Goal: Task Accomplishment & Management: Use online tool/utility

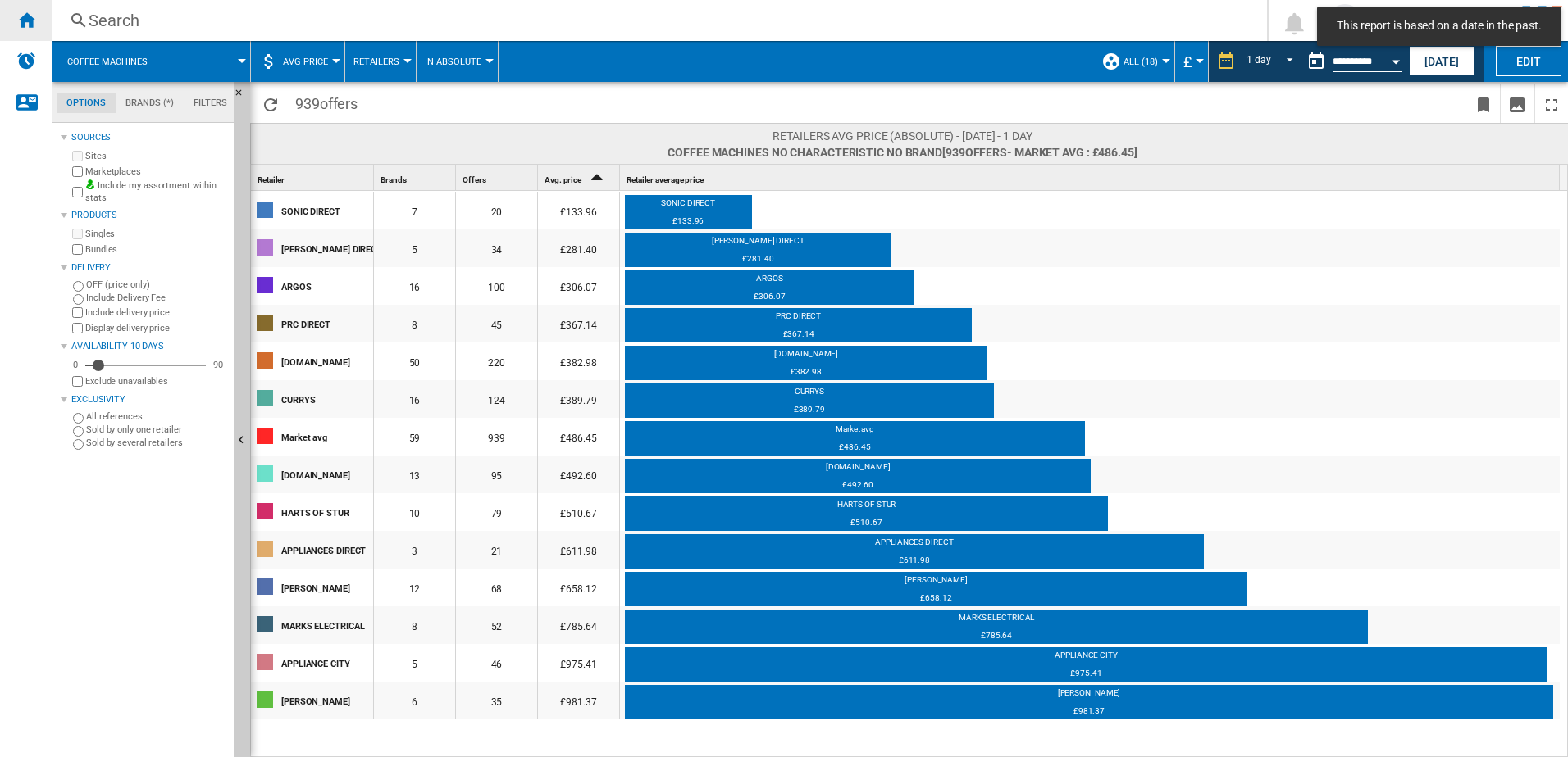
click at [30, 30] on div "Home" at bounding box center [26, 20] width 52 height 41
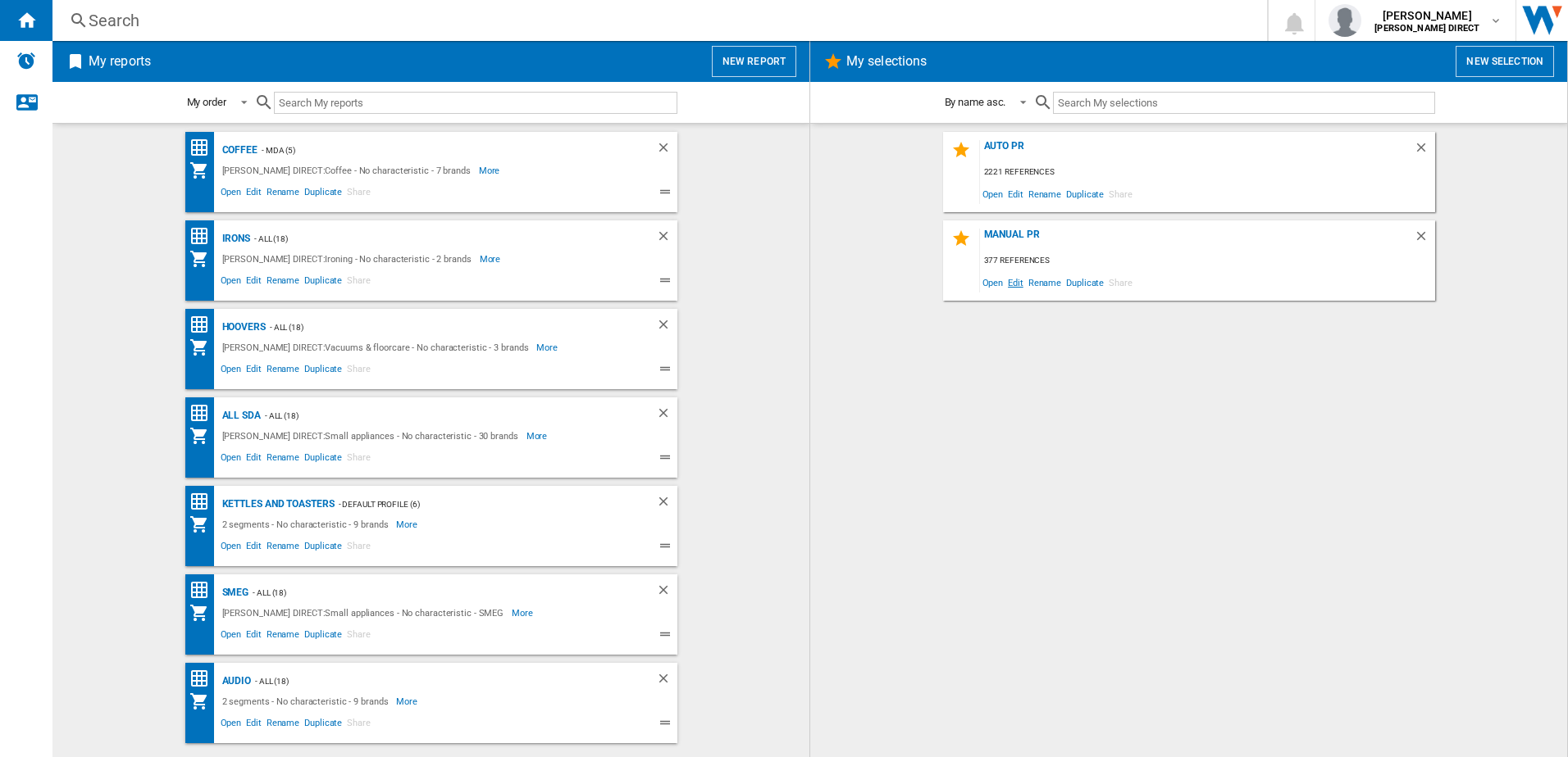
click at [1021, 283] on span "Edit" at bounding box center [1015, 282] width 20 height 22
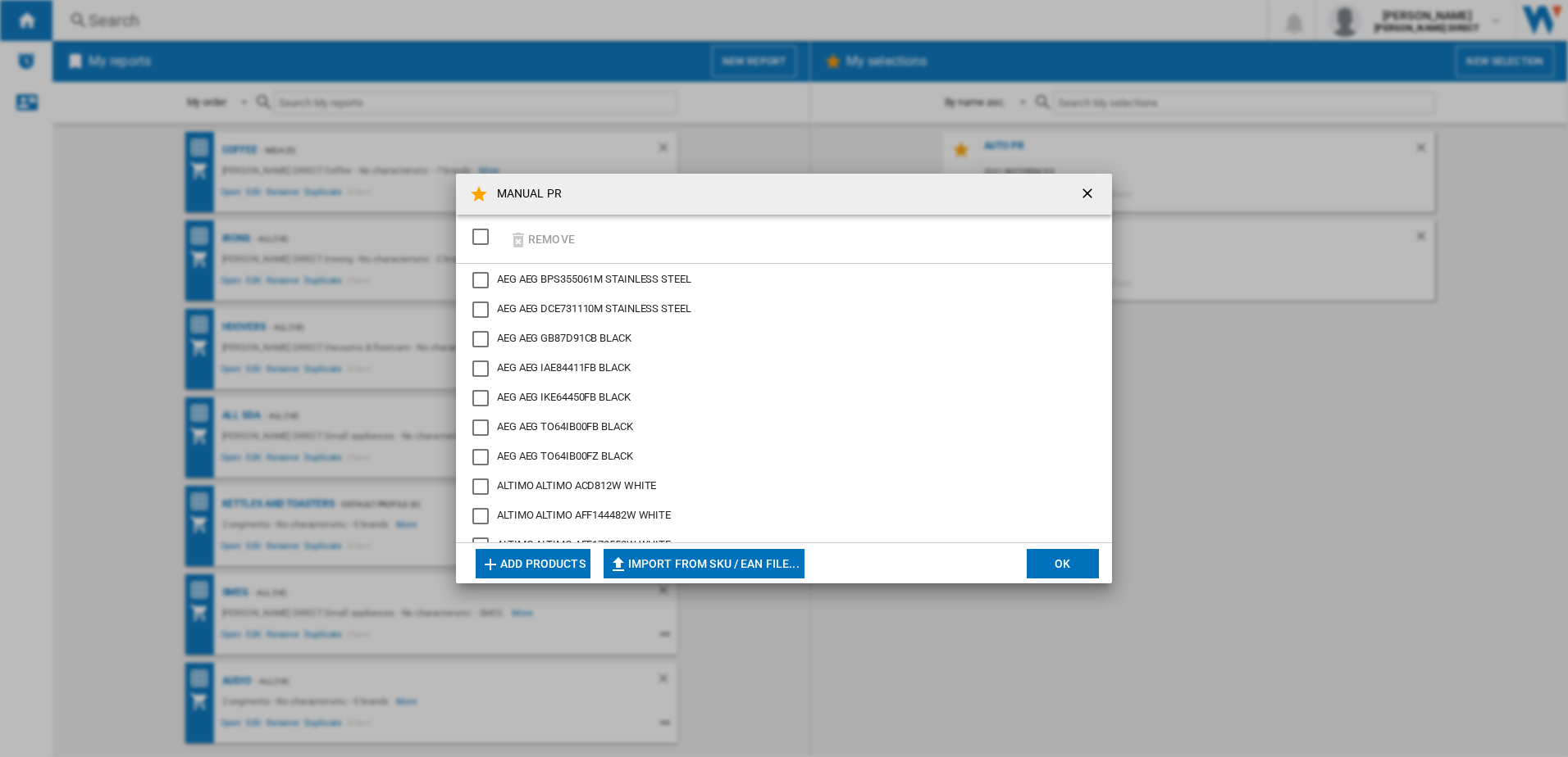
click at [489, 244] on div "SELECTIONS.EDITION_POPUP.SELECT_DESELECT" at bounding box center [480, 236] width 17 height 17
click at [538, 236] on button "Remove" at bounding box center [541, 239] width 76 height 39
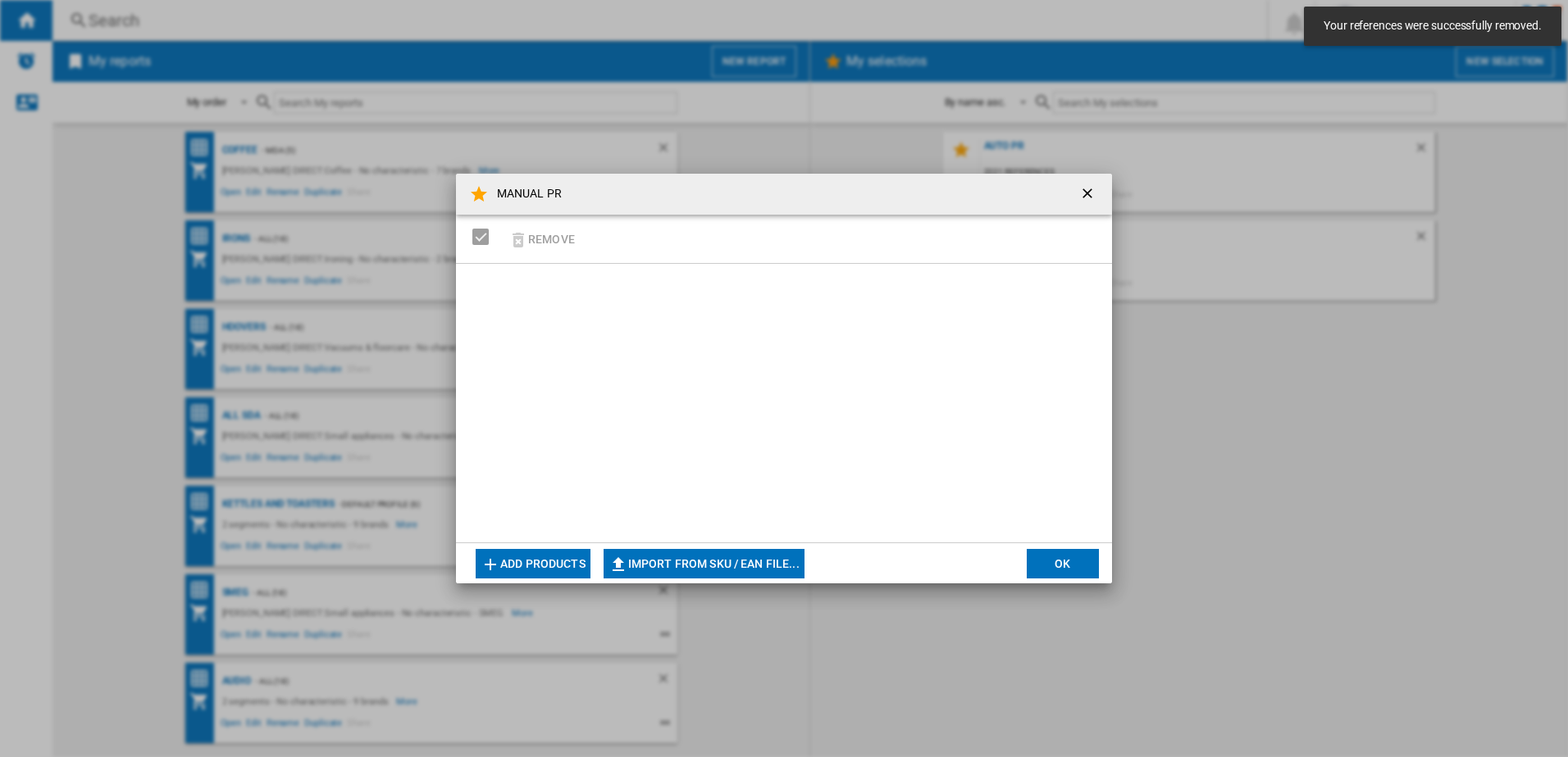
click at [664, 580] on md-dialog-actions "Add products Import from SKU / EAN file... Import manually... OK" at bounding box center [784, 563] width 656 height 41
click at [669, 563] on button "Import from SKU / EAN file..." at bounding box center [703, 563] width 201 height 29
type input "**********"
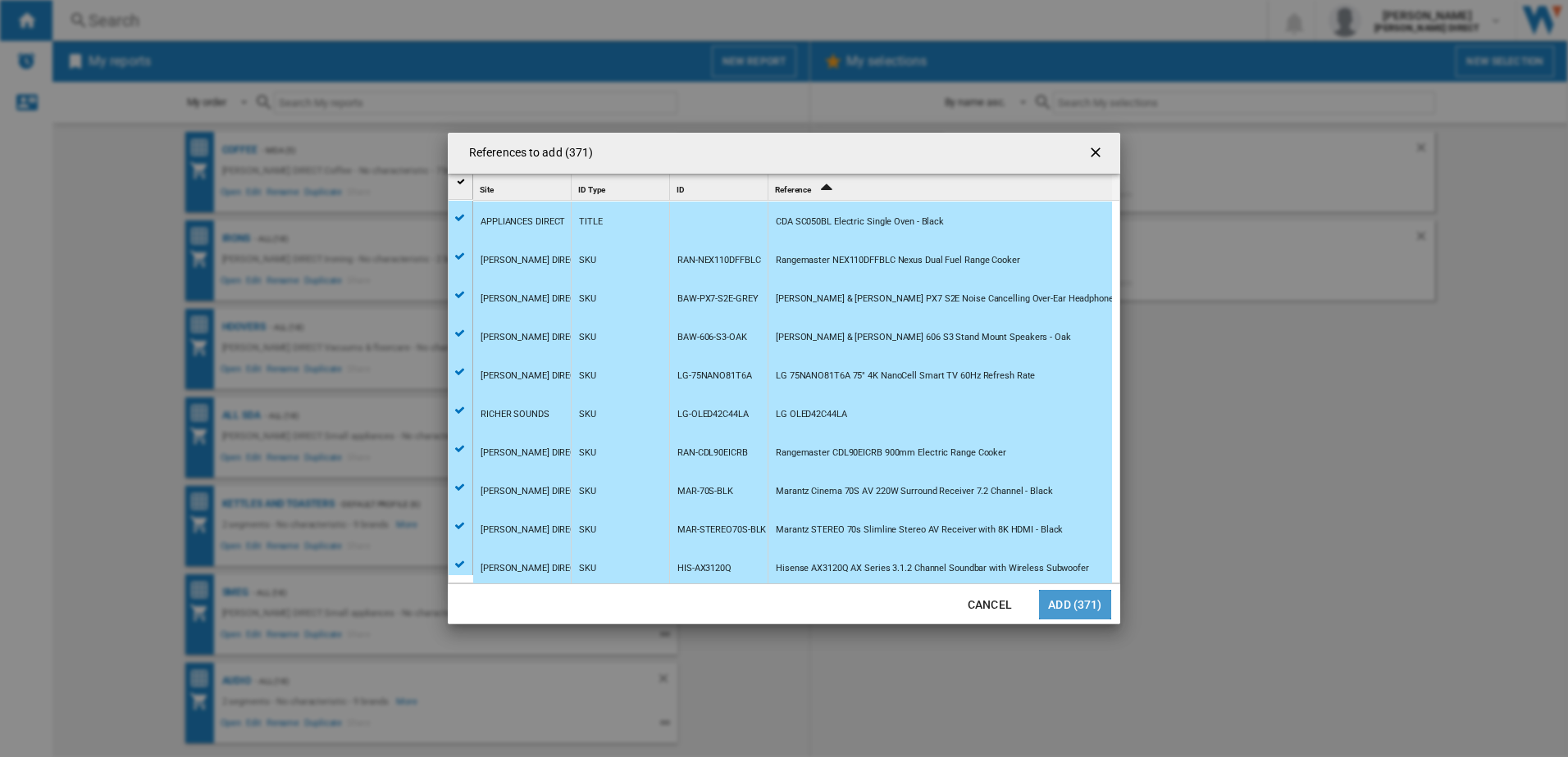
click at [1059, 606] on button "Add (371)" at bounding box center [1075, 605] width 72 height 29
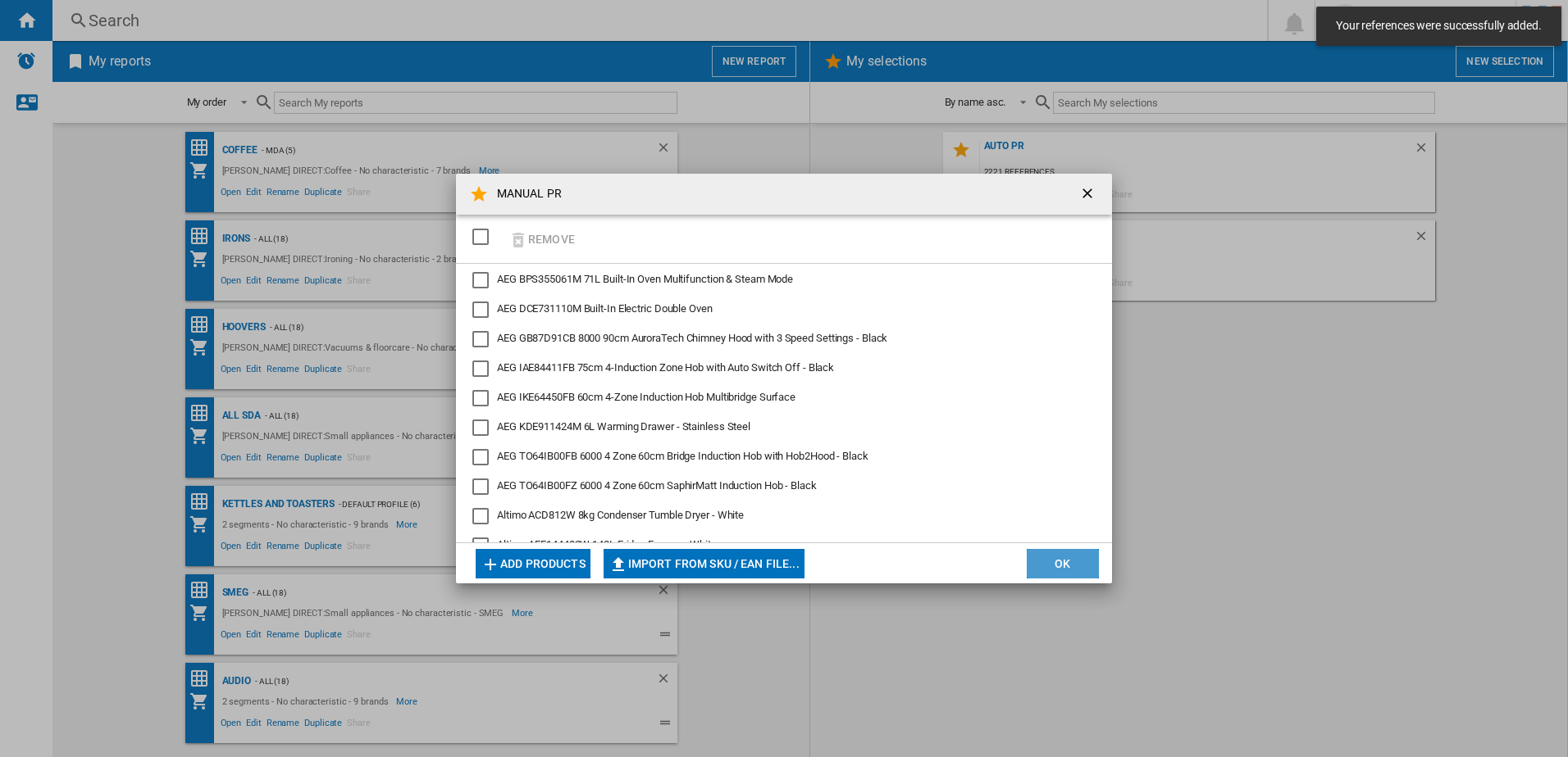
click at [1044, 560] on button "OK" at bounding box center [1062, 563] width 72 height 29
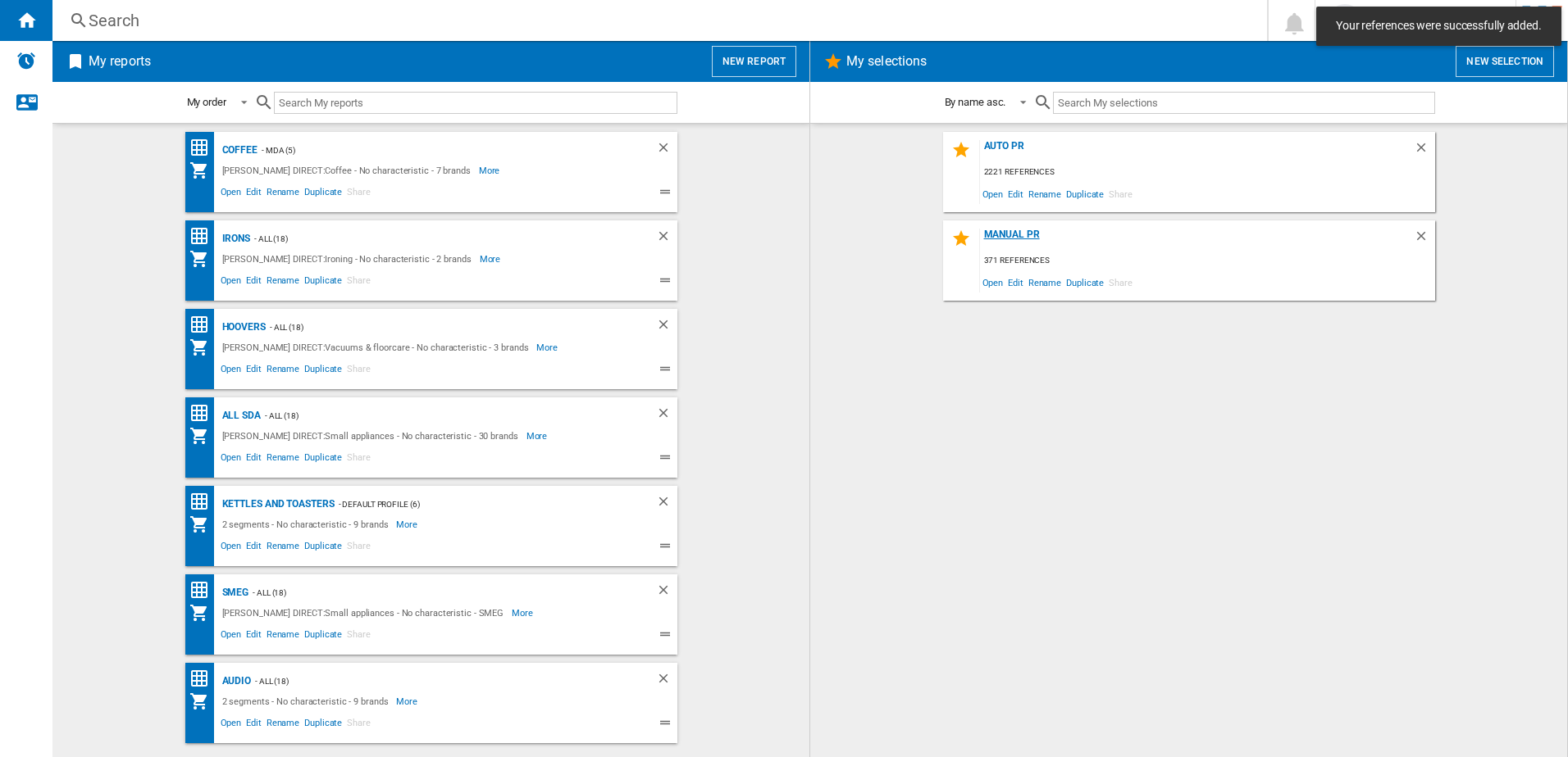
click at [1013, 244] on div "MANUAL PR" at bounding box center [1197, 239] width 434 height 22
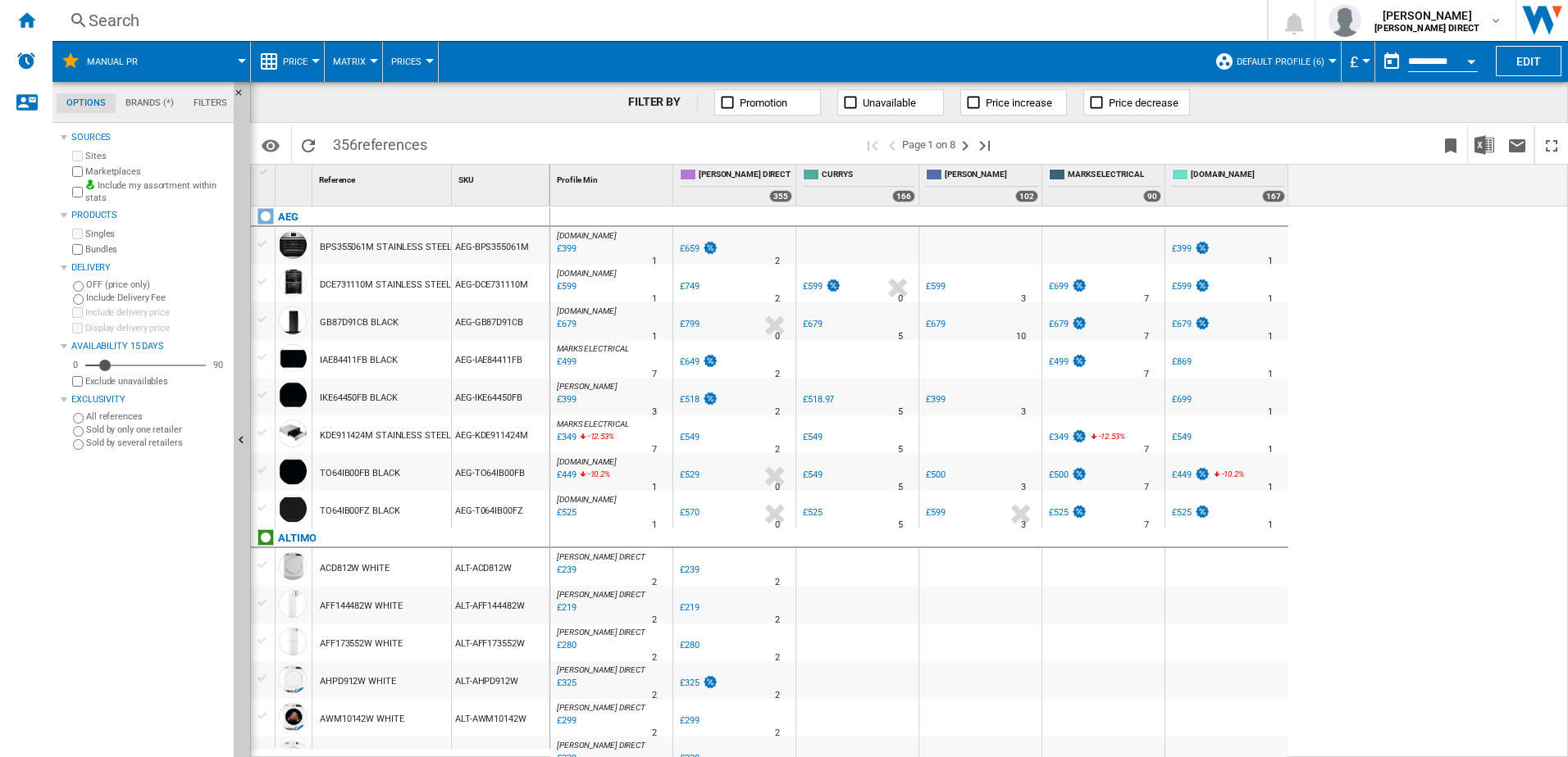
click at [1259, 57] on span "Default profile (6)" at bounding box center [1280, 62] width 88 height 11
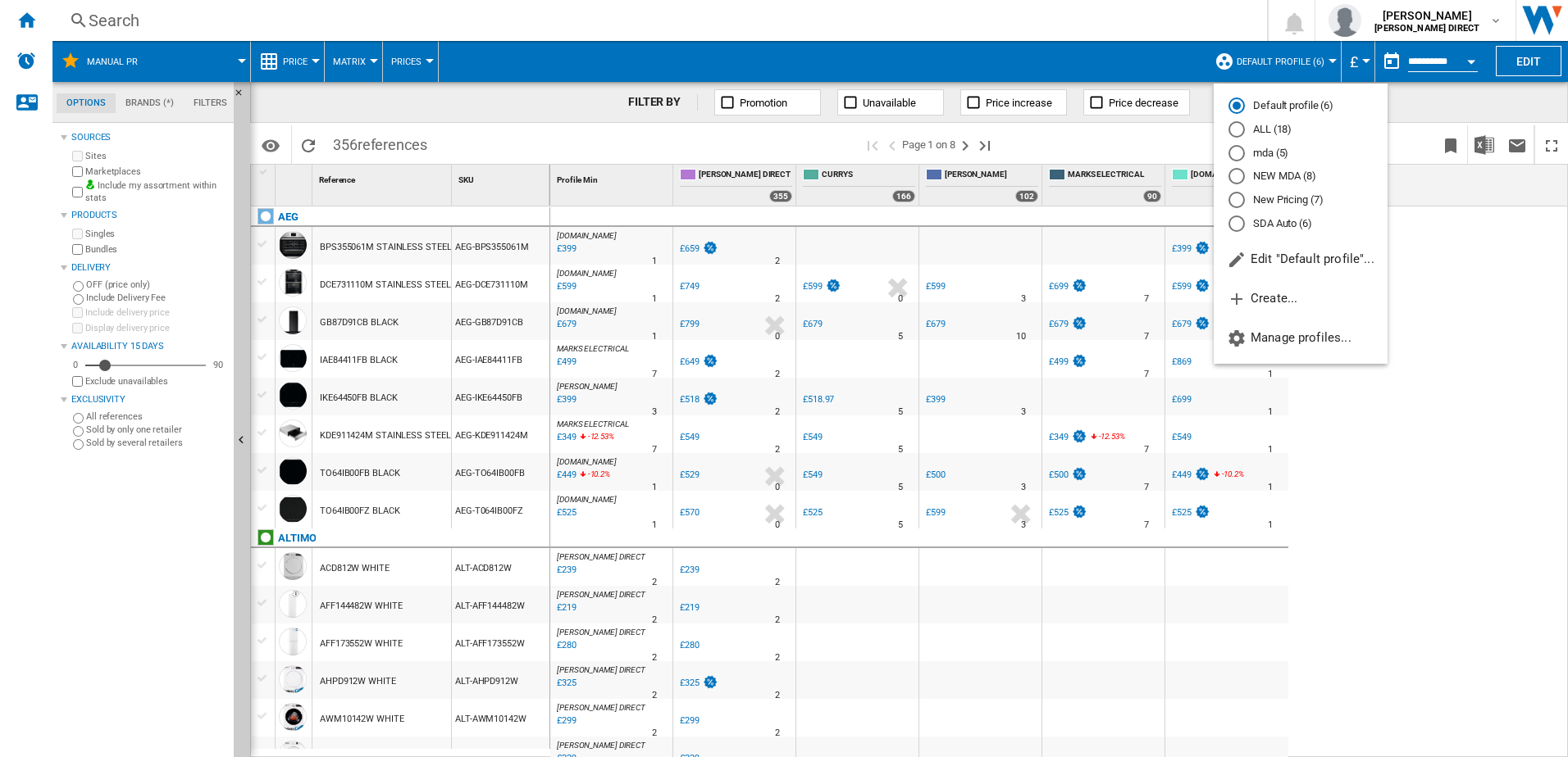
click at [1288, 197] on md-radio-button "New Pricing (7)" at bounding box center [1300, 201] width 144 height 16
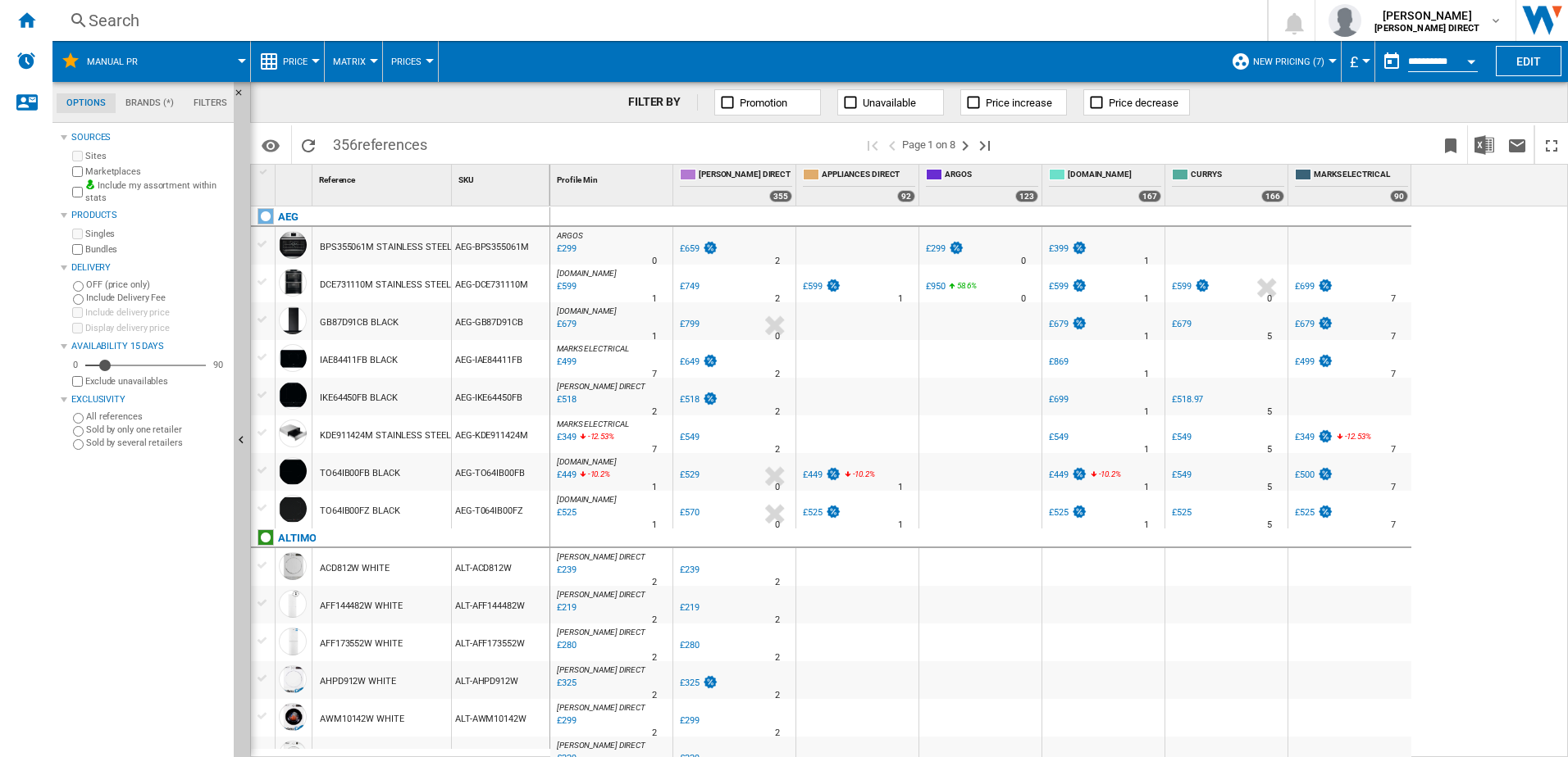
click at [339, 66] on span "Matrix" at bounding box center [349, 62] width 33 height 11
click at [376, 144] on span "Ranking" at bounding box center [359, 141] width 44 height 15
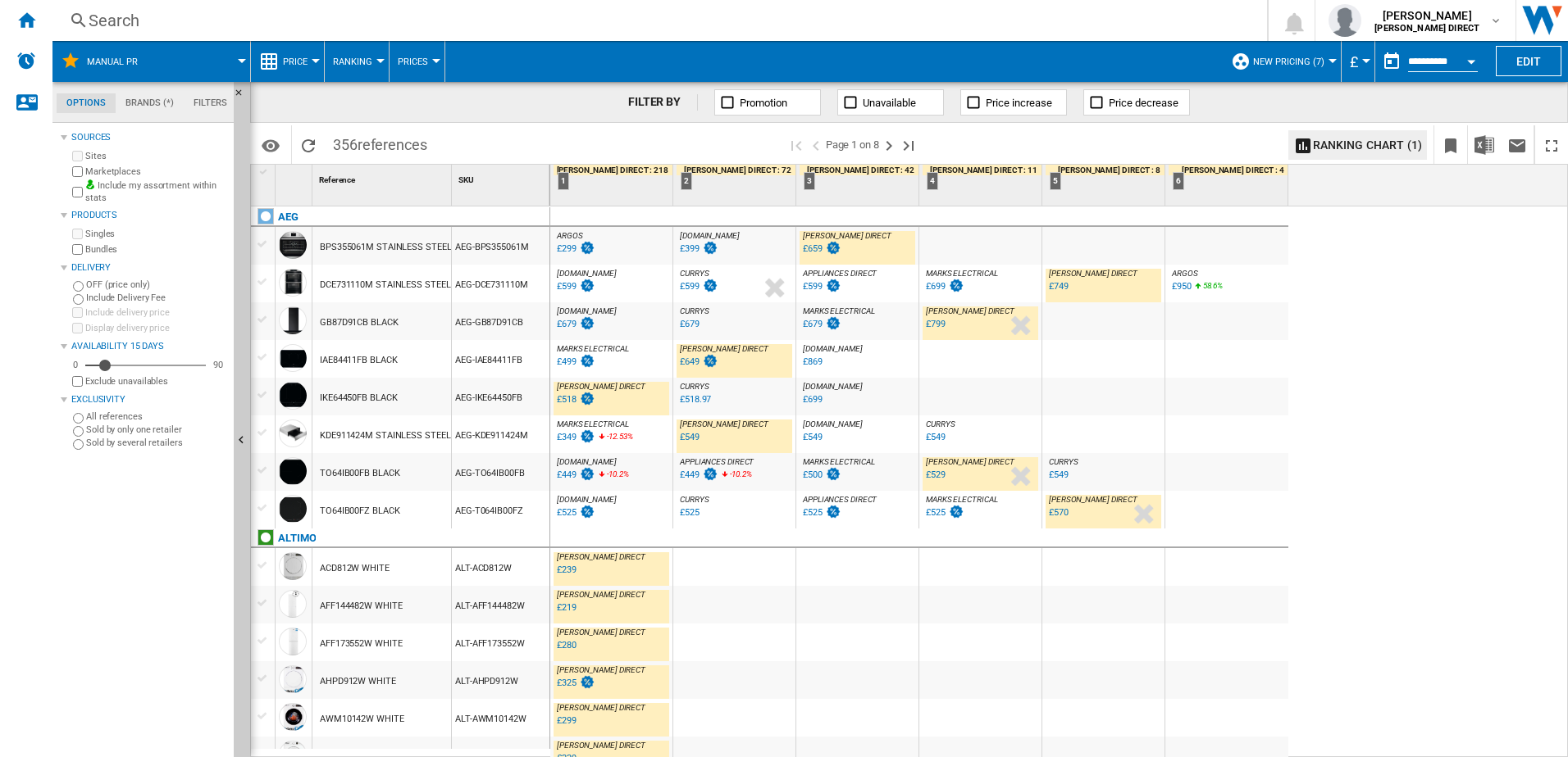
click at [641, 319] on div "[DOMAIN_NAME] : AO -15.0 % £679 % N/A [DOMAIN_NAME] : AO" at bounding box center [611, 325] width 116 height 38
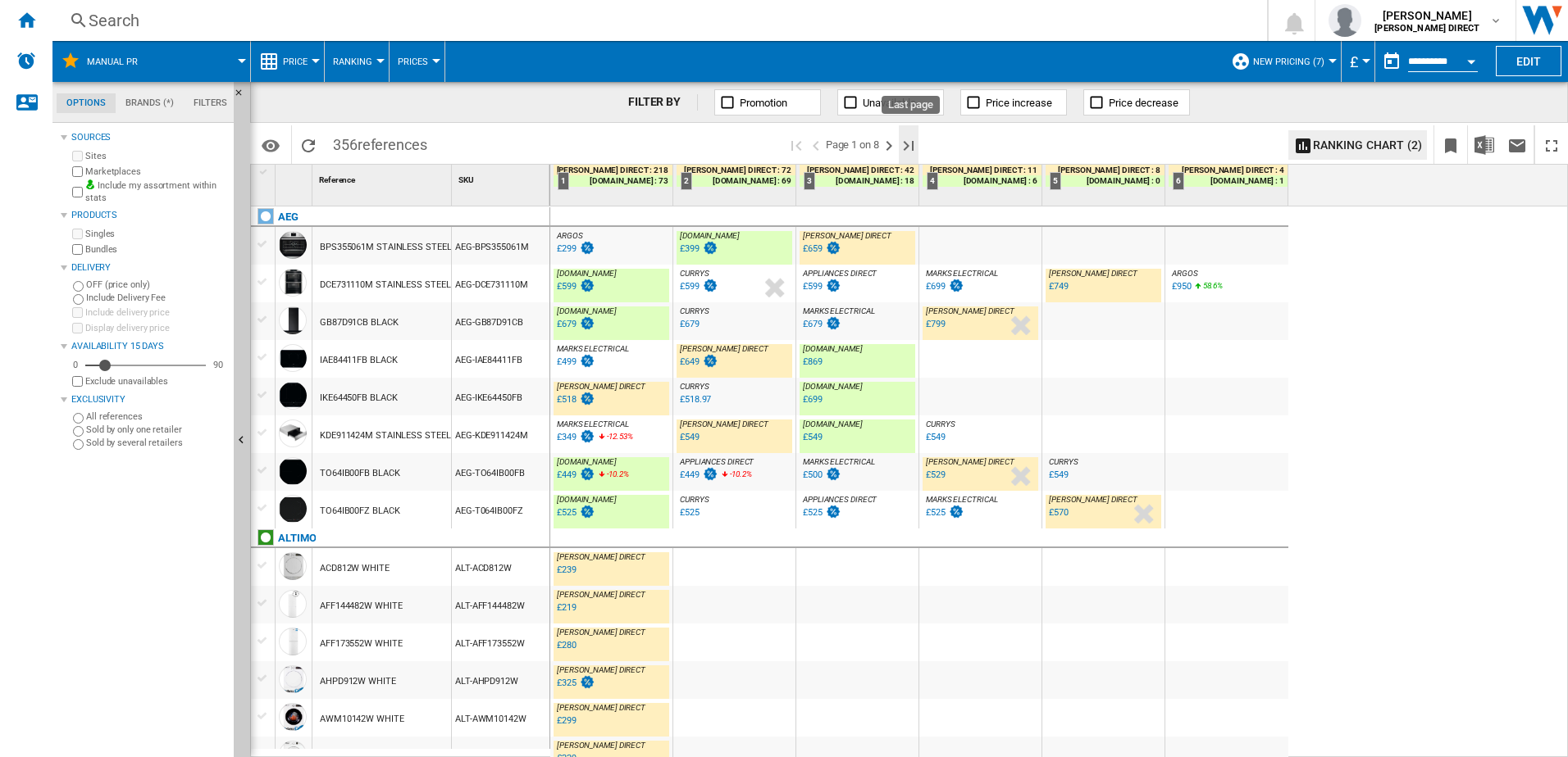
click at [912, 142] on ng-md-icon "Last page" at bounding box center [909, 146] width 19 height 19
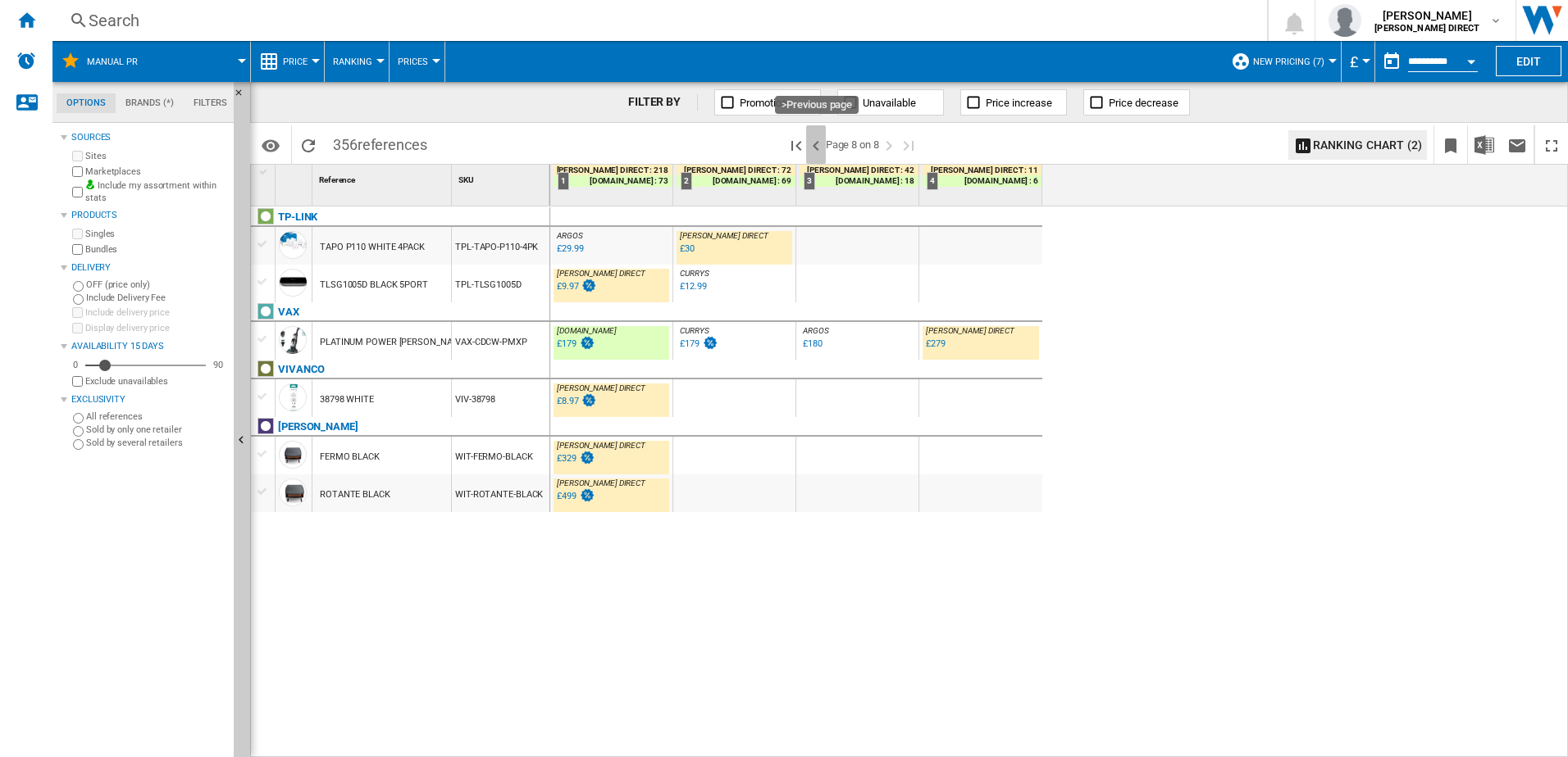
click at [811, 143] on ng-md-icon ">Previous page" at bounding box center [816, 146] width 19 height 19
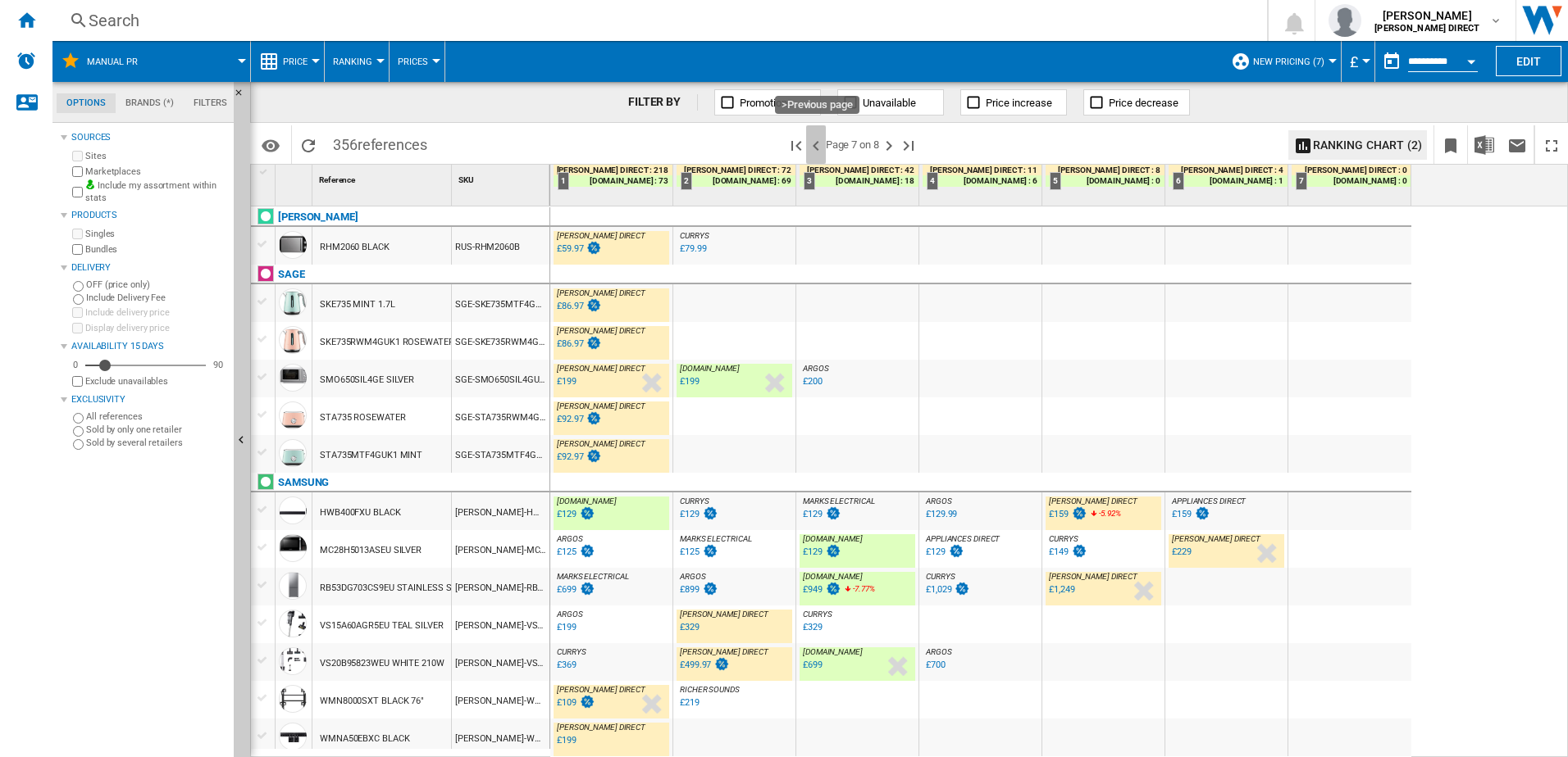
click at [819, 143] on ng-md-icon ">Previous page" at bounding box center [816, 146] width 19 height 19
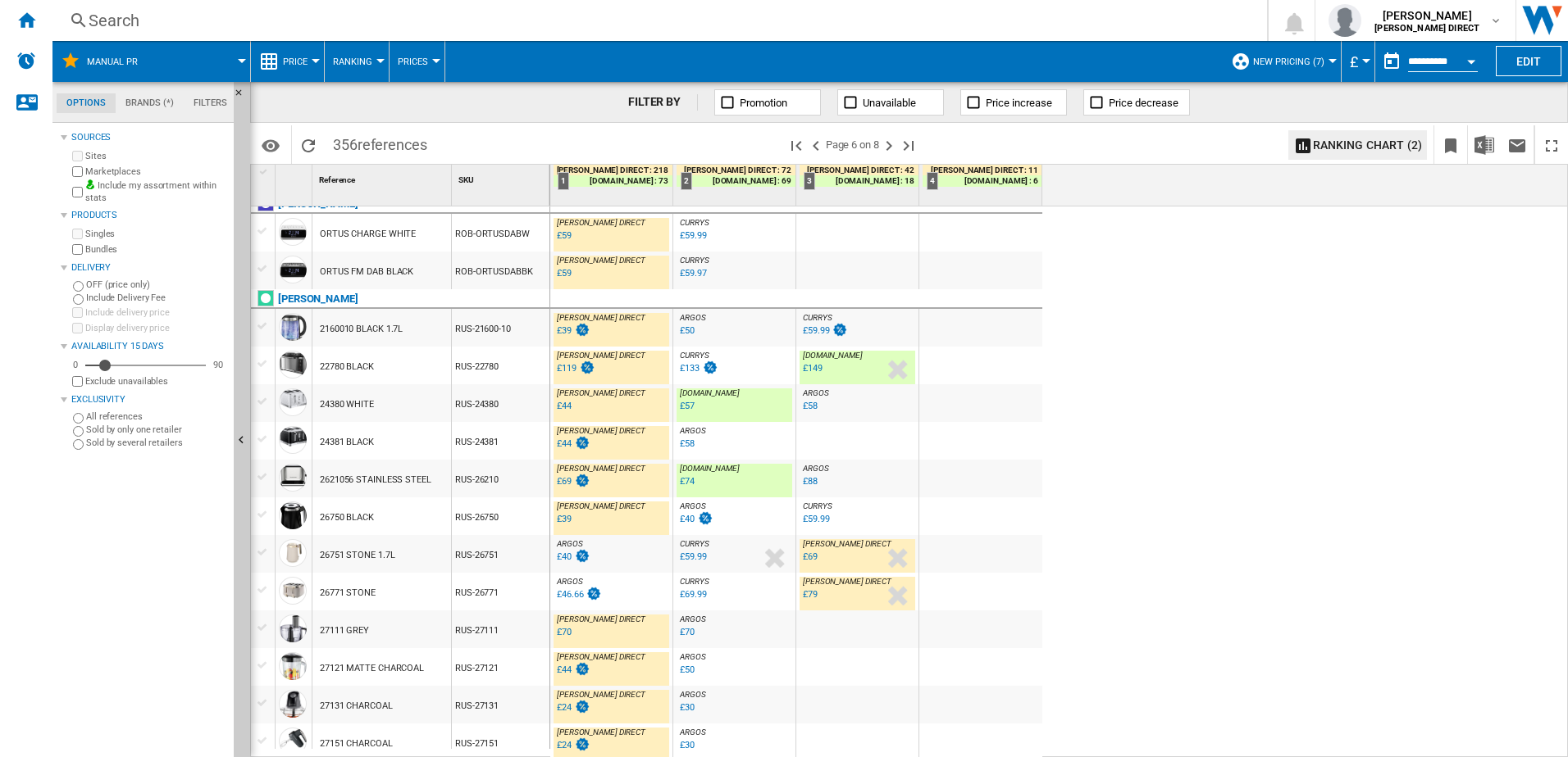
scroll to position [1457, 0]
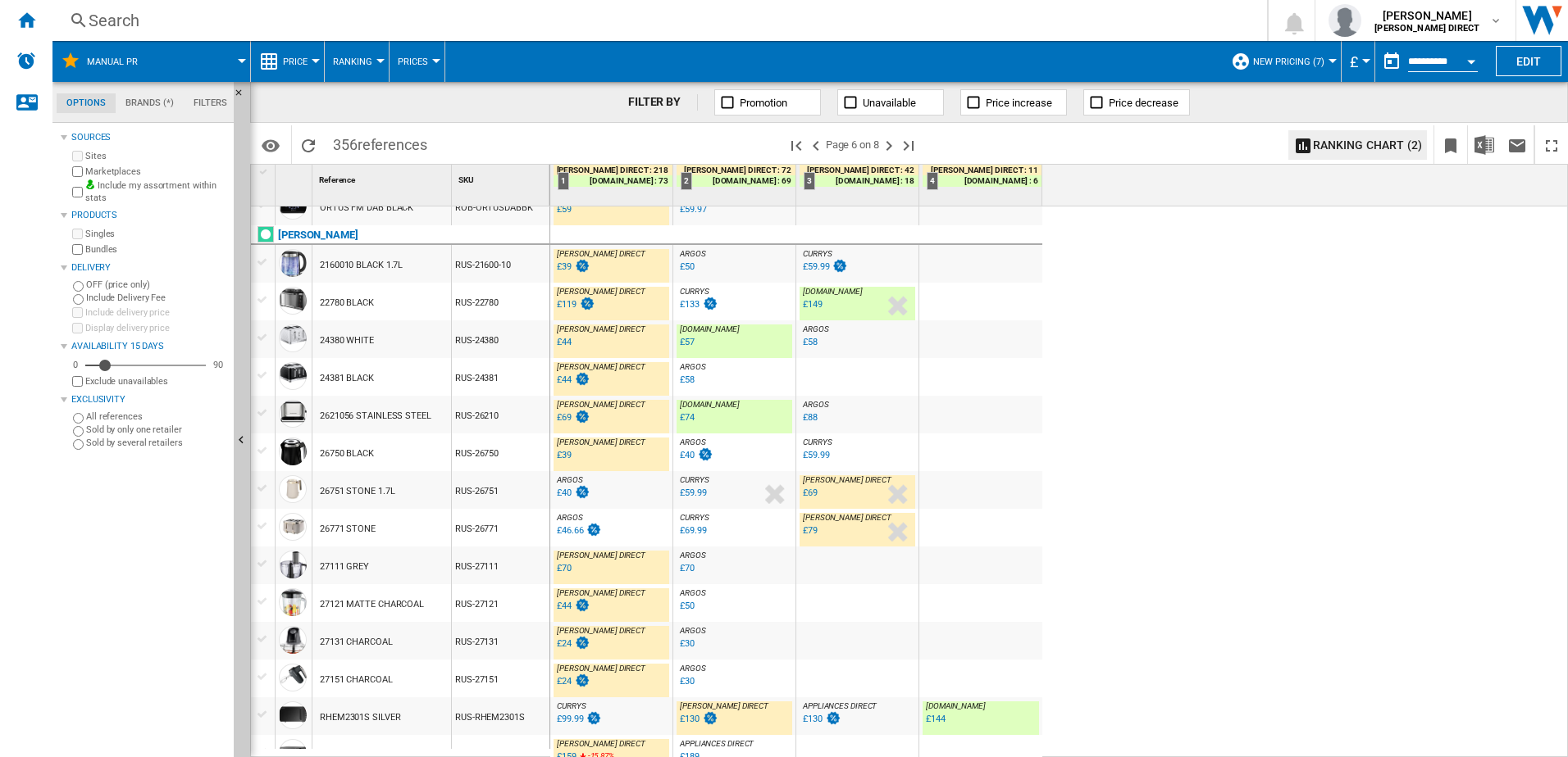
click at [513, 539] on div "RUS-26771" at bounding box center [501, 528] width 97 height 38
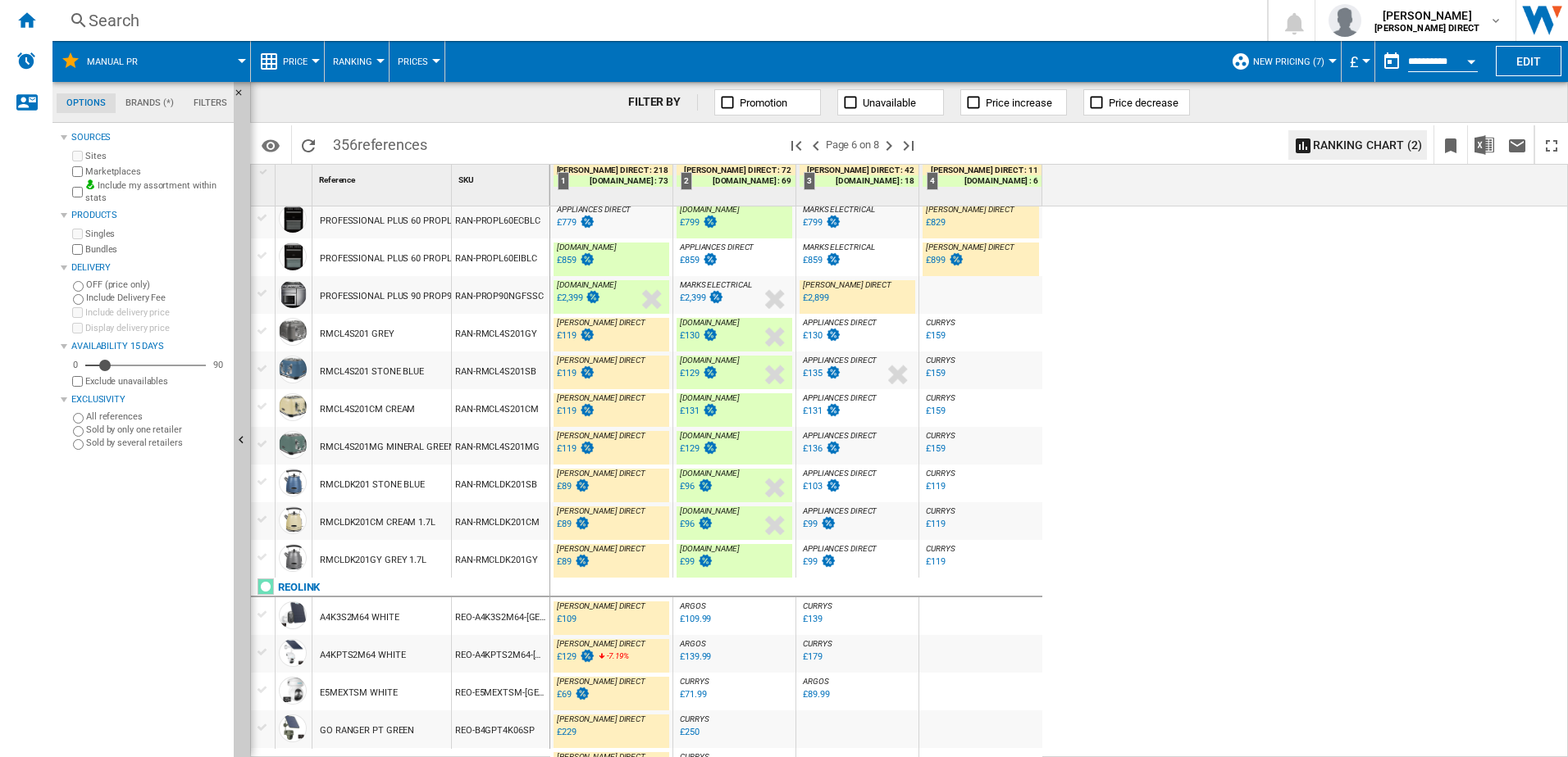
scroll to position [637, 0]
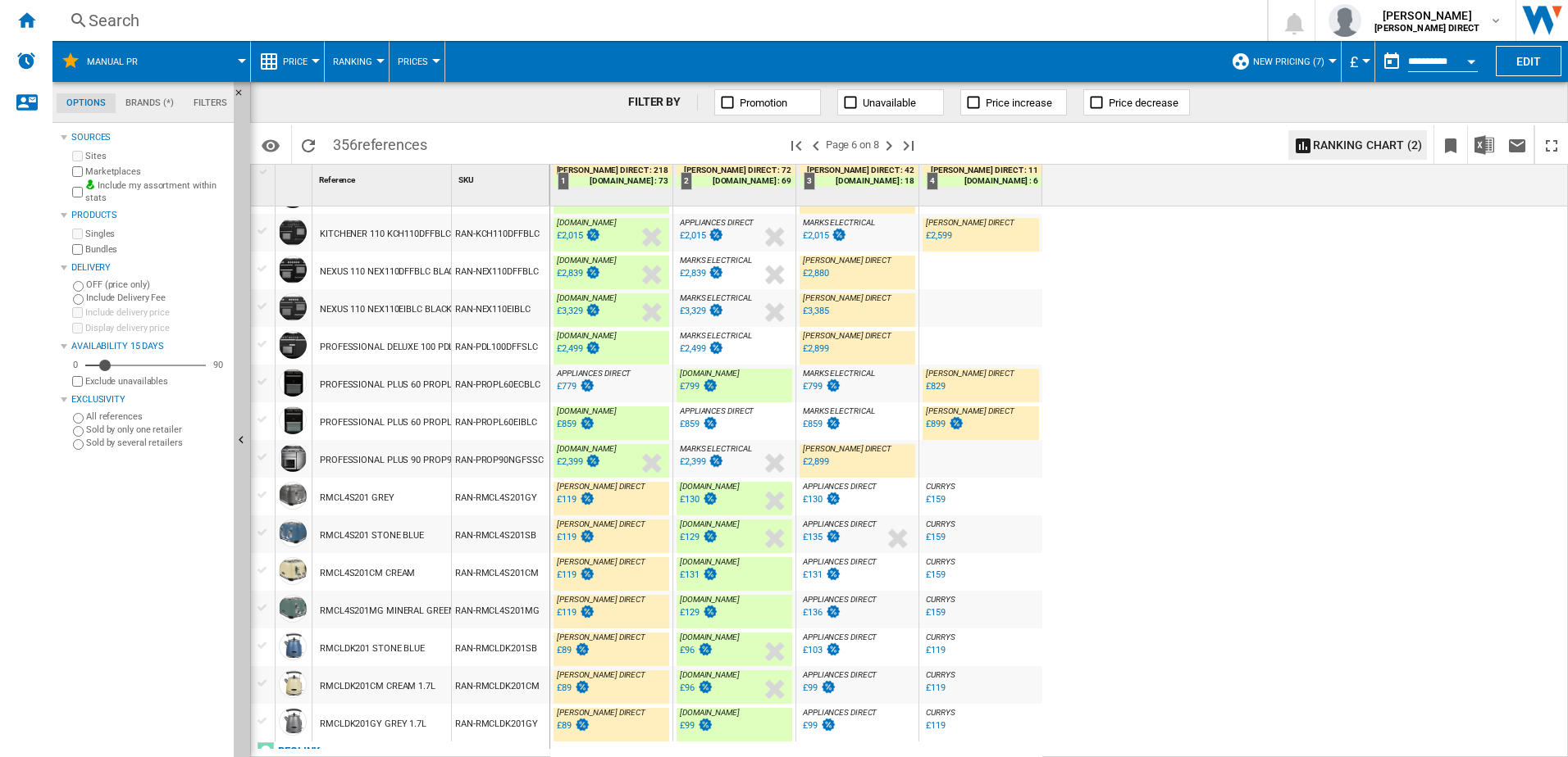
click at [453, 386] on div "RAN-PROPL60ECBLC" at bounding box center [501, 383] width 97 height 38
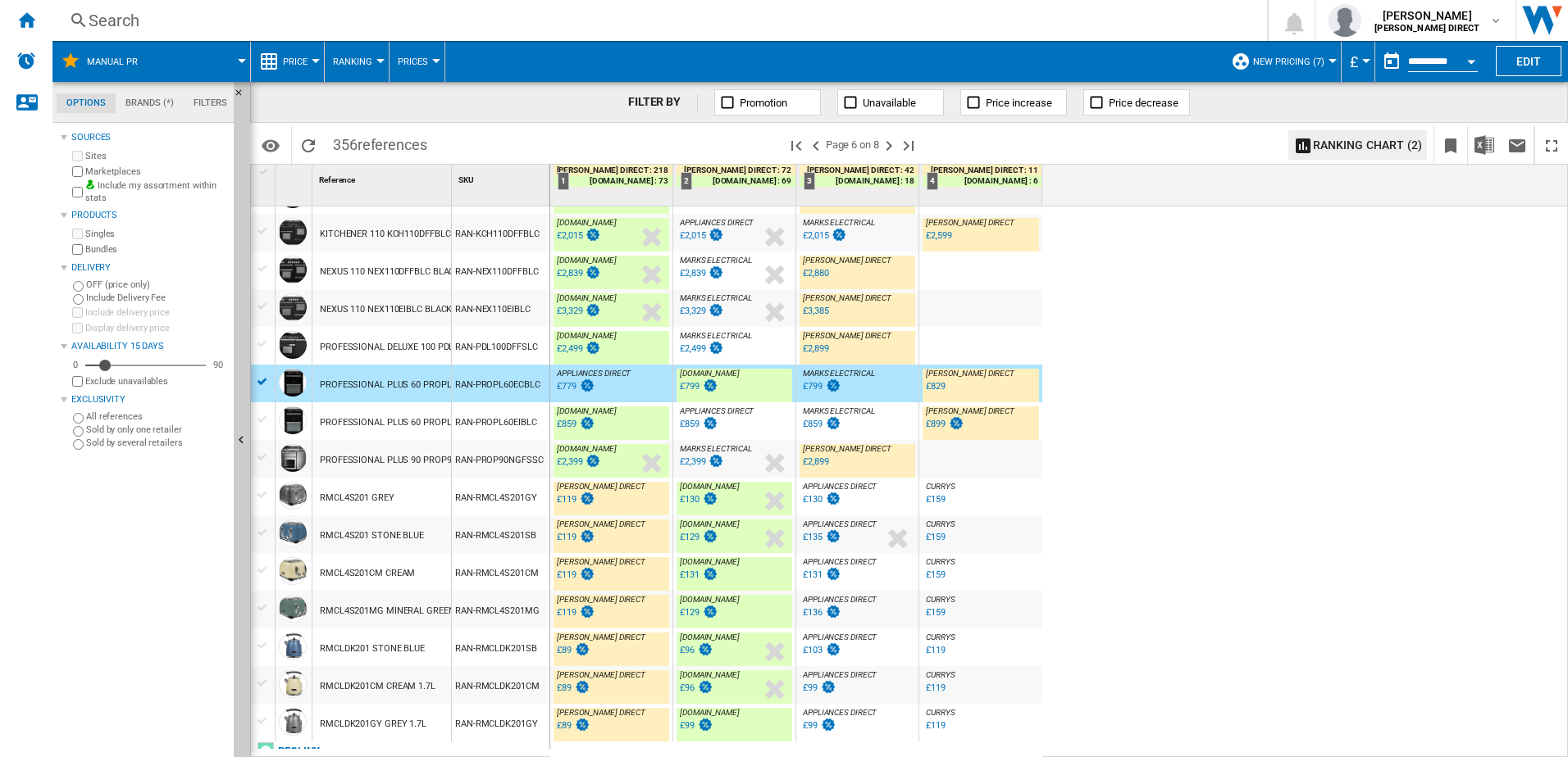
click at [446, 452] on div "PROFESSIONAL PLUS 90 PROP90NGFSSC STAINLESS STEEL CHROME 86870" at bounding box center [477, 460] width 314 height 38
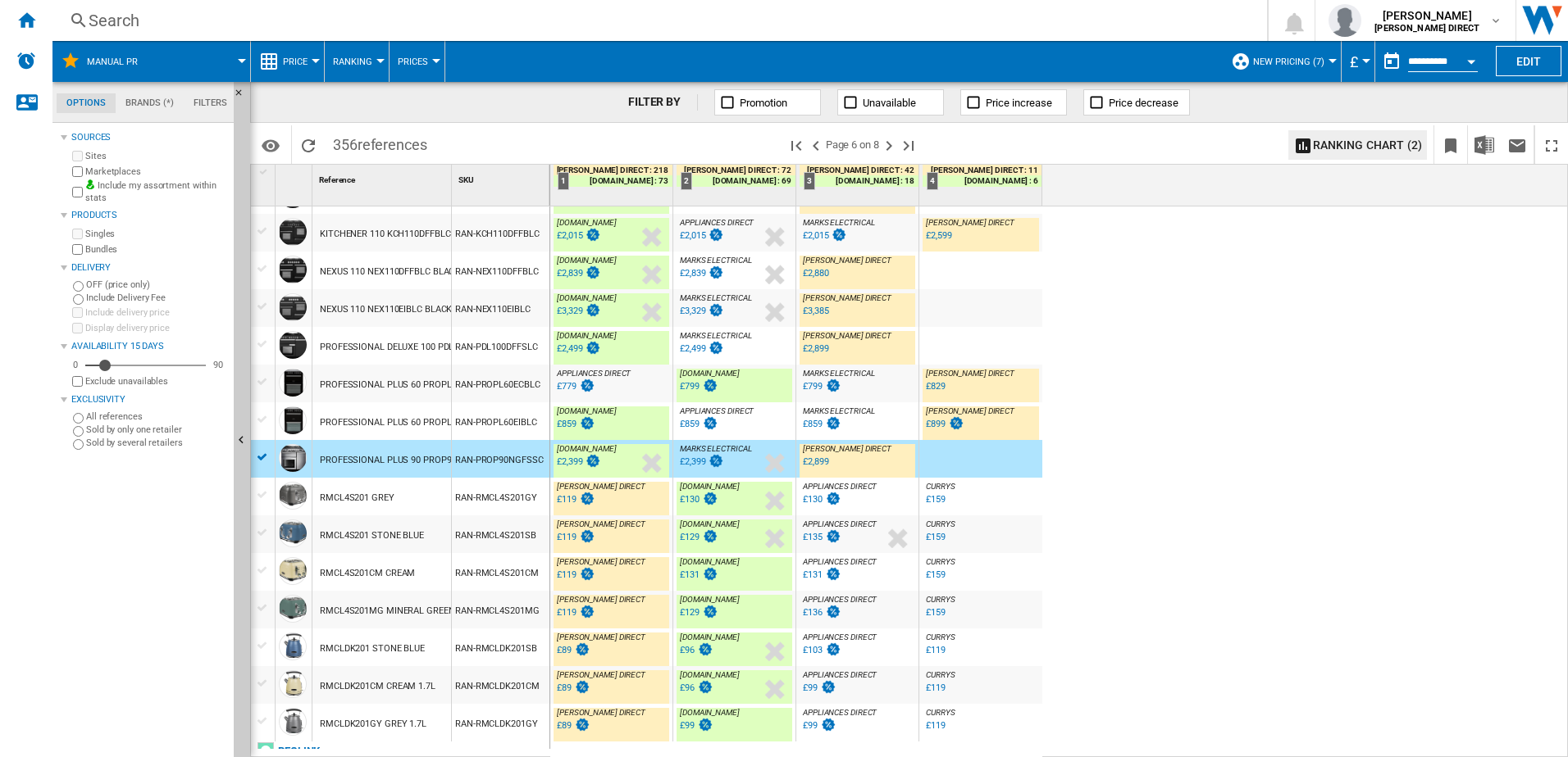
click at [470, 424] on div "RAN-PROPL60EIBLC" at bounding box center [501, 421] width 97 height 38
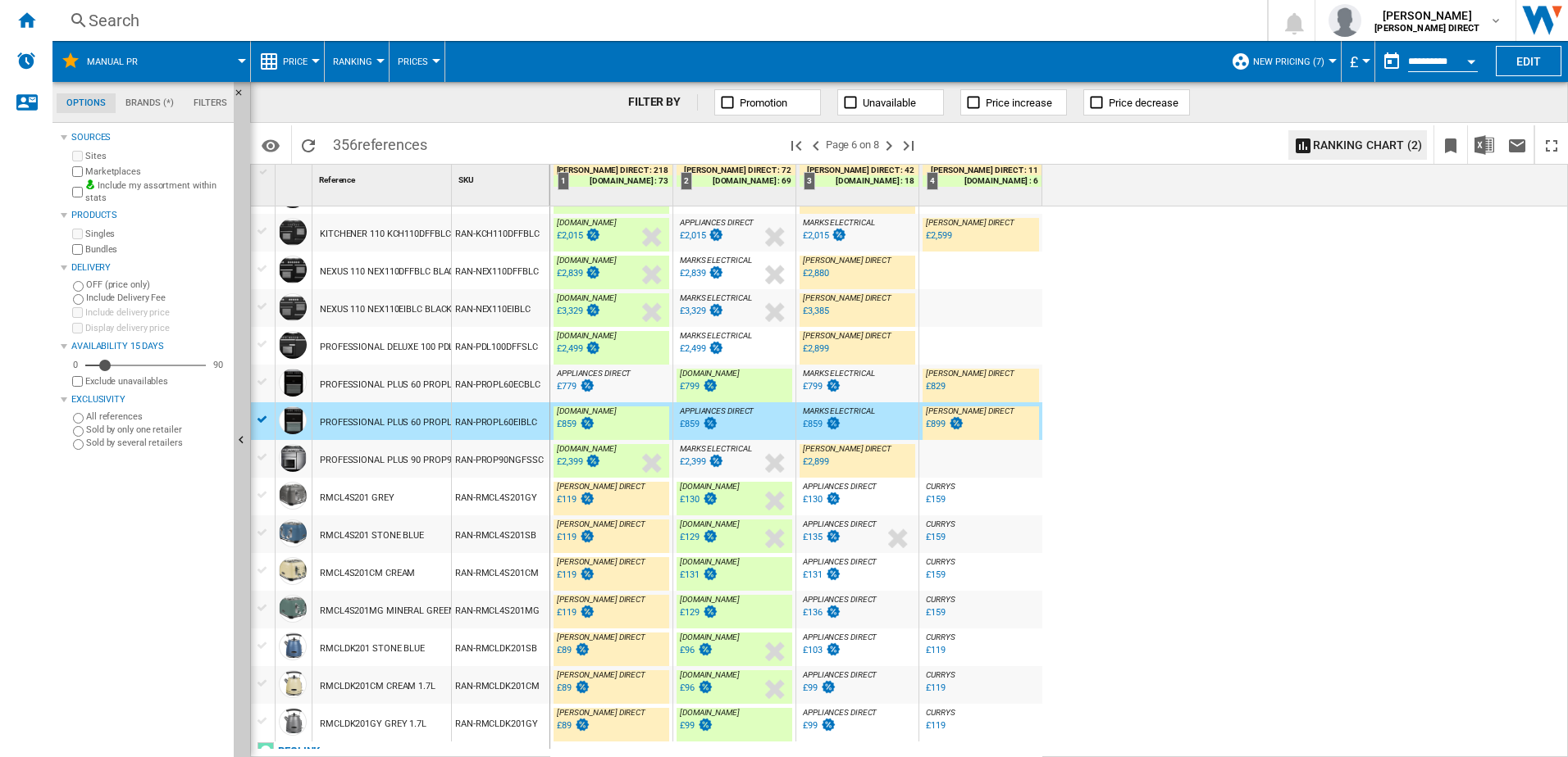
click at [498, 397] on div "RAN-PROPL60ECBLC" at bounding box center [501, 383] width 97 height 38
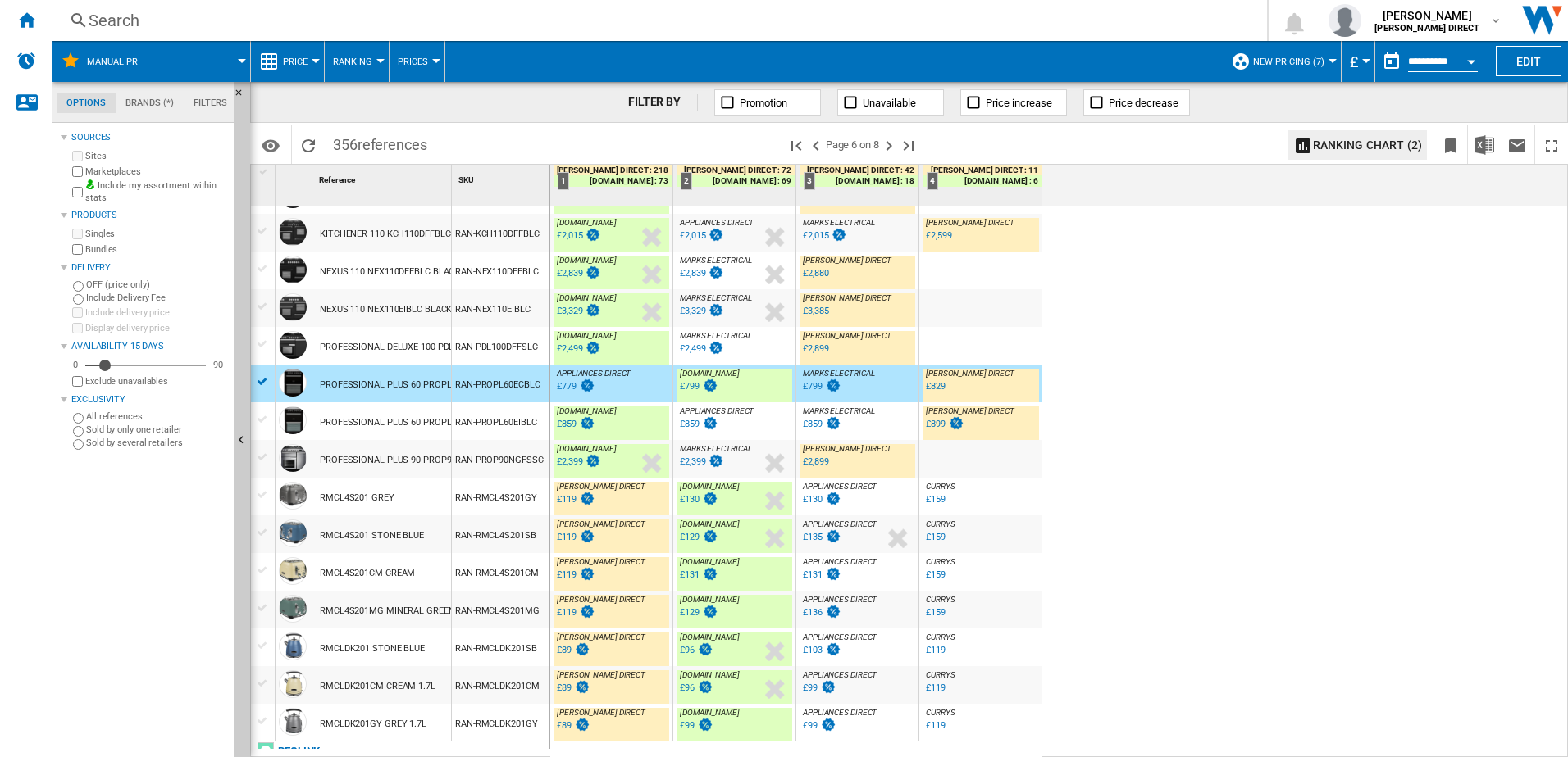
click at [436, 357] on div "PROFESSIONAL DELUXE 100 PDL100DFFSLC SLATE 105930" at bounding box center [439, 347] width 239 height 38
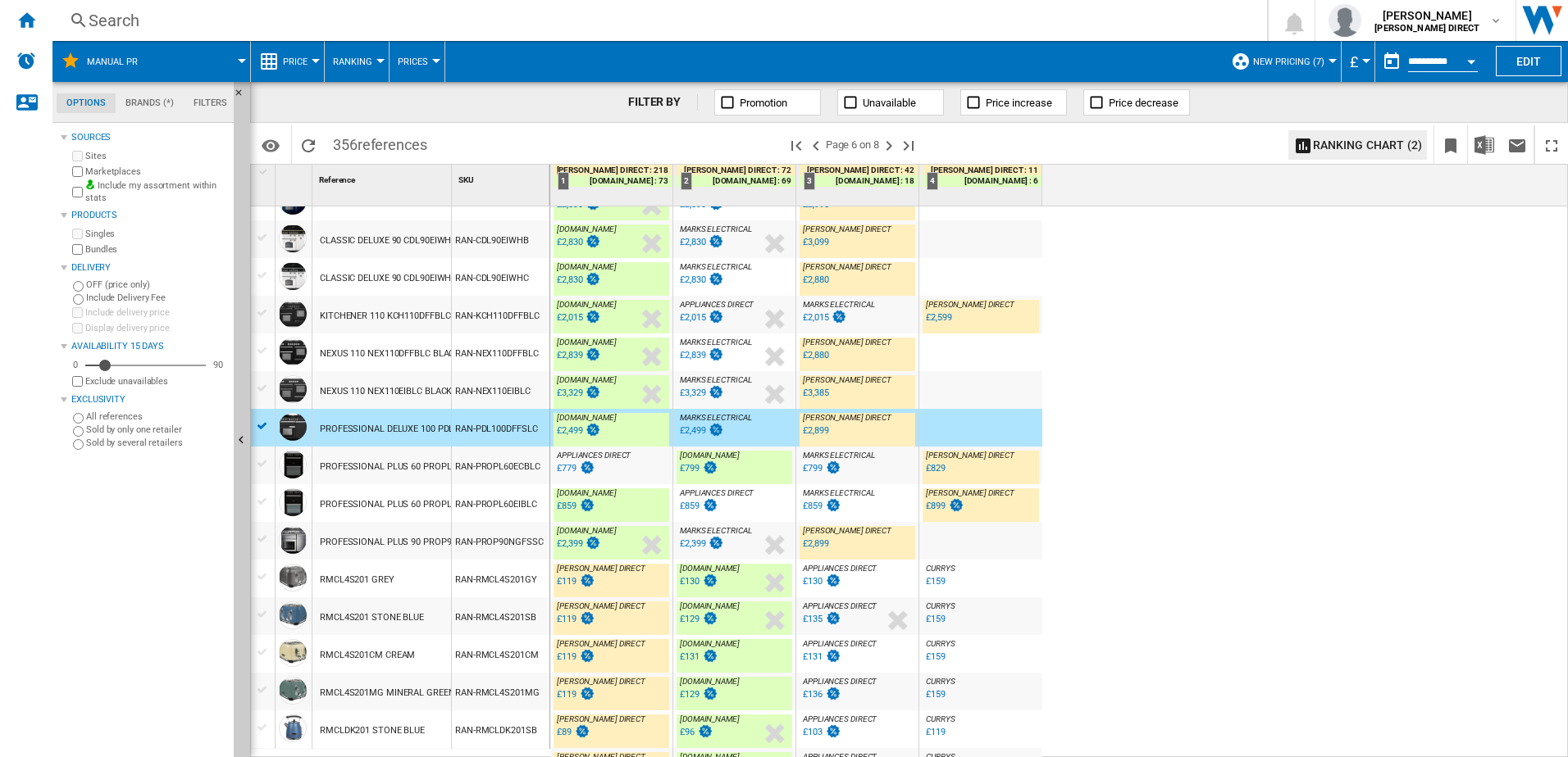
scroll to position [474, 0]
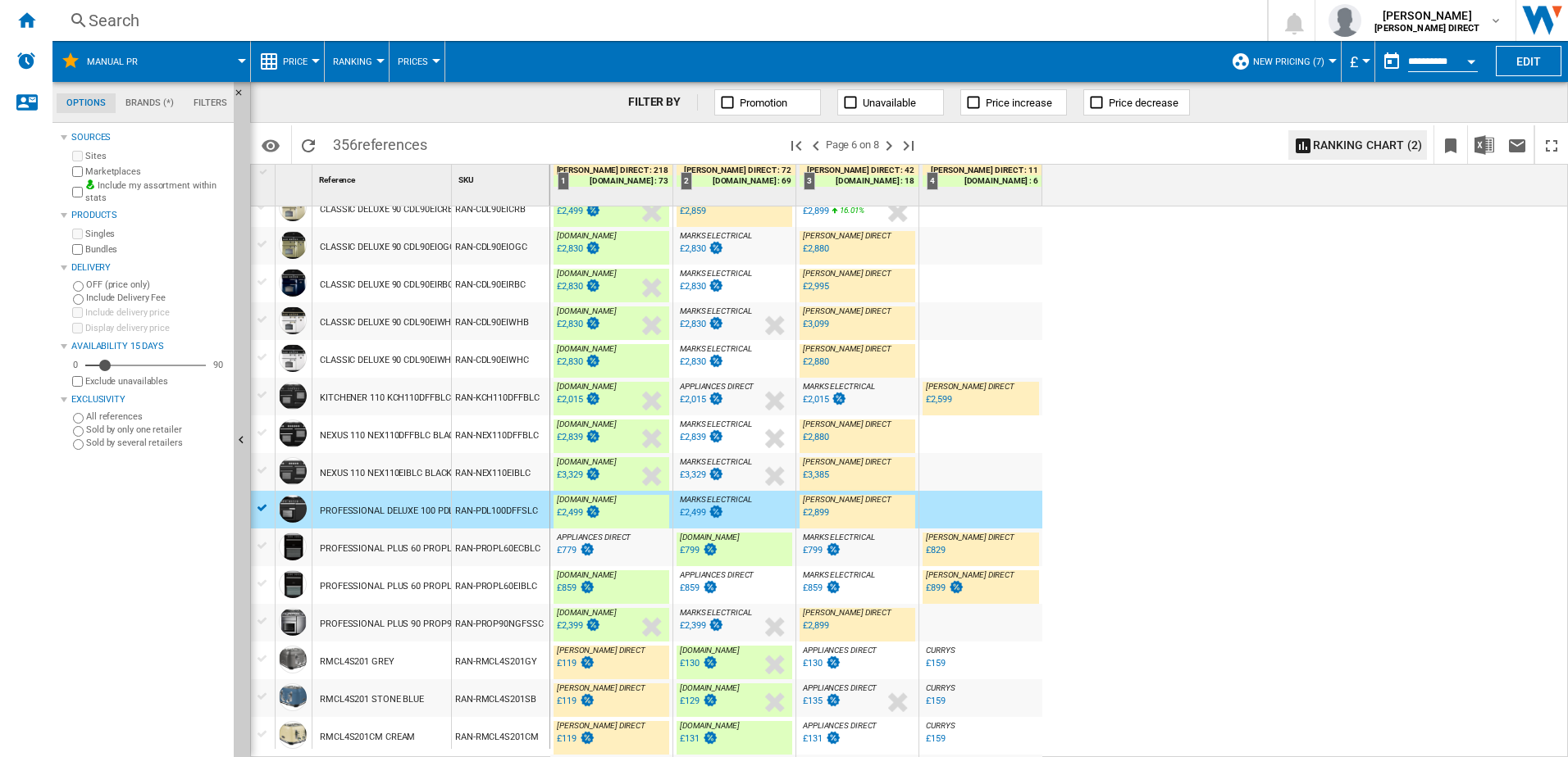
click at [417, 360] on div "CLASSIC DELUXE 90 CDL90EIWHC WHITE CHROME TRIM 113730" at bounding box center [451, 360] width 262 height 38
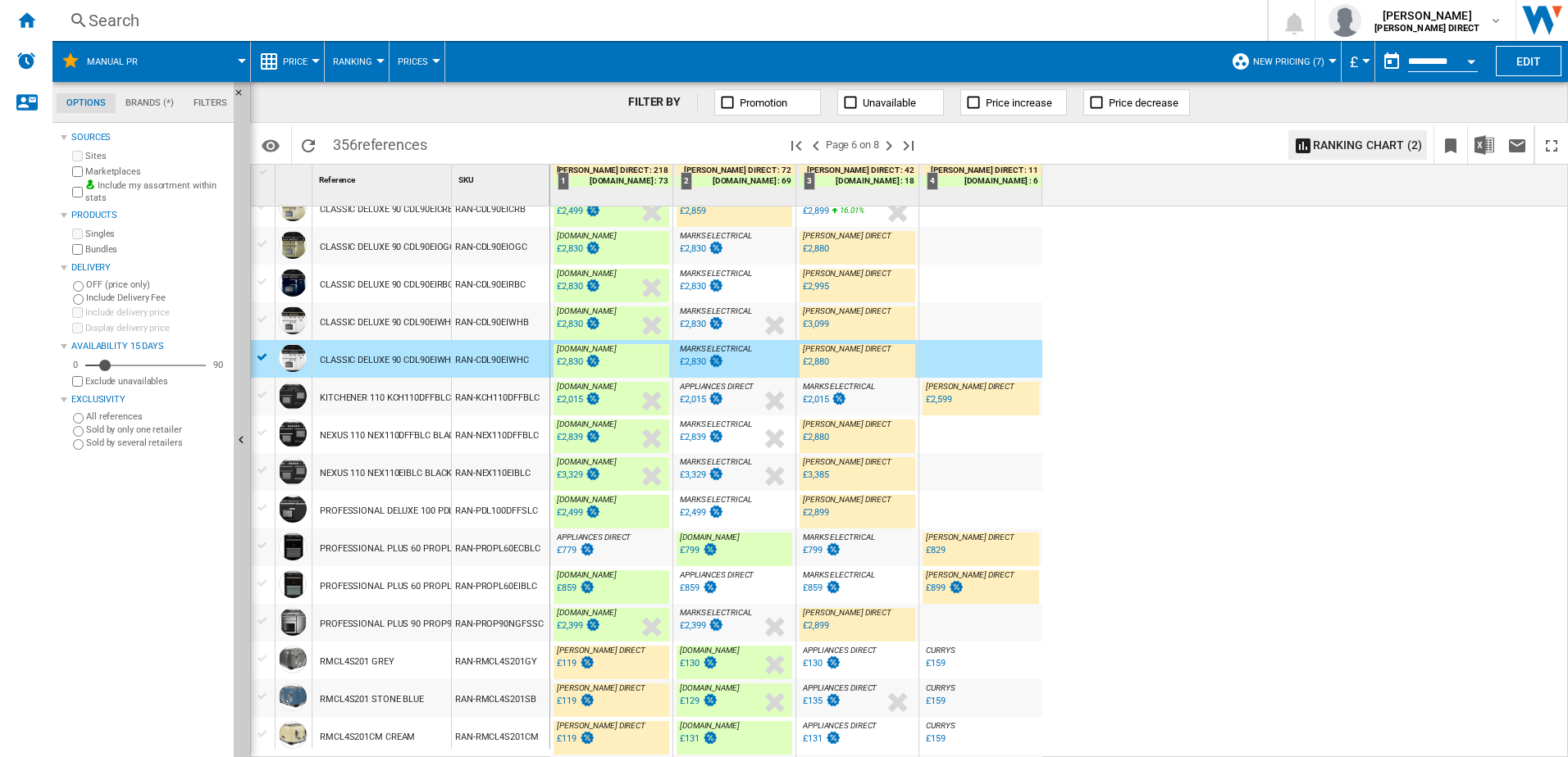
click at [446, 285] on div "CLASSIC DELUXE 90 CDL90EIRBC BLUE CHROME 113710" at bounding box center [433, 285] width 228 height 38
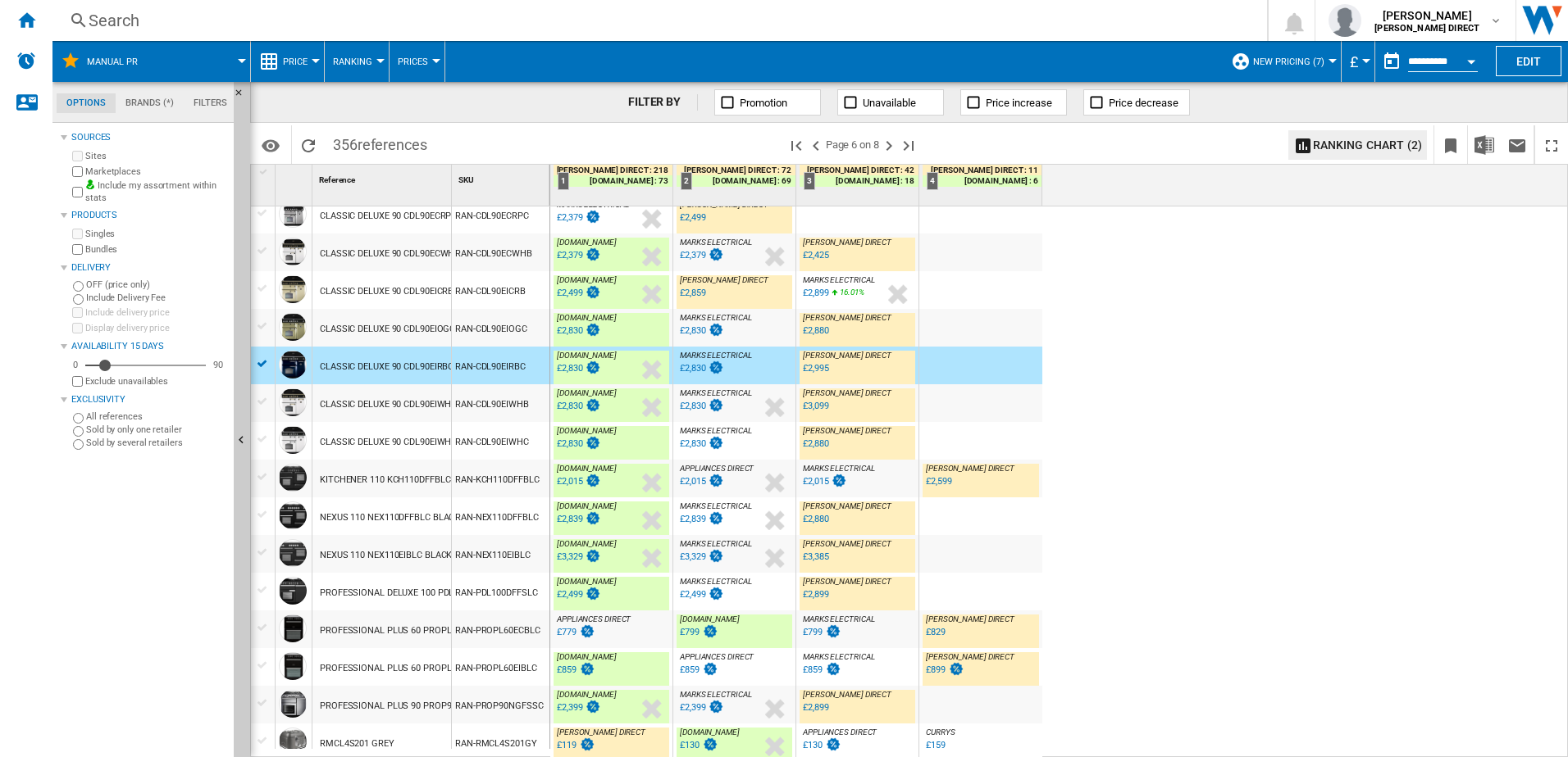
scroll to position [310, 0]
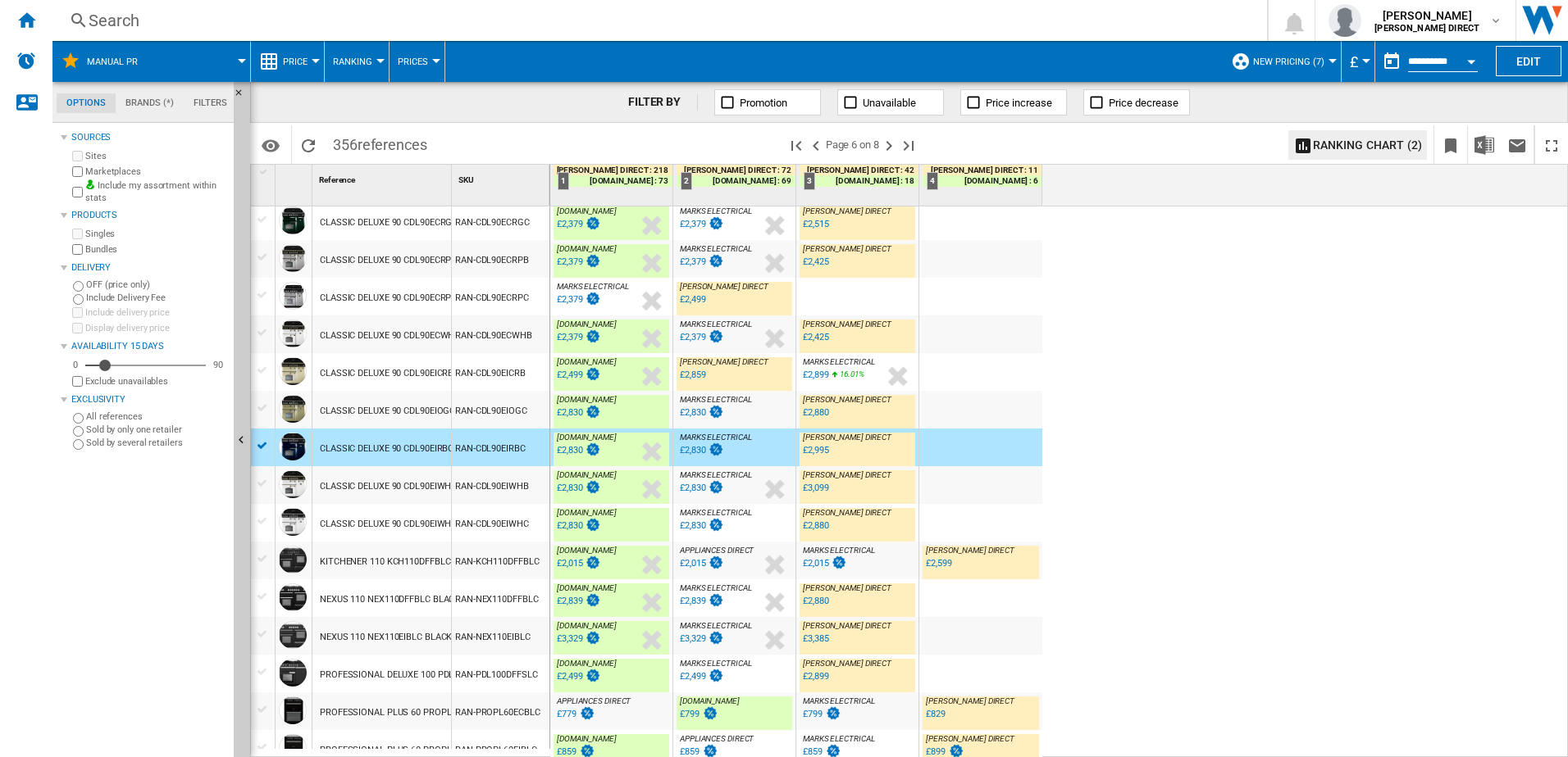
click at [501, 413] on div "RAN-CDL90EIOGC" at bounding box center [501, 410] width 97 height 38
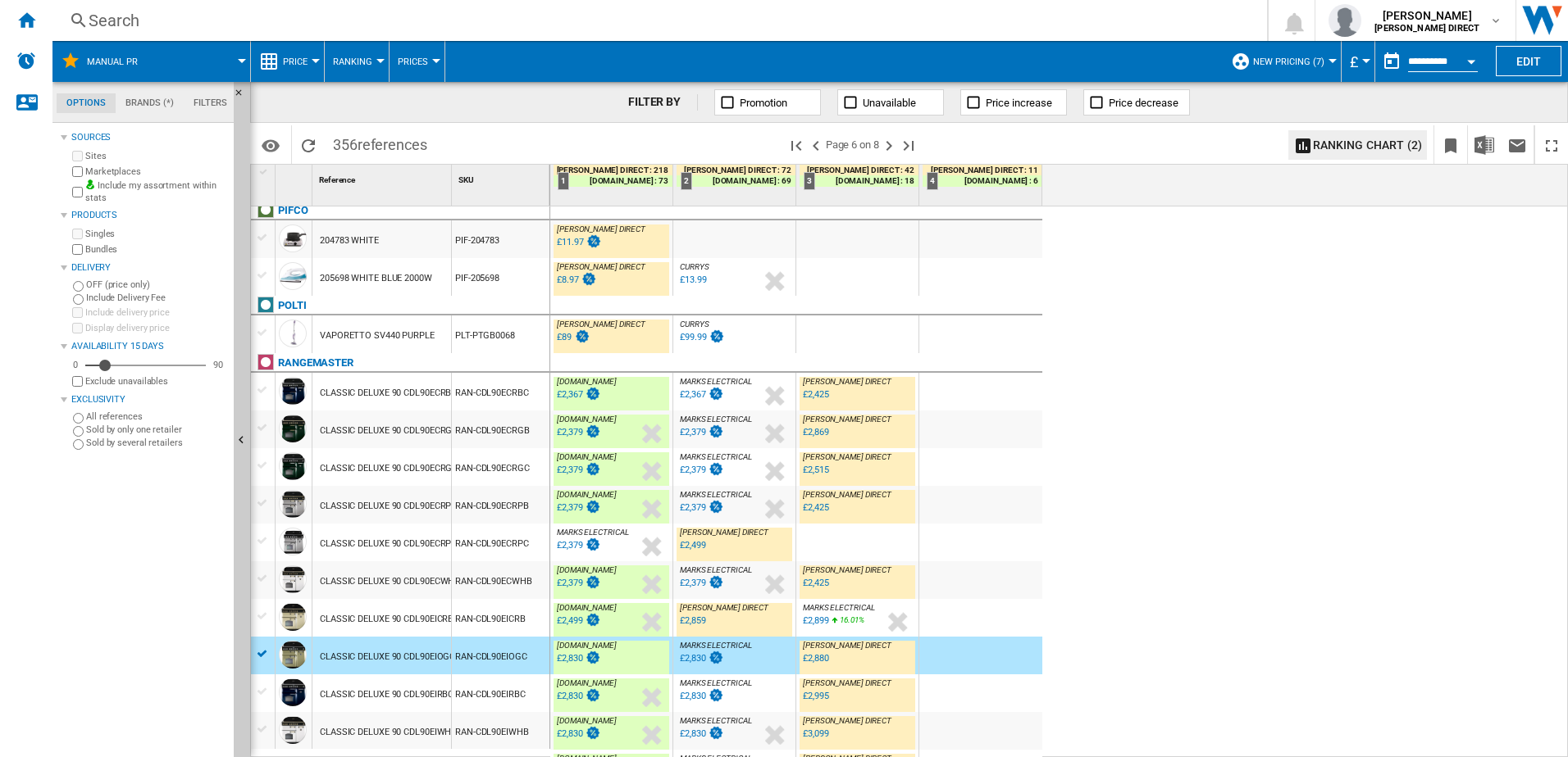
scroll to position [0, 0]
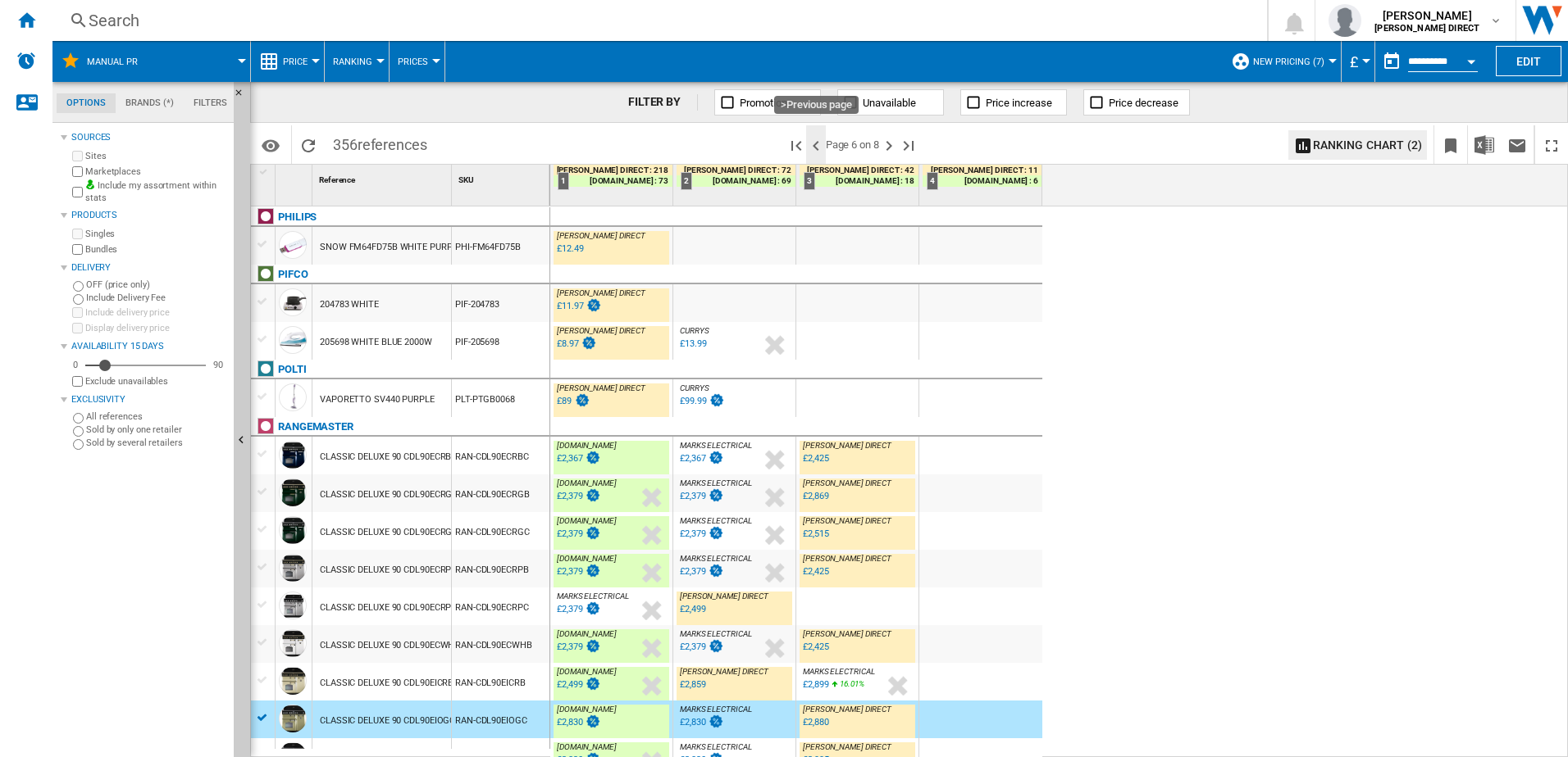
click at [819, 146] on ng-md-icon ">Previous page" at bounding box center [816, 146] width 19 height 19
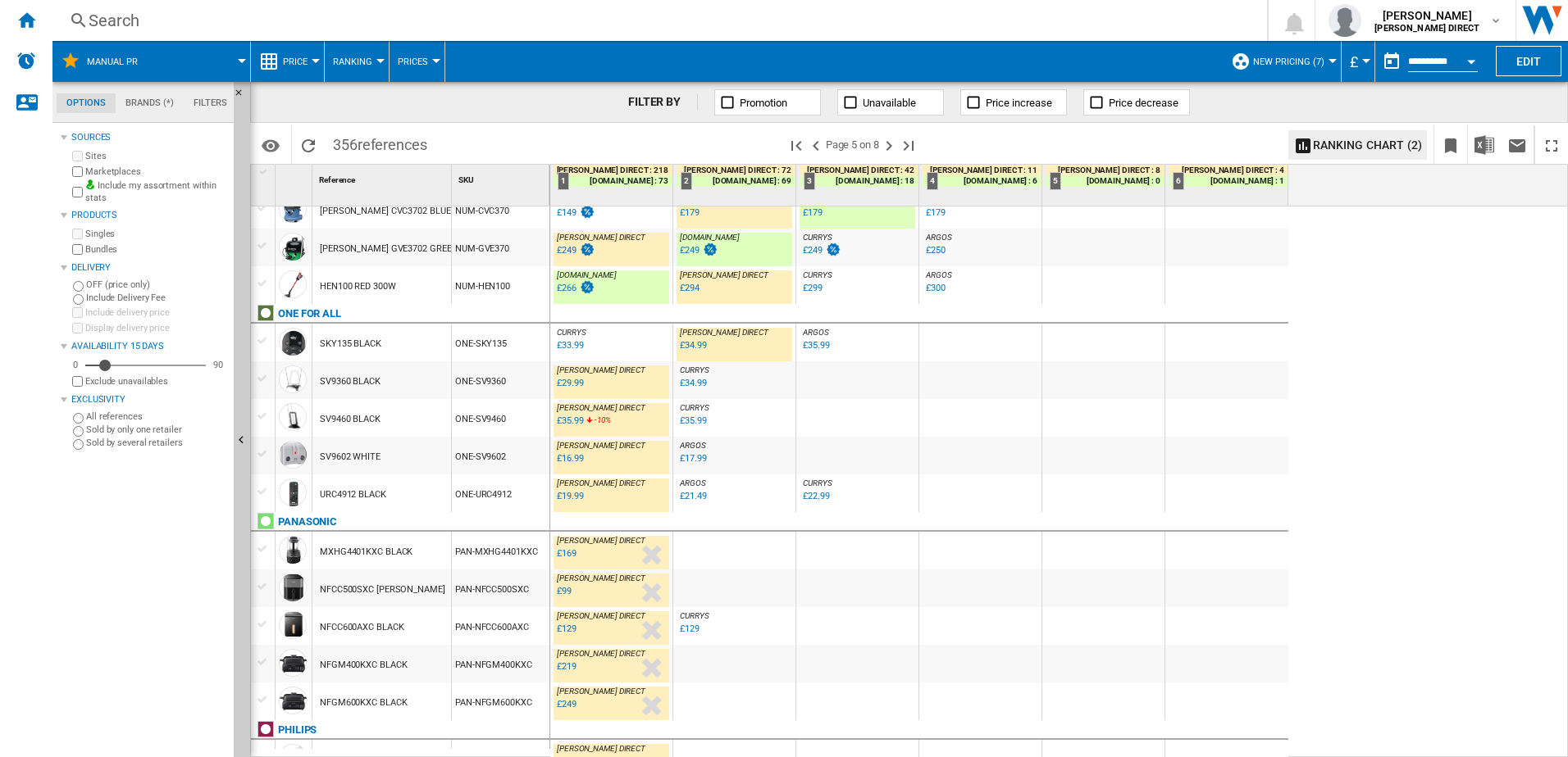
scroll to position [1144, 0]
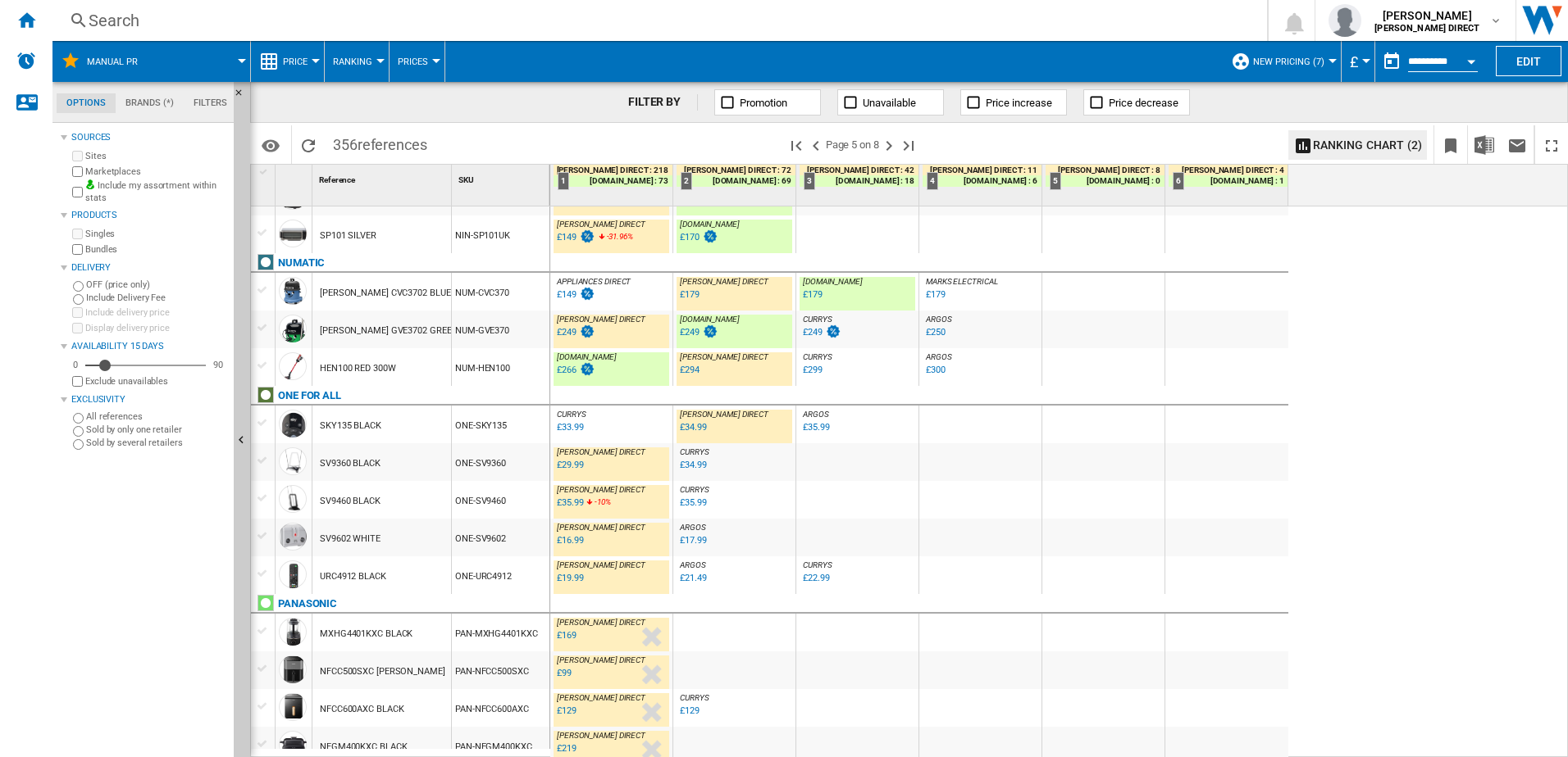
click at [488, 355] on div "NUM-HEN100" at bounding box center [501, 367] width 97 height 38
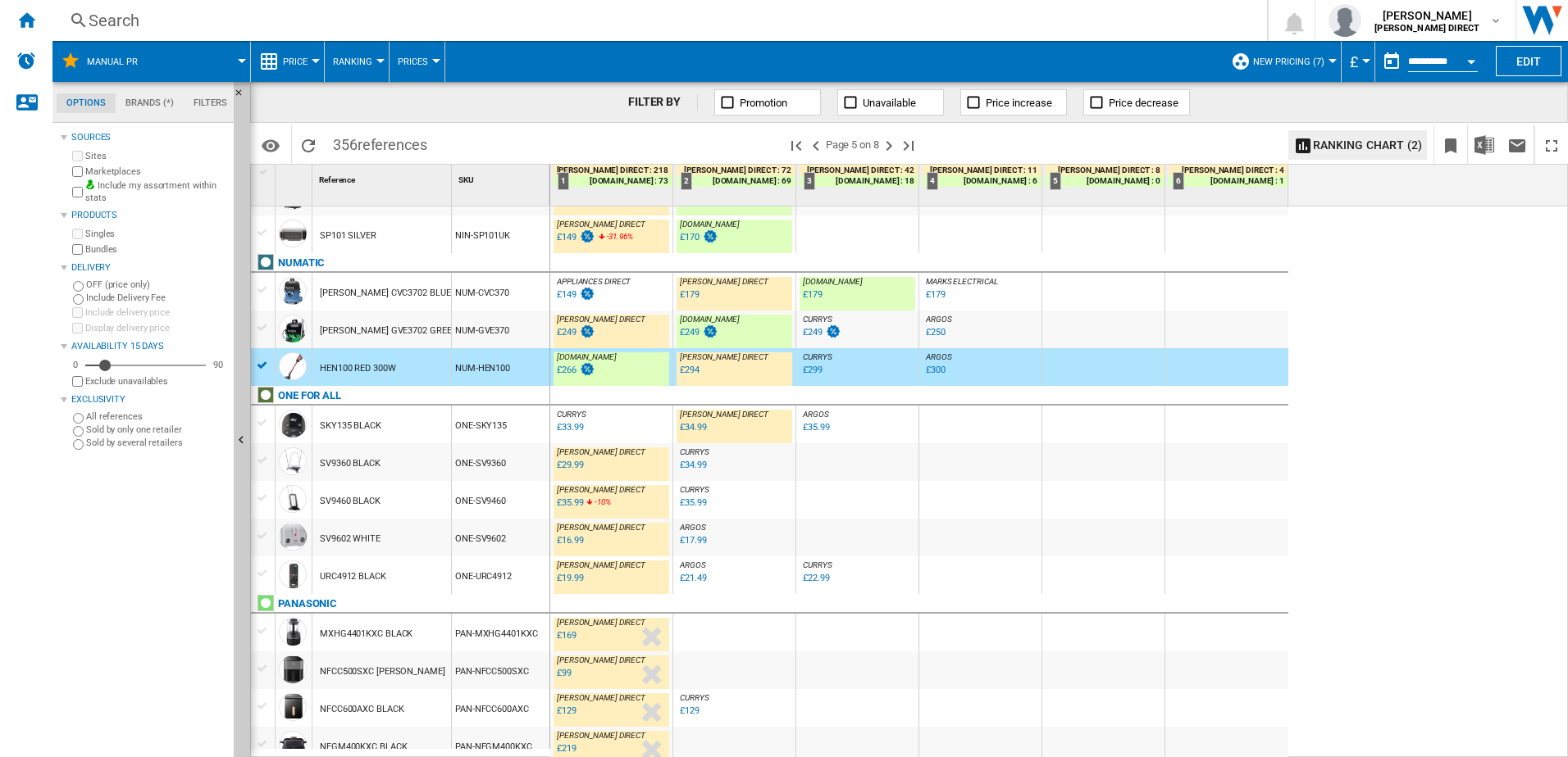
click at [522, 304] on div "NUM-CVC370" at bounding box center [501, 291] width 97 height 38
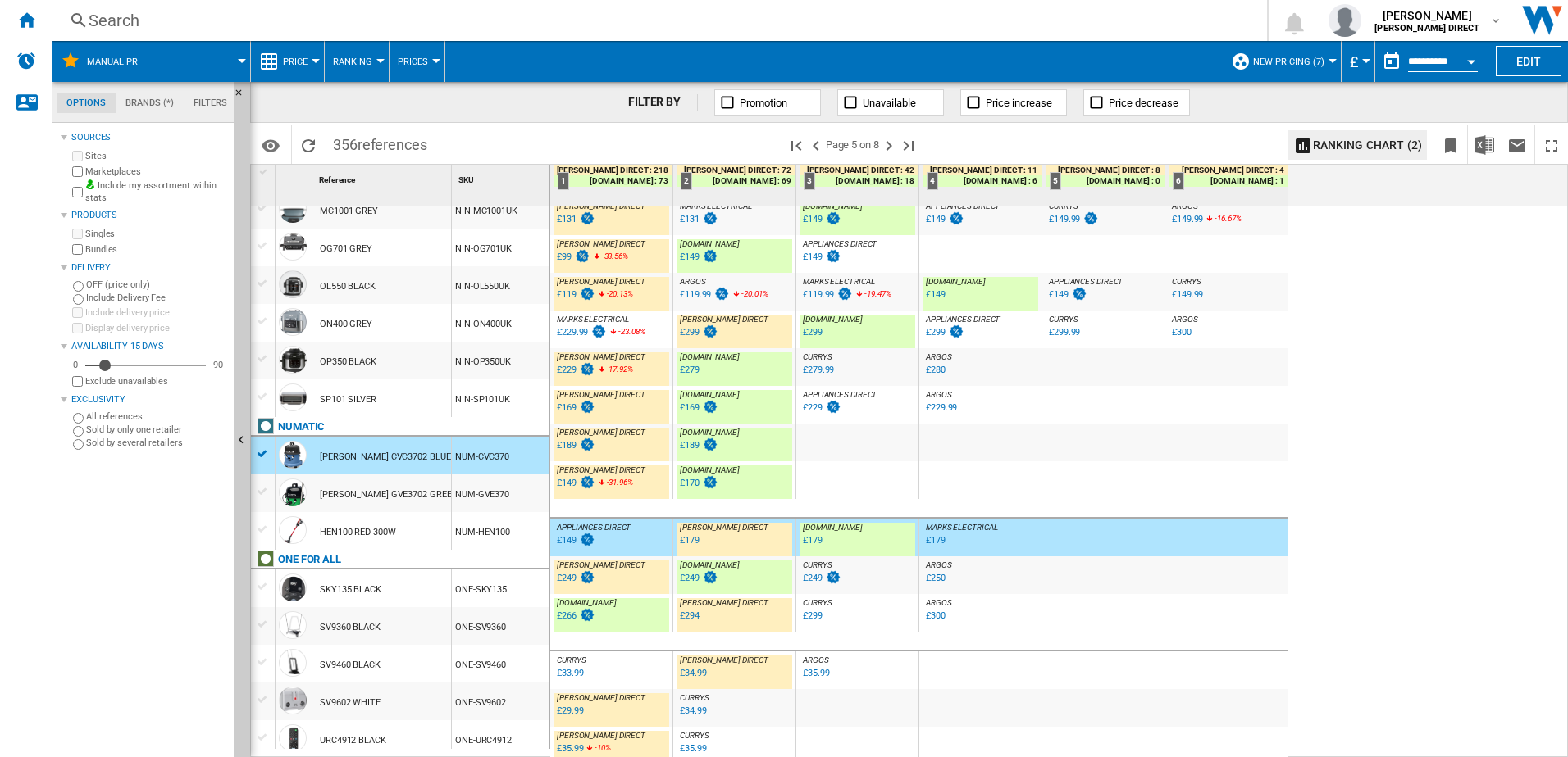
scroll to position [899, 0]
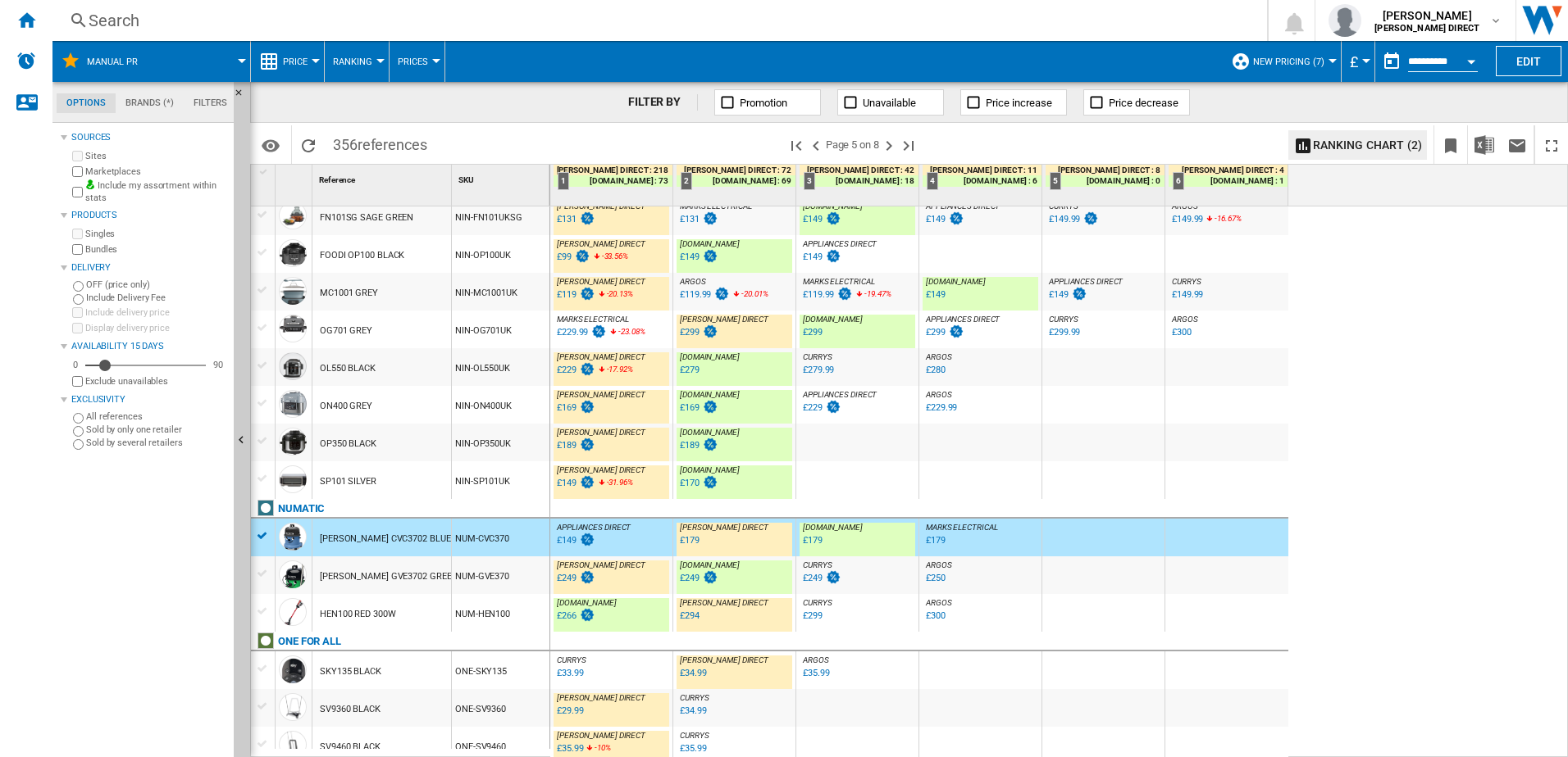
click at [496, 340] on div "NIN-OG701UK" at bounding box center [501, 329] width 97 height 38
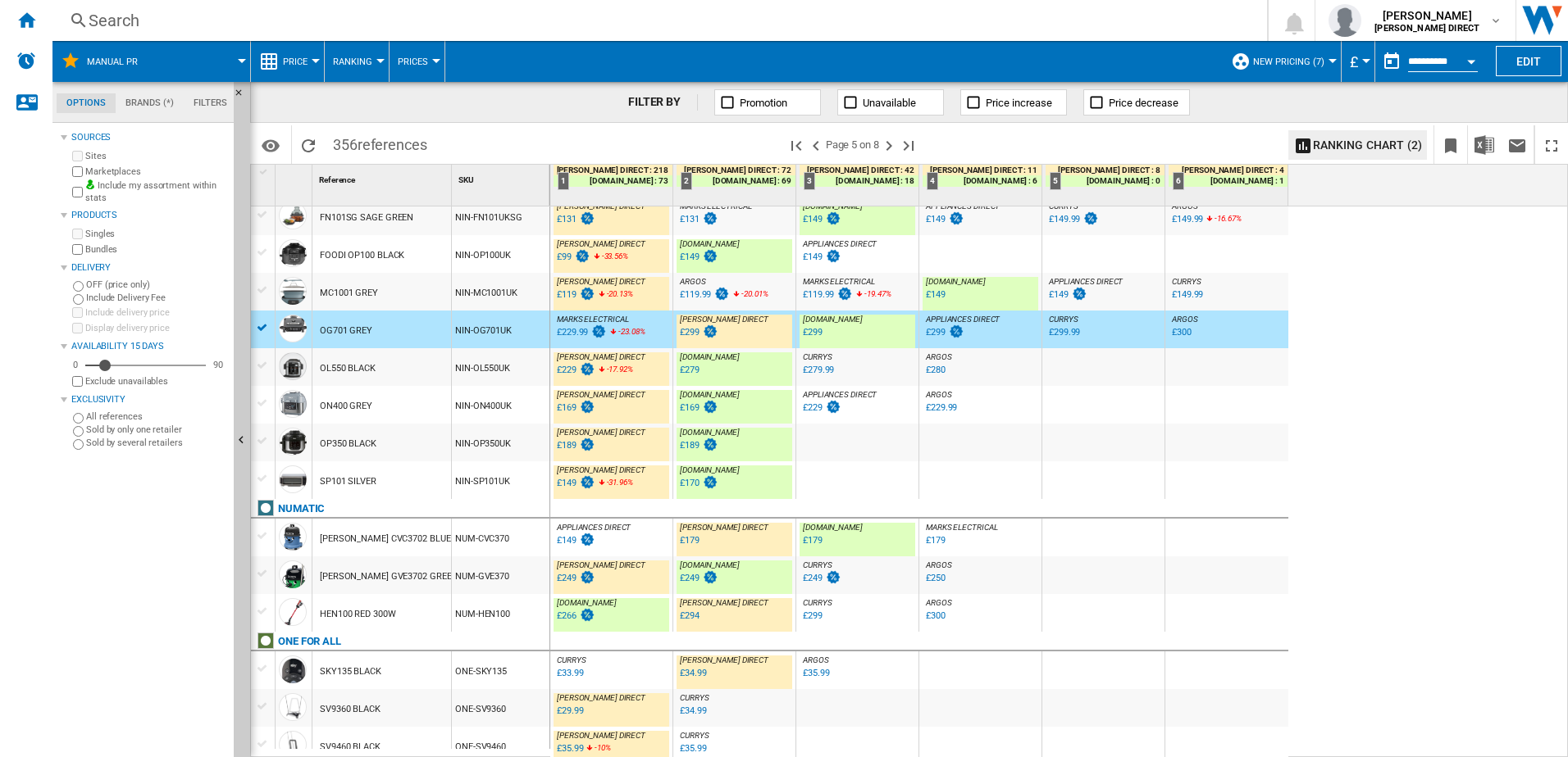
scroll to position [0, 0]
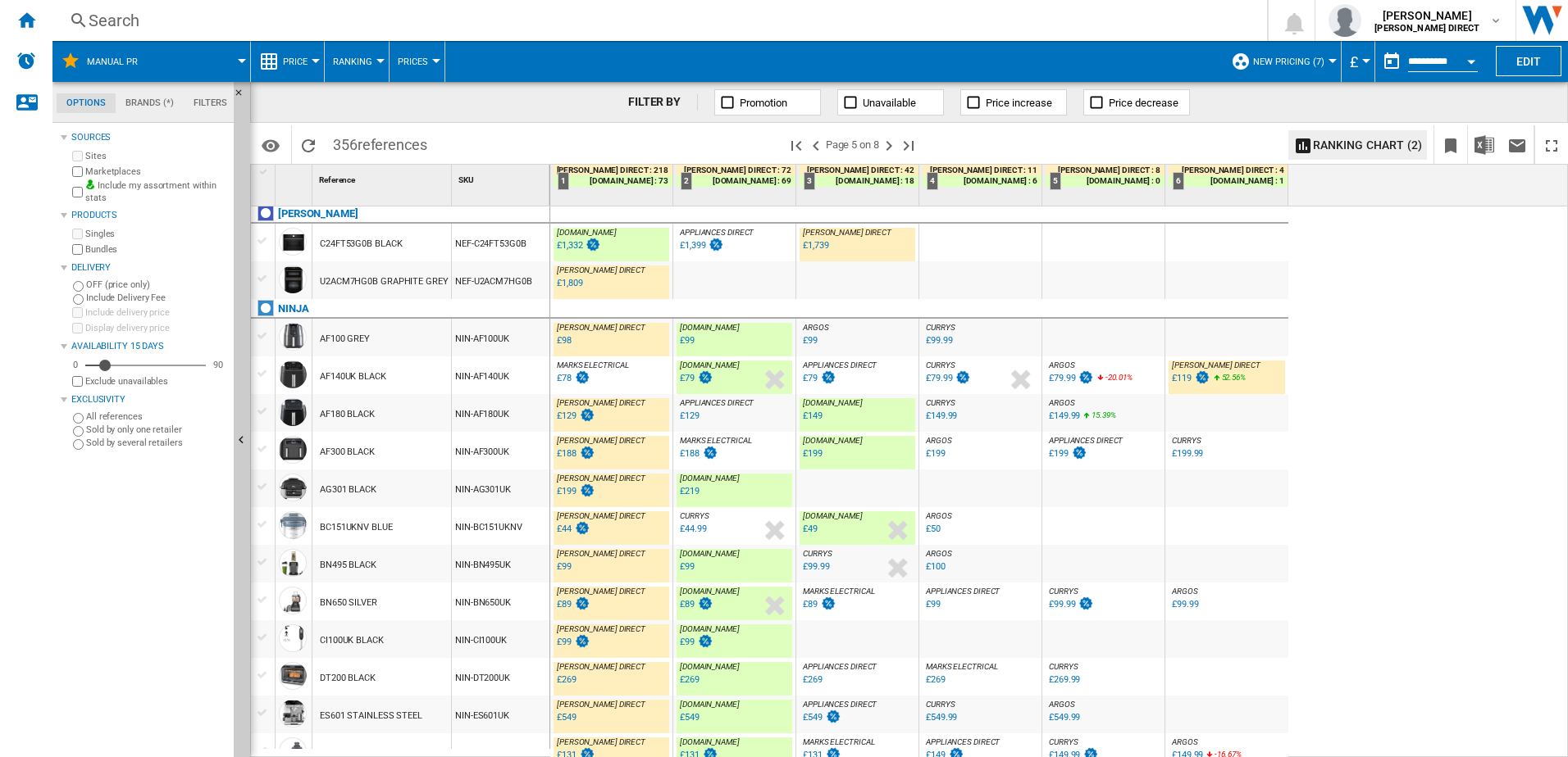
click at [481, 385] on div "NIN-AF140UK" at bounding box center [501, 375] width 97 height 38
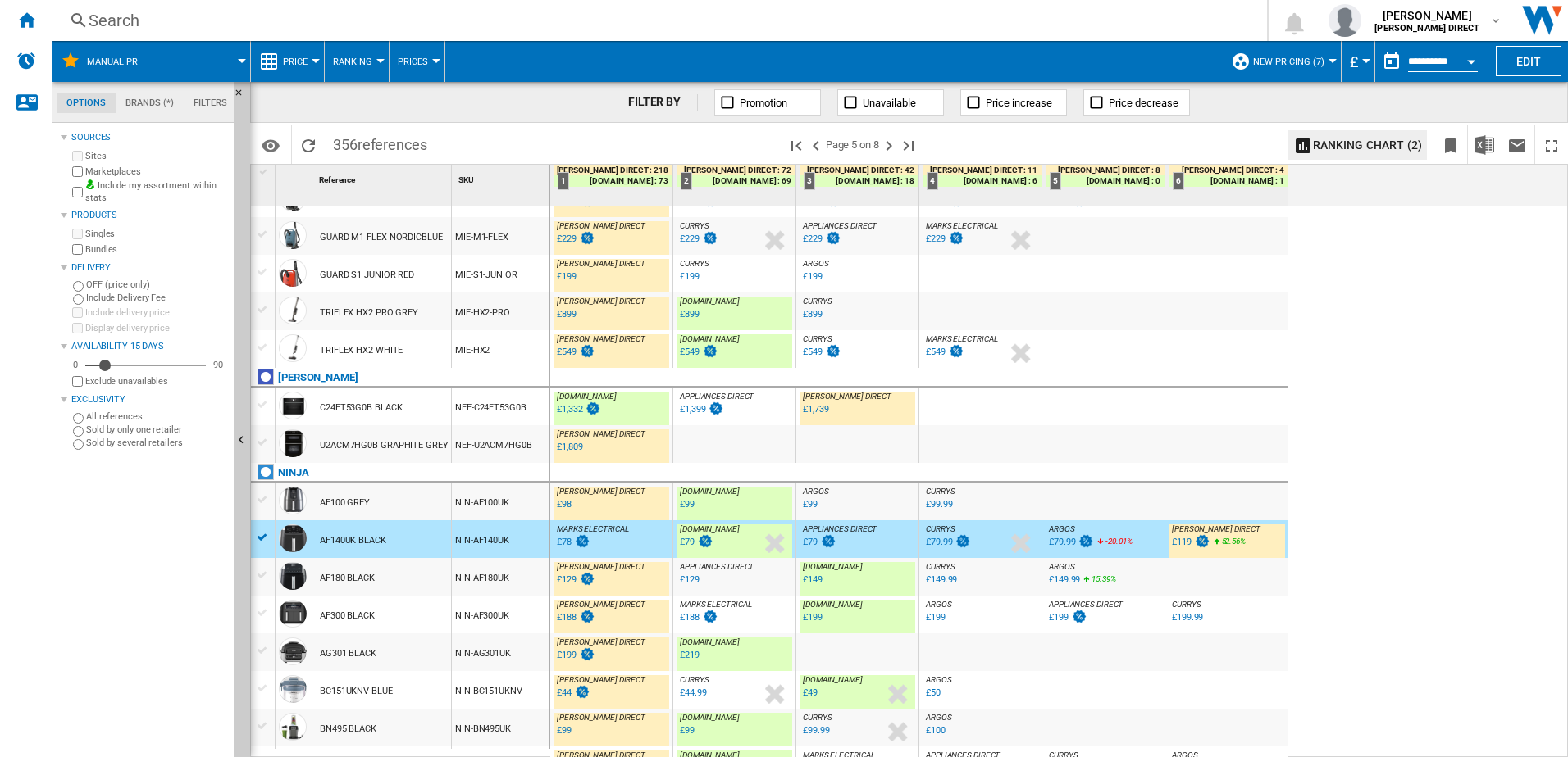
click at [480, 409] on div "NEF-C24FT53G0B" at bounding box center [501, 406] width 97 height 38
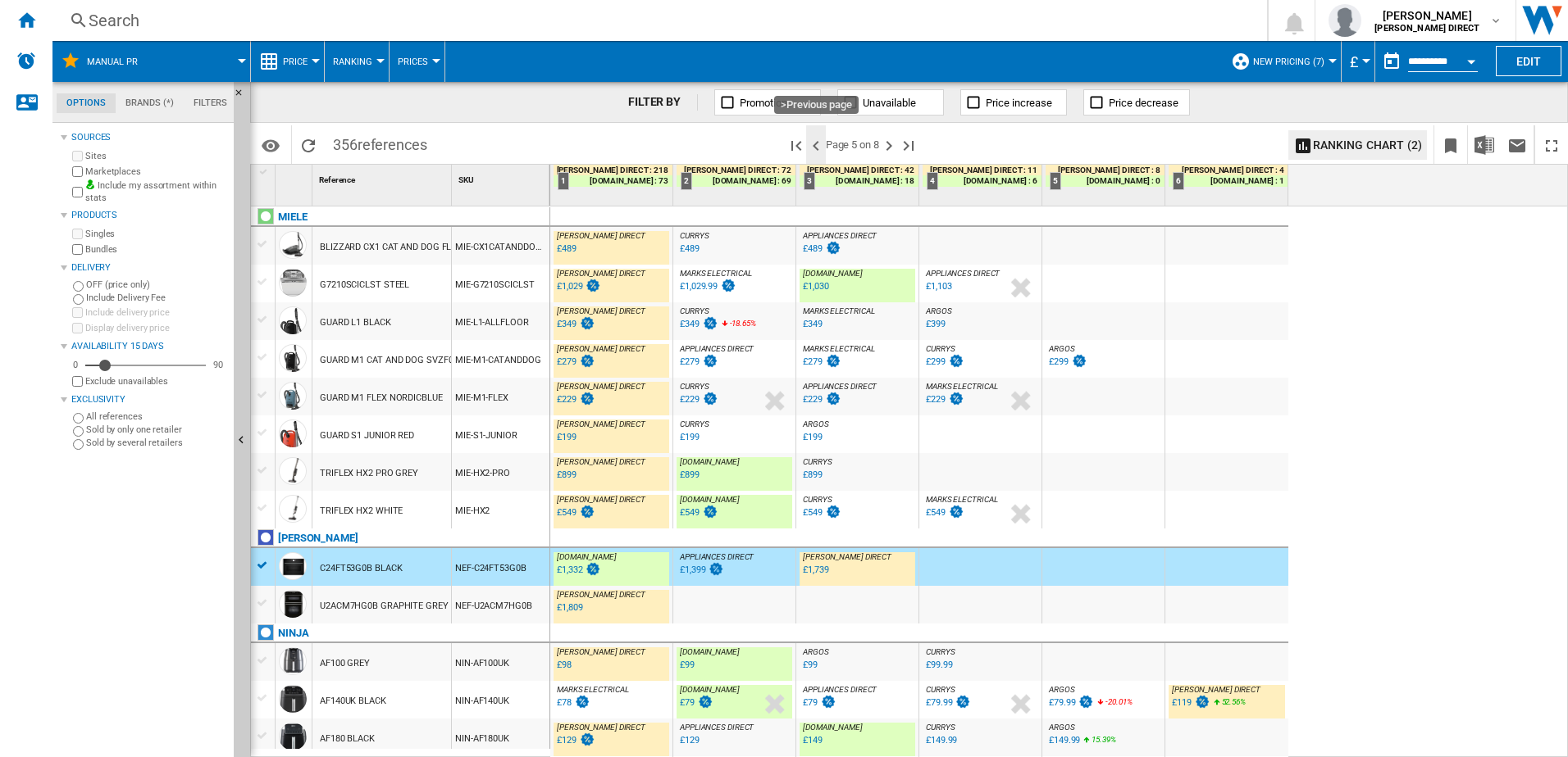
click at [816, 143] on ng-md-icon ">Previous page" at bounding box center [816, 146] width 19 height 19
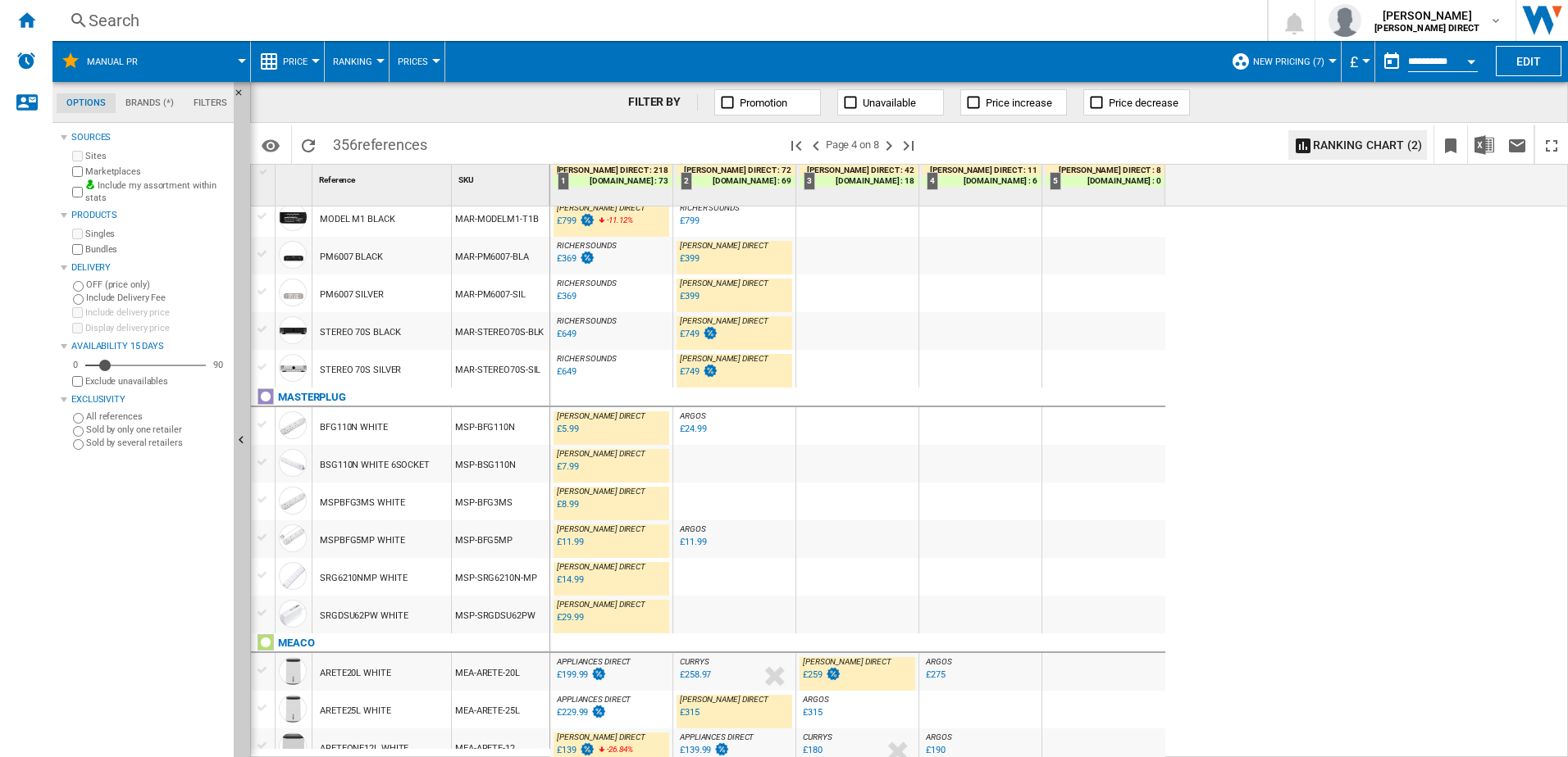
scroll to position [1211, 0]
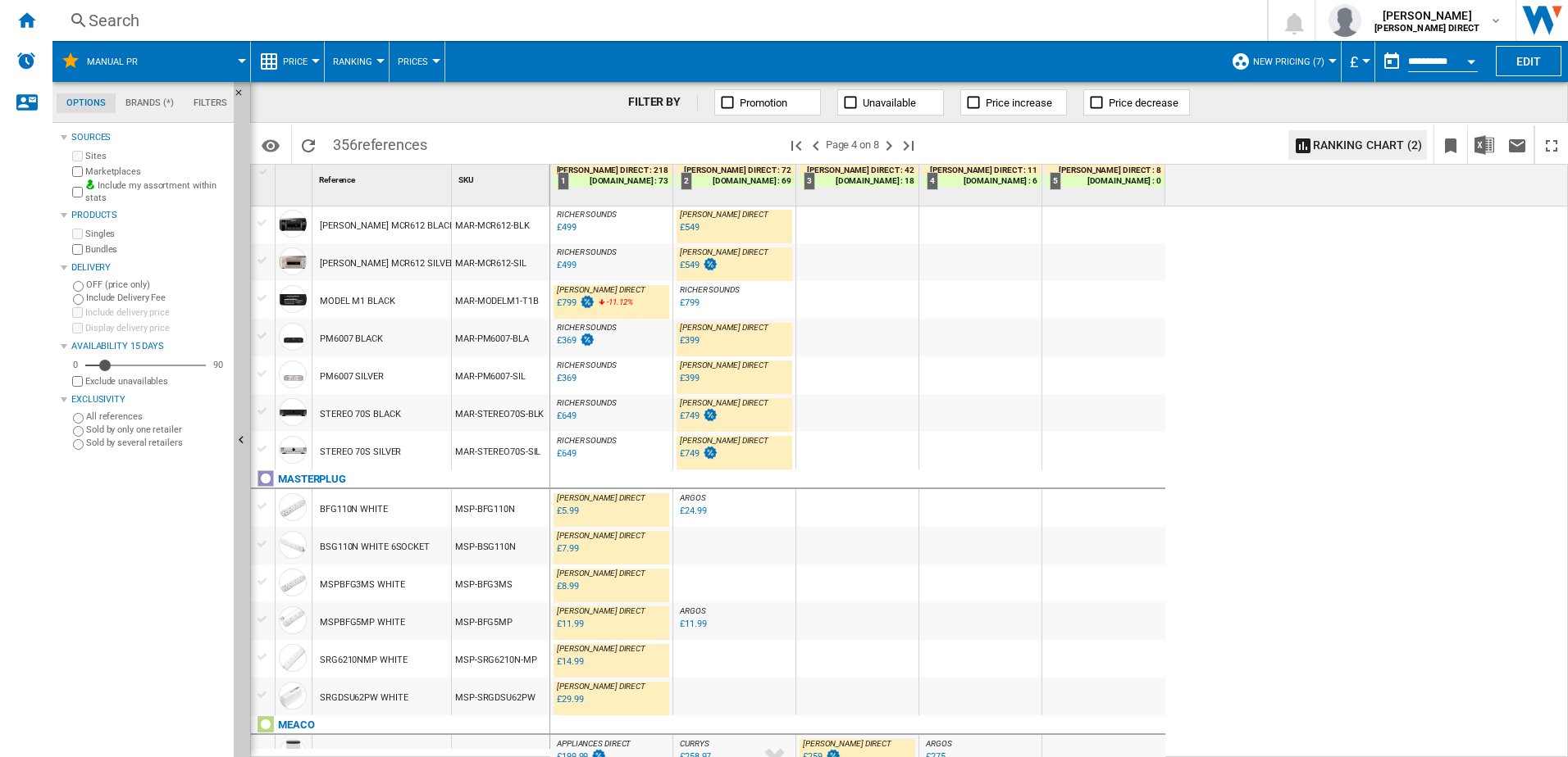
click at [590, 413] on div "%" at bounding box center [588, 418] width 8 height 19
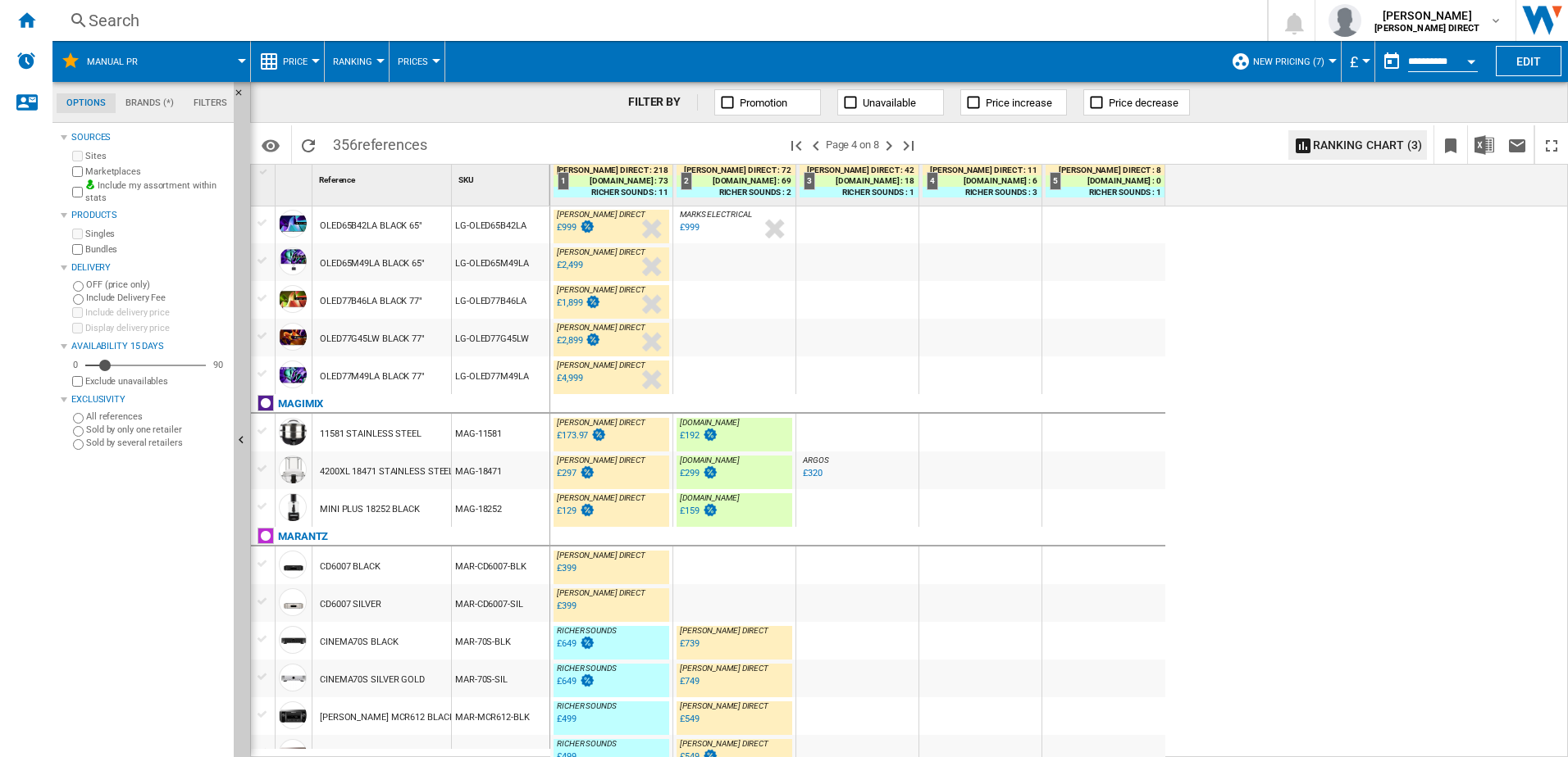
scroll to position [556, 0]
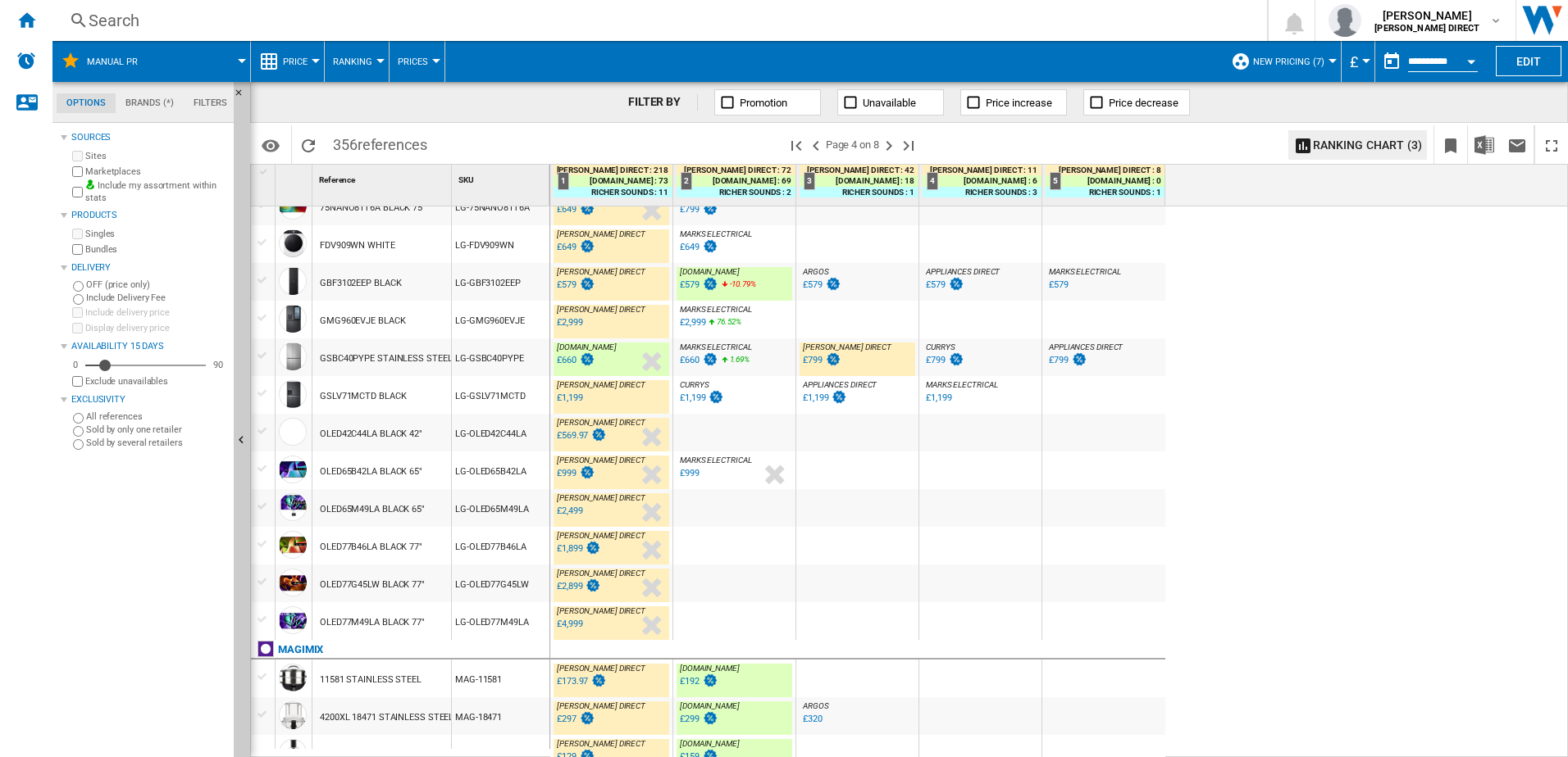
click at [485, 366] on div "LG-GSBC40PYPE" at bounding box center [501, 357] width 97 height 38
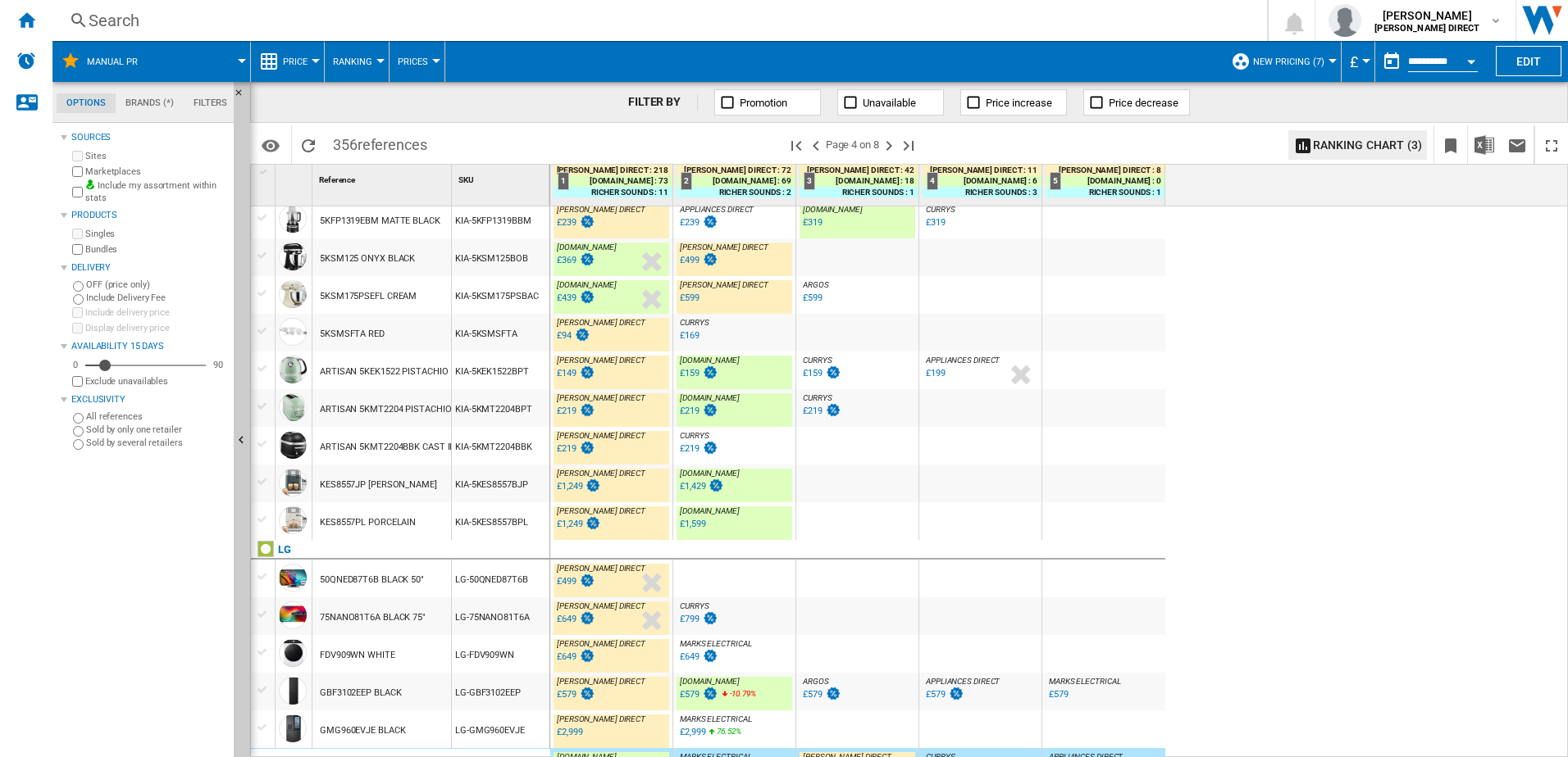
scroll to position [0, 0]
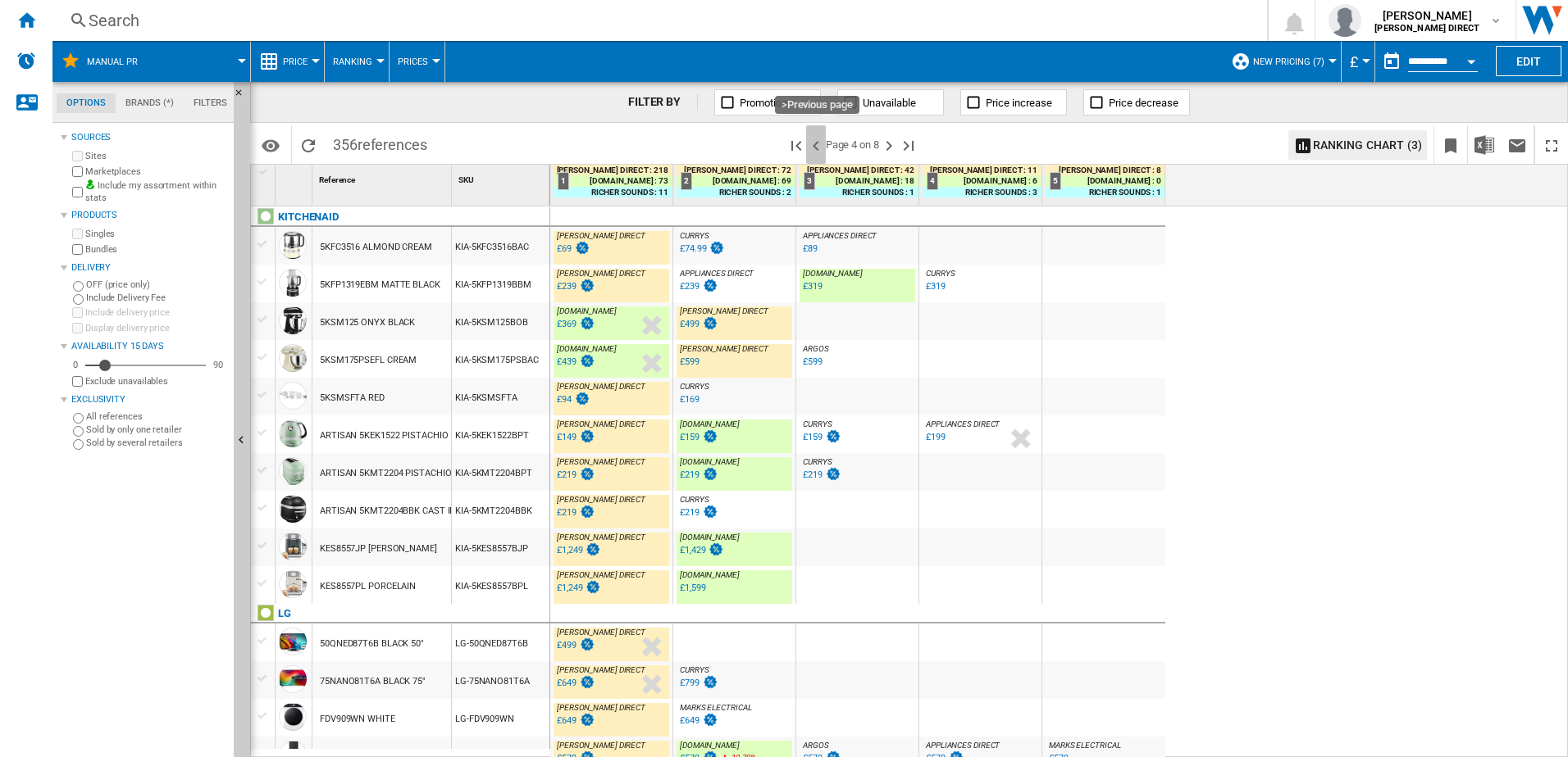
click at [817, 144] on ng-md-icon ">Previous page" at bounding box center [816, 146] width 19 height 19
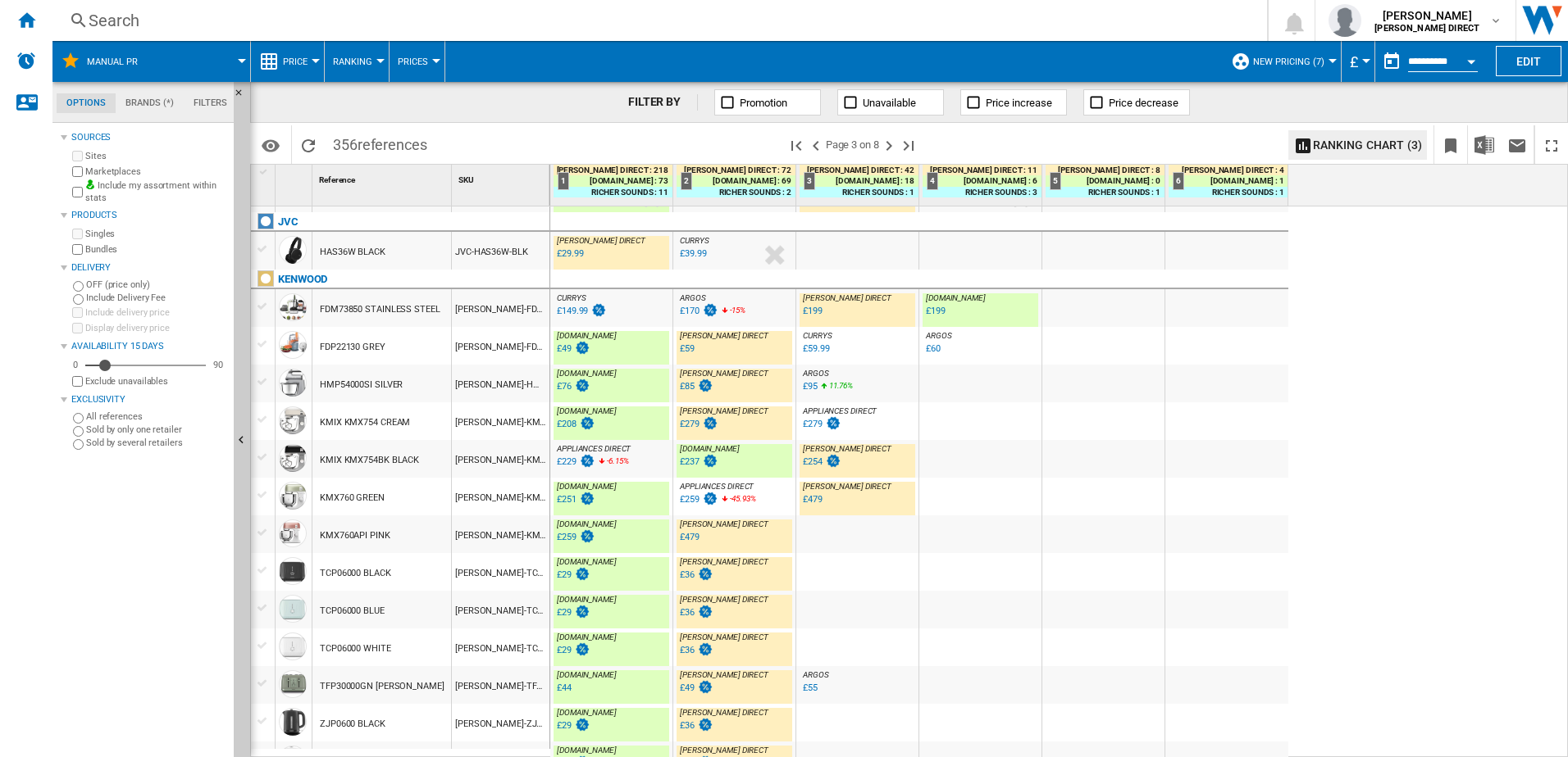
scroll to position [1195, 0]
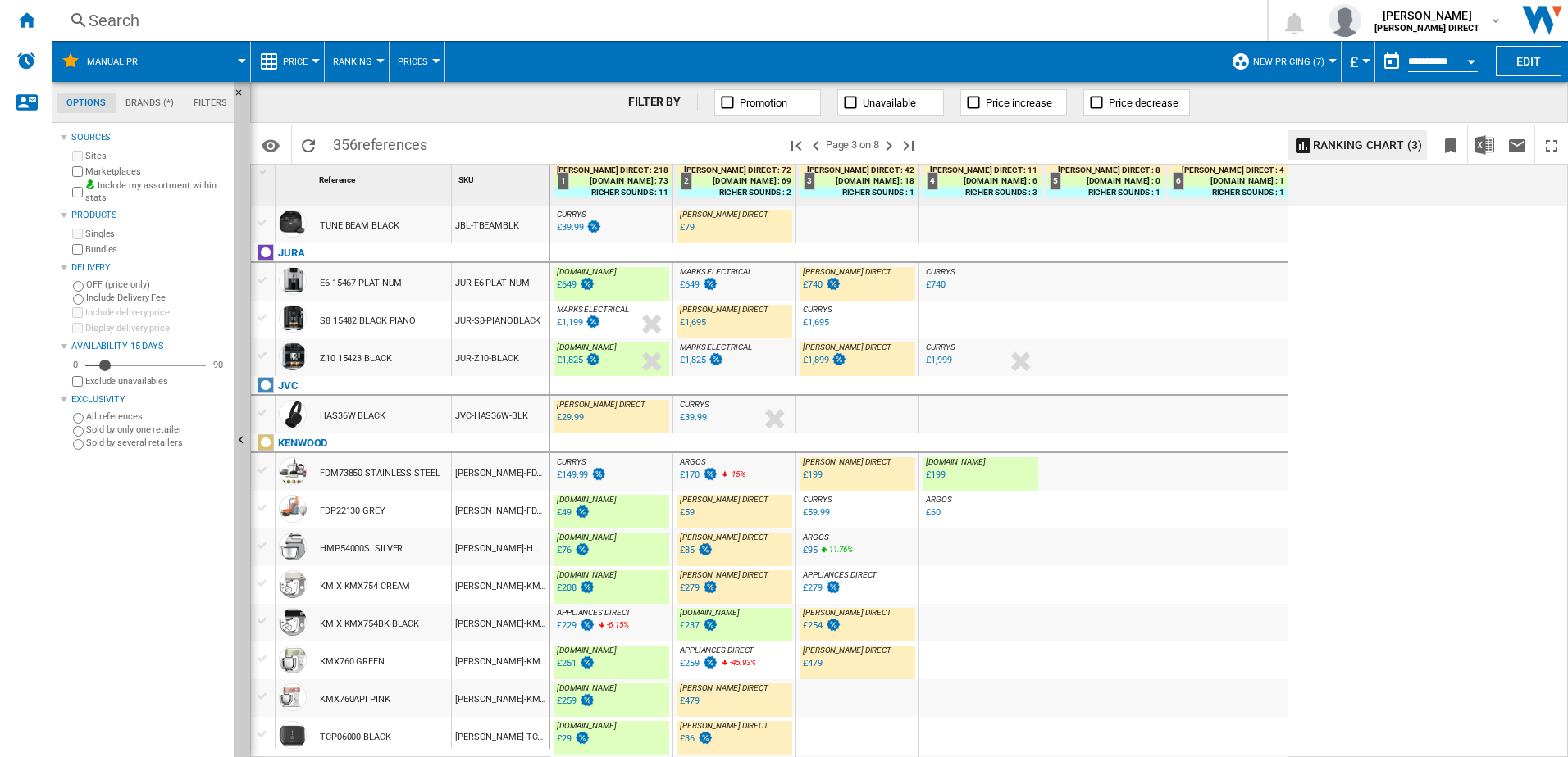
click at [508, 470] on div "[PERSON_NAME]-FDM73.850SS" at bounding box center [501, 472] width 97 height 38
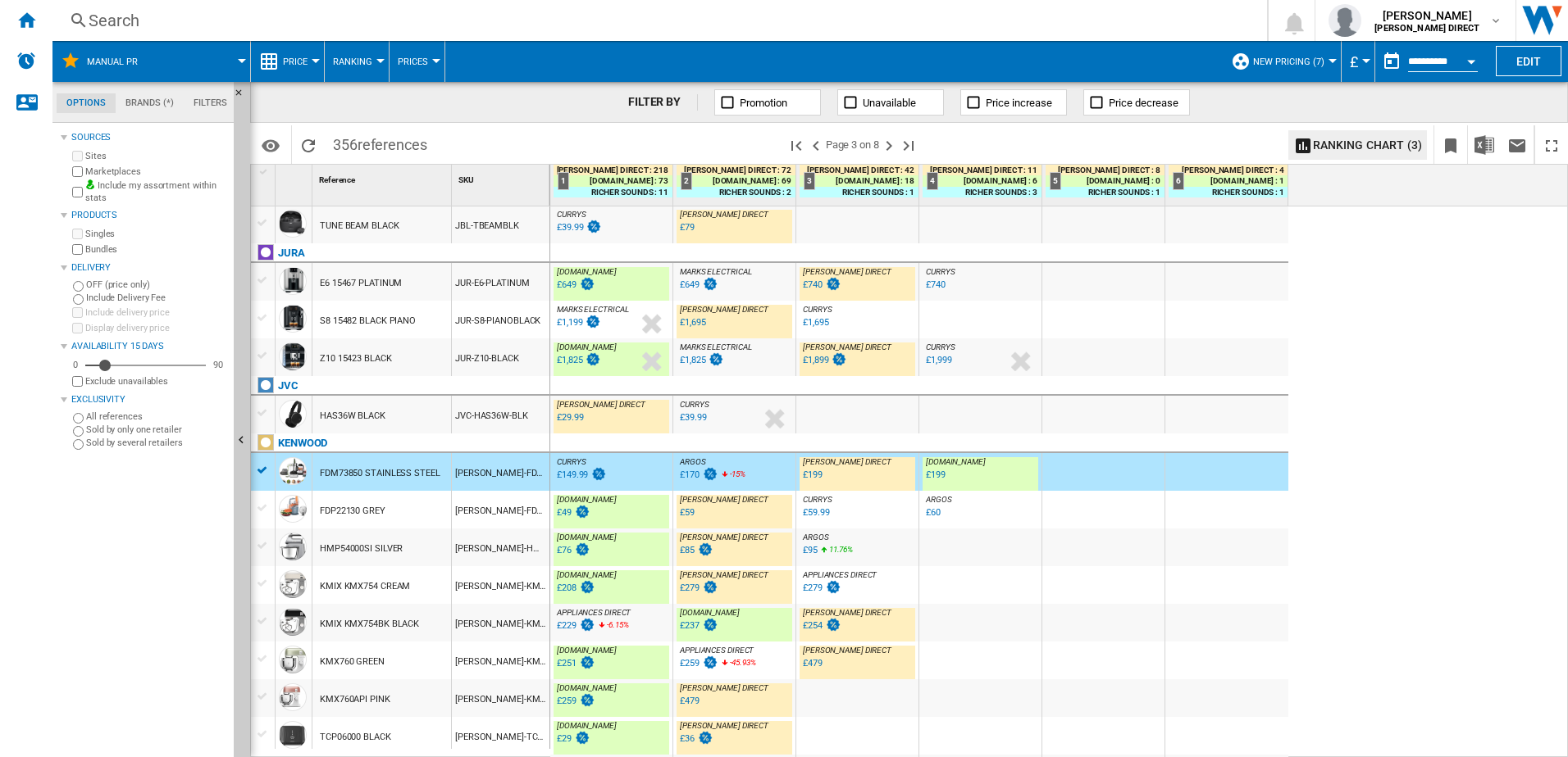
click at [500, 367] on div "JUR-Z10-BLACK" at bounding box center [501, 357] width 97 height 38
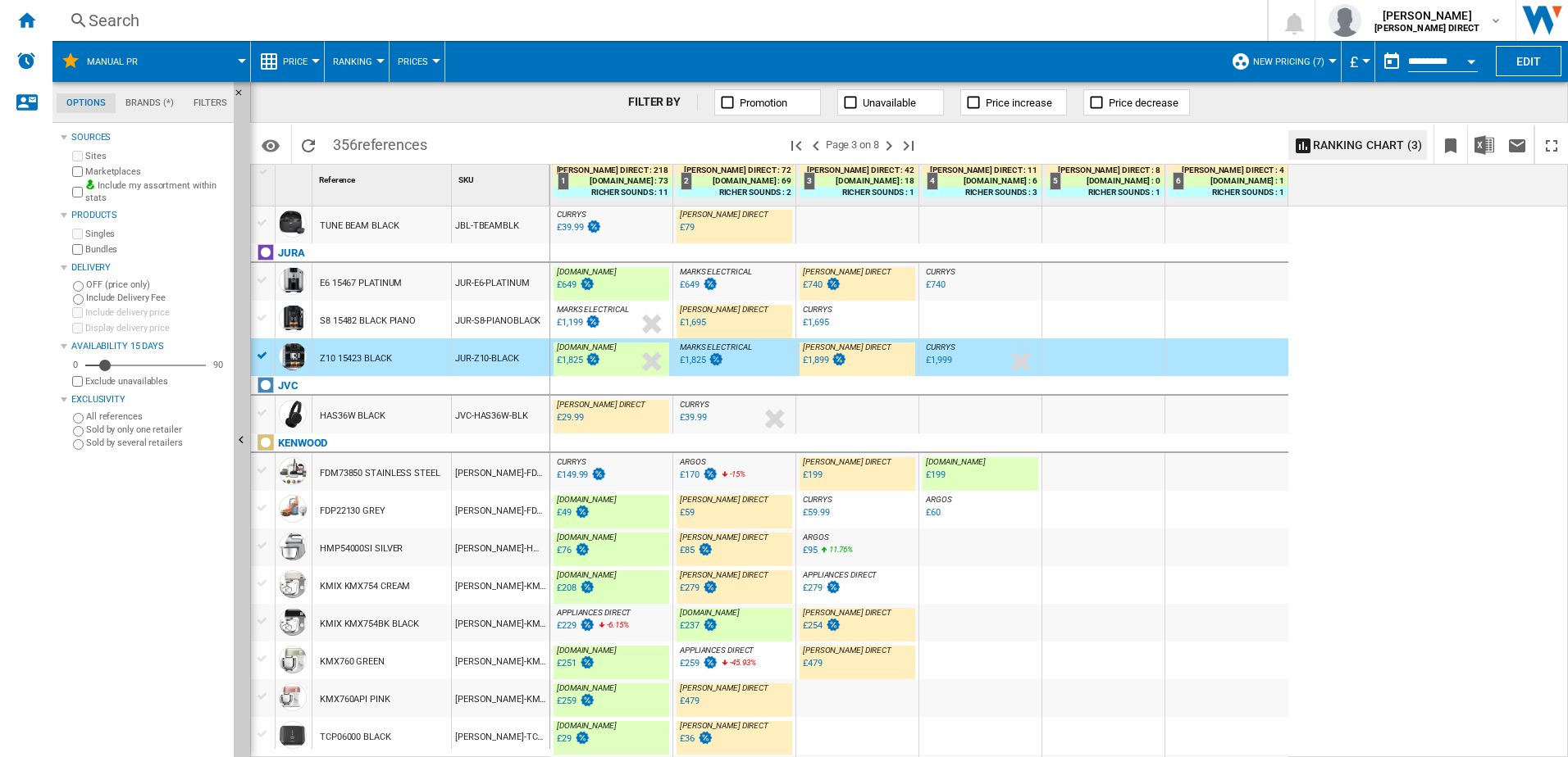
click at [499, 285] on div "JUR-E6-PLATINUM" at bounding box center [501, 282] width 97 height 38
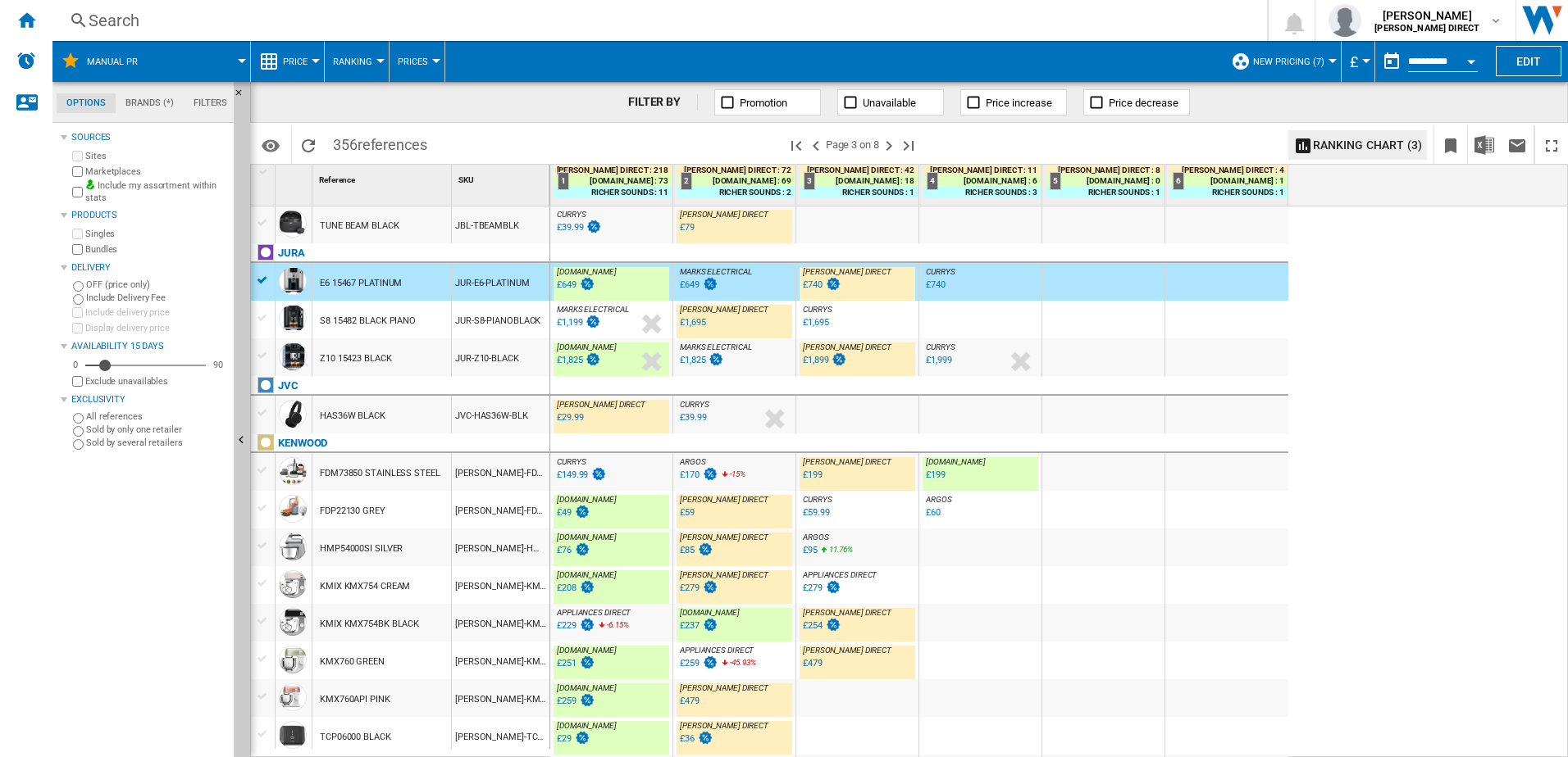
scroll to position [1031, 0]
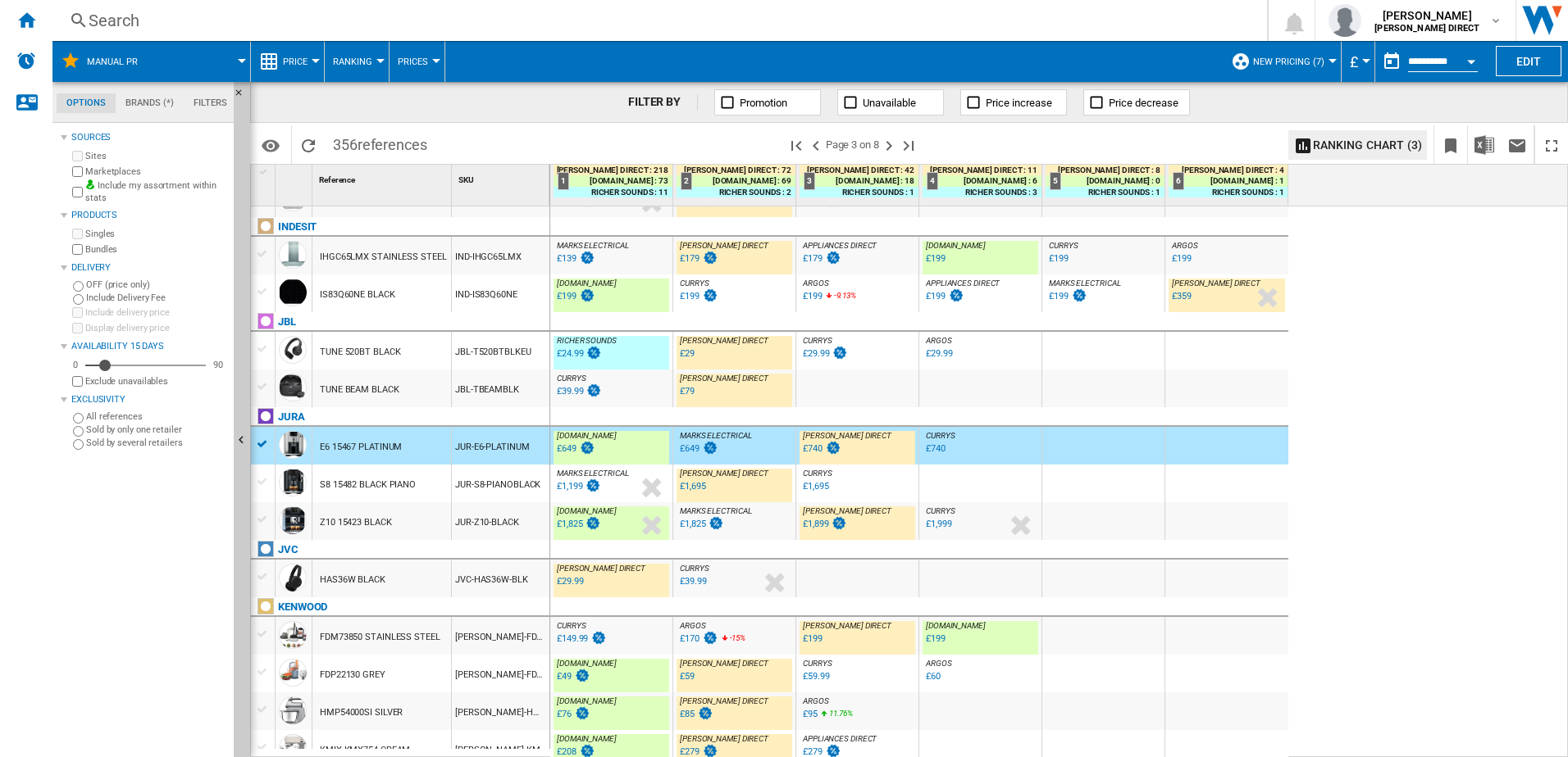
click at [507, 395] on div "JBL-TBEAMBLK" at bounding box center [501, 388] width 97 height 38
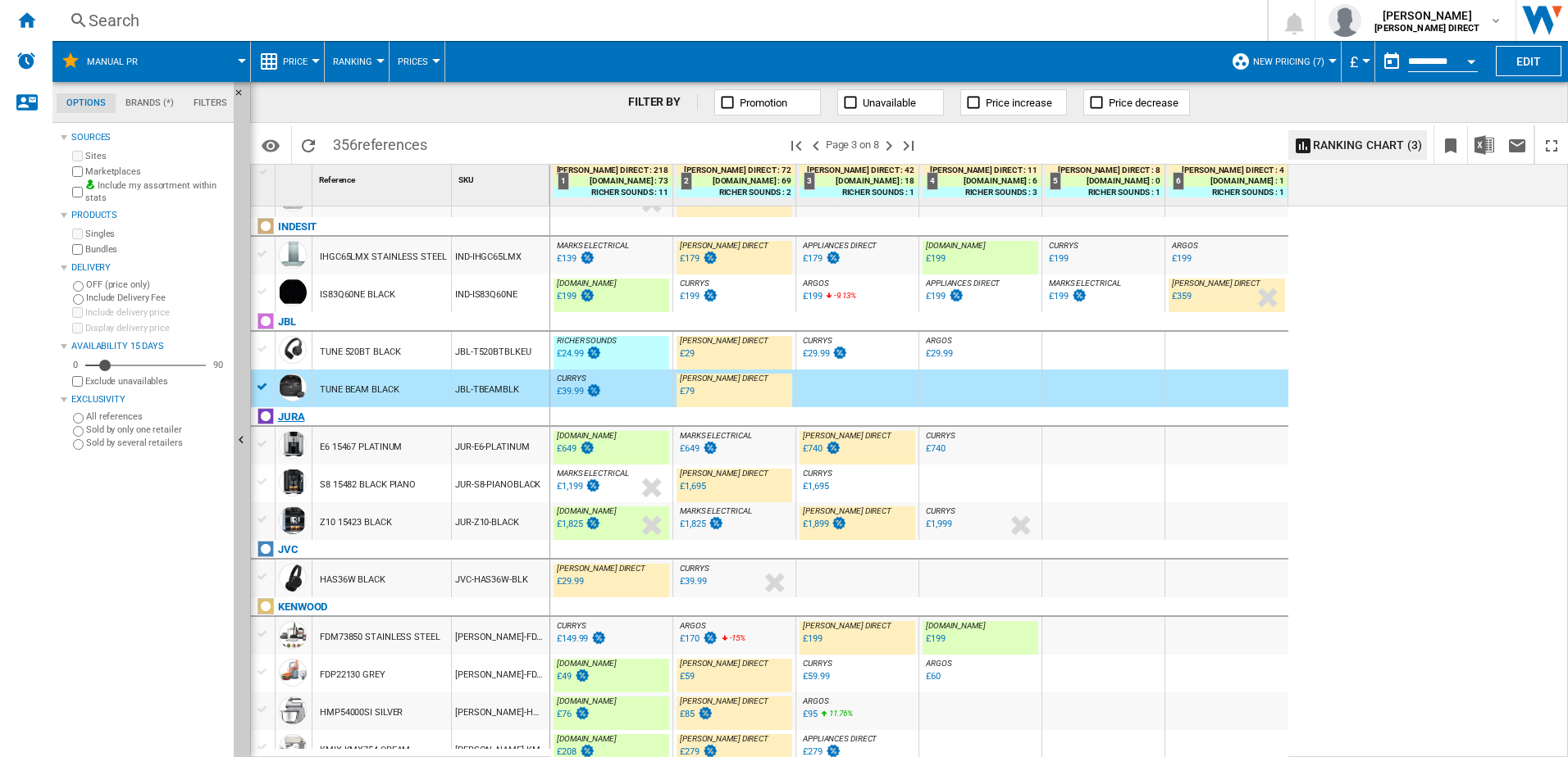
scroll to position [949, 0]
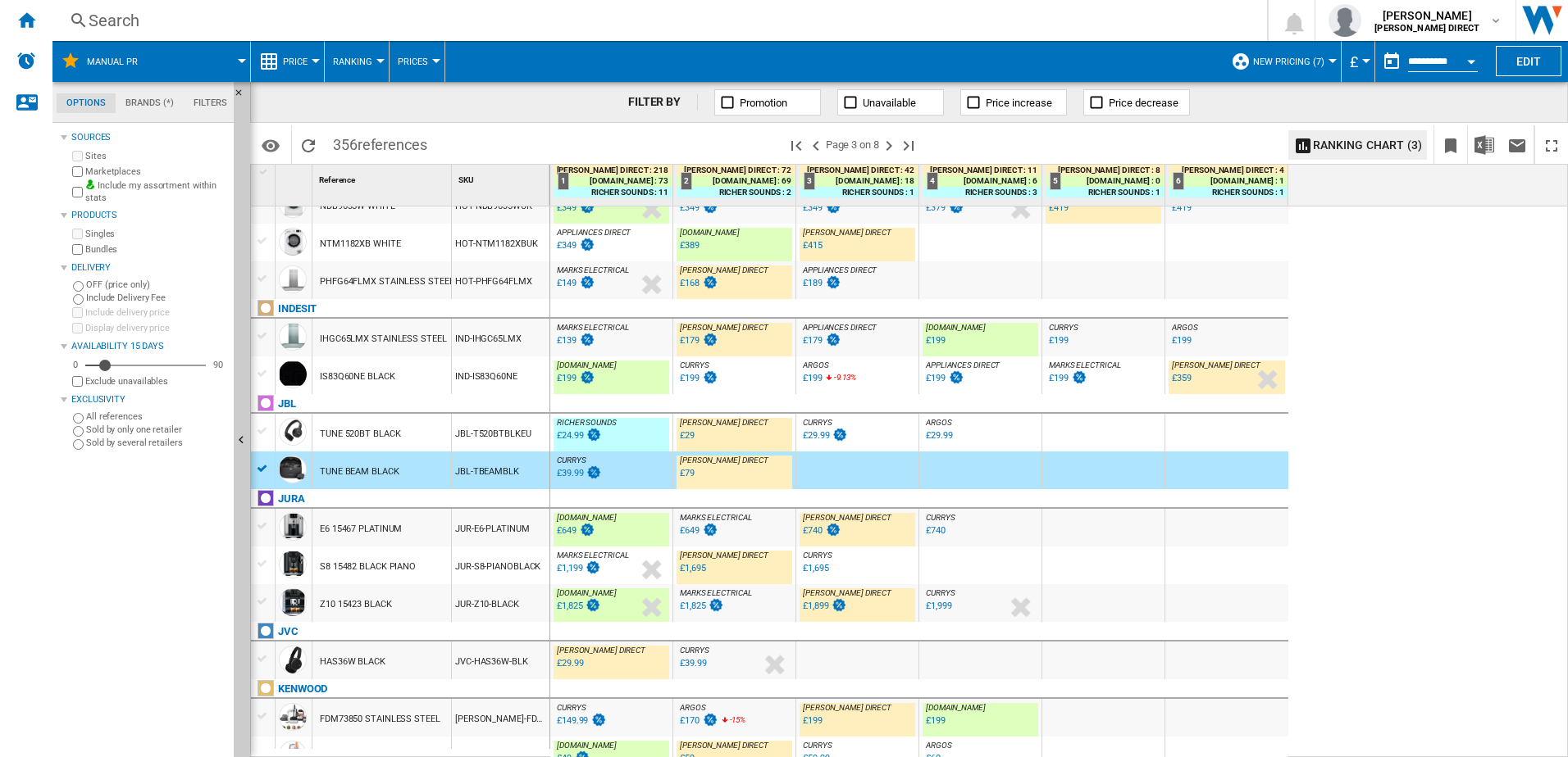
click at [480, 374] on div "IND-IS83Q60NE" at bounding box center [501, 375] width 97 height 38
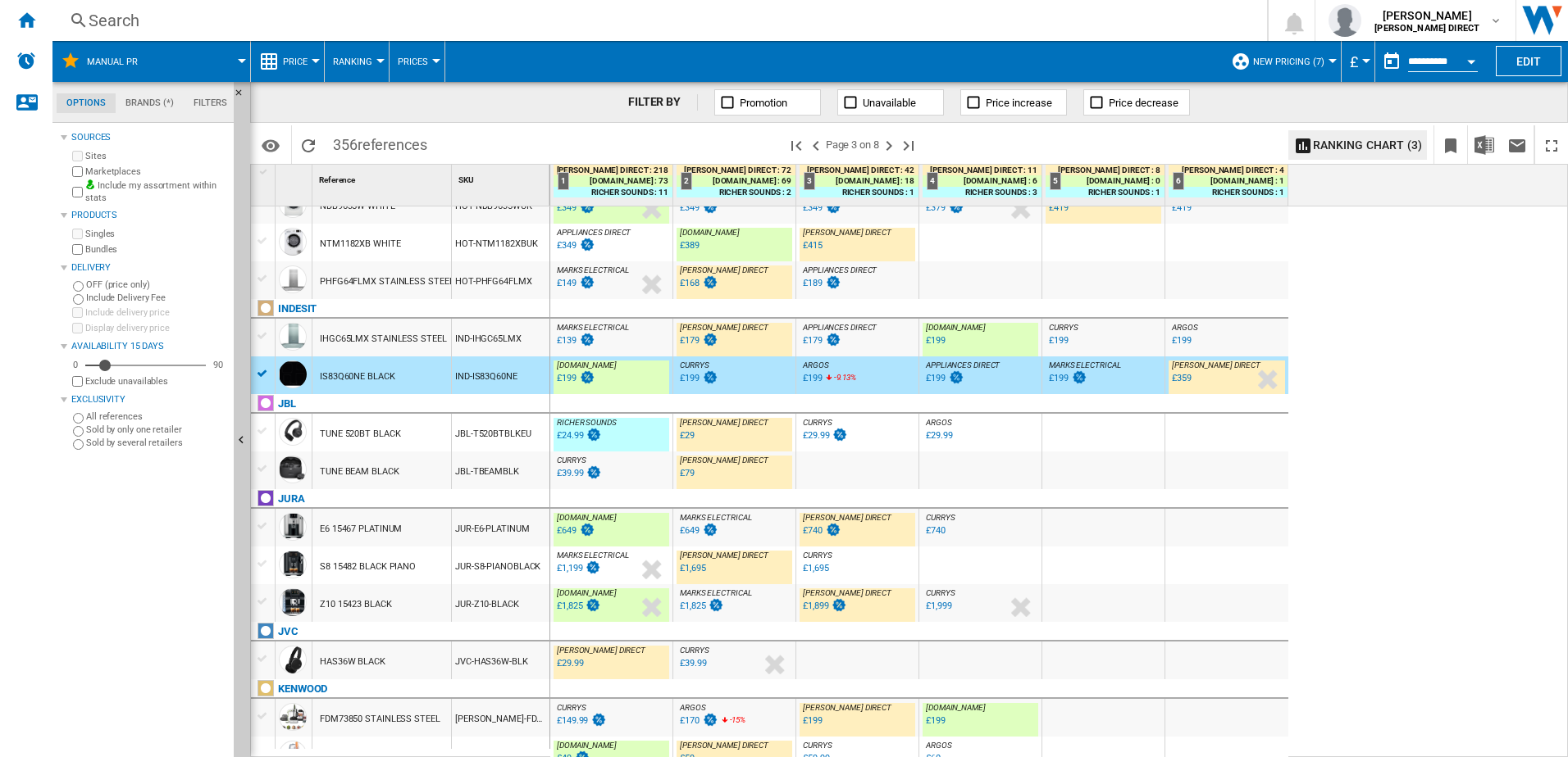
click at [480, 333] on div "IND-IHGC65LMX" at bounding box center [501, 337] width 97 height 38
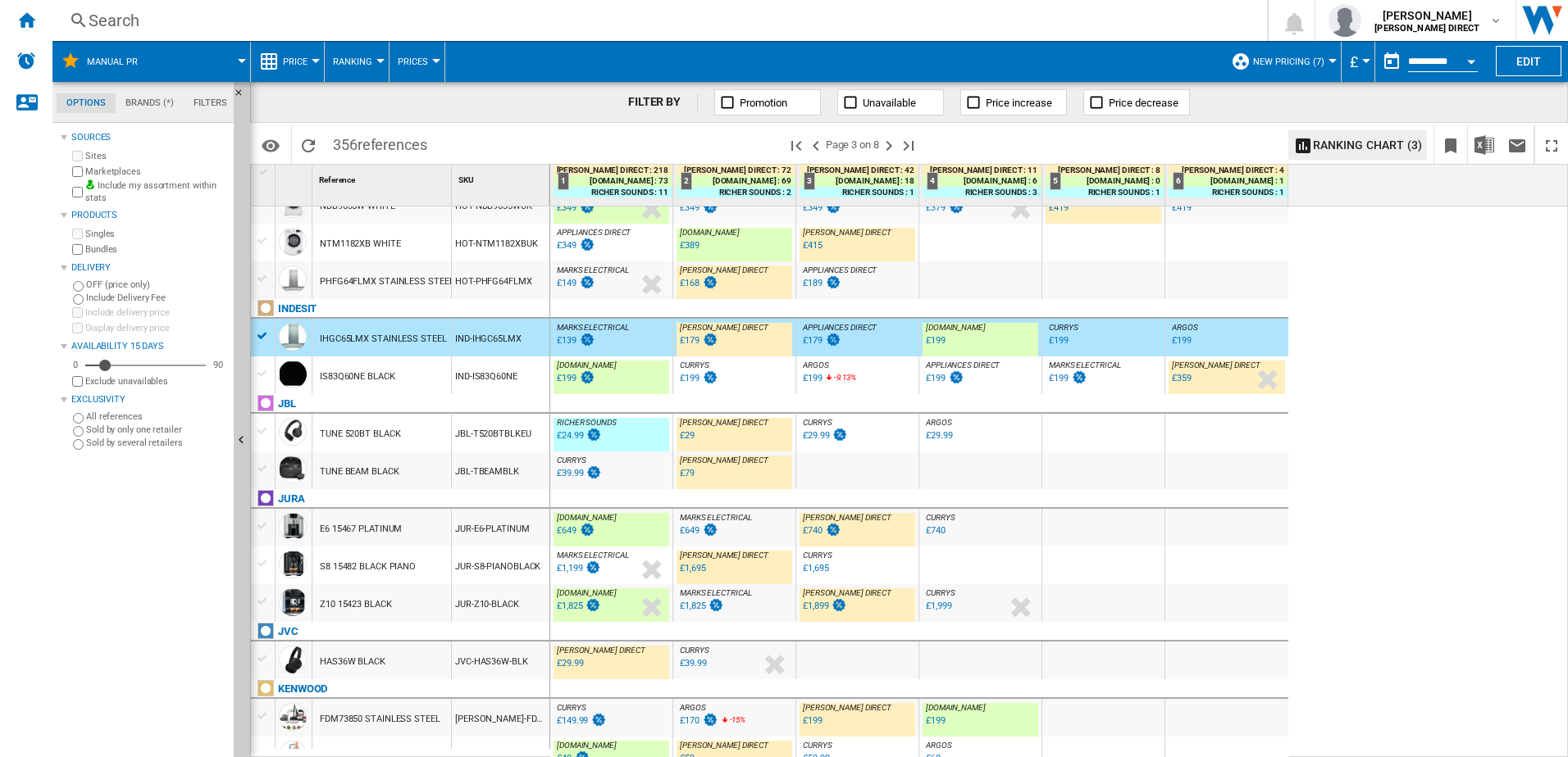
scroll to position [703, 0]
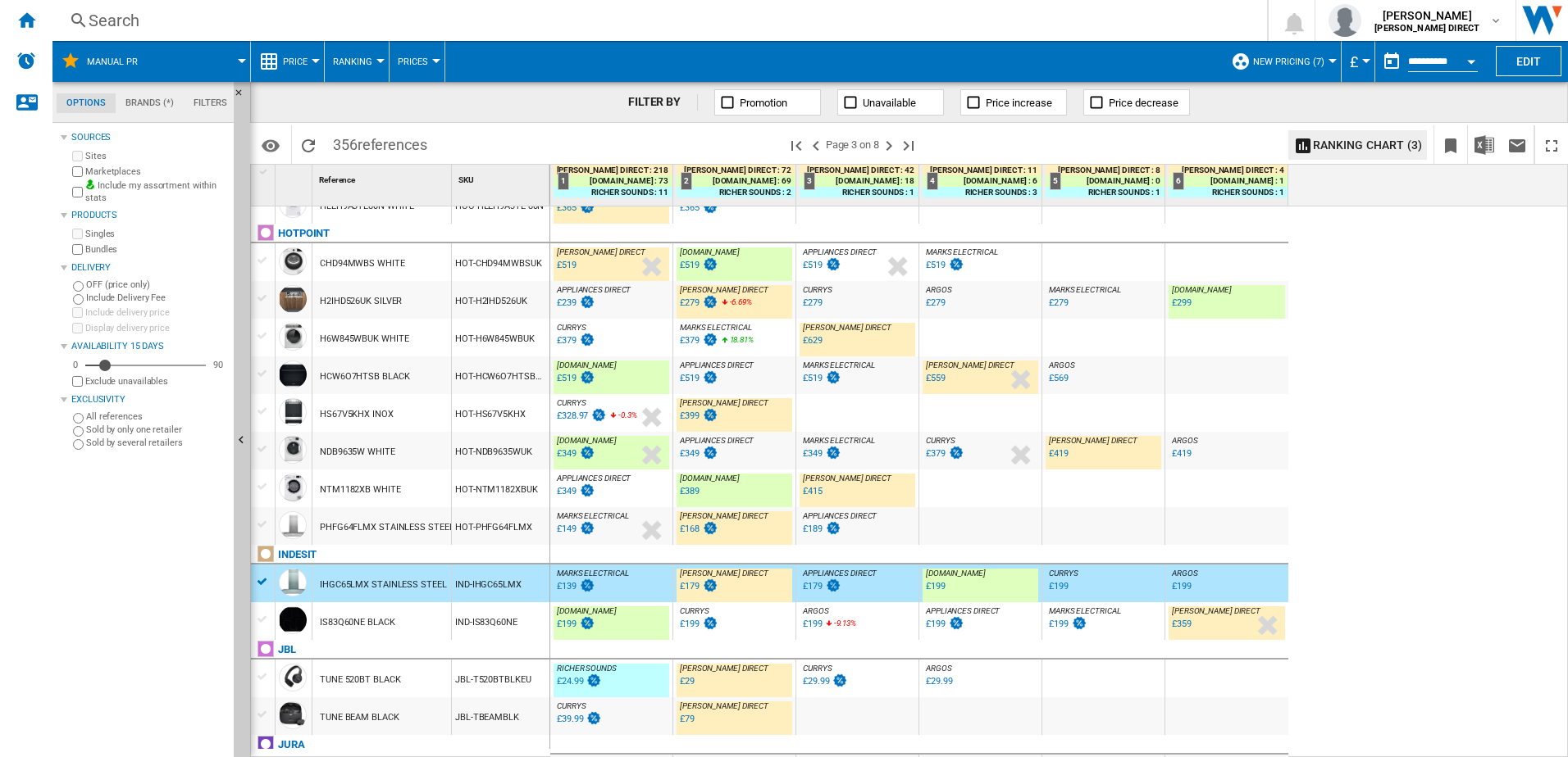
click at [490, 496] on div "HOT-NTM1182XBUK" at bounding box center [501, 488] width 97 height 38
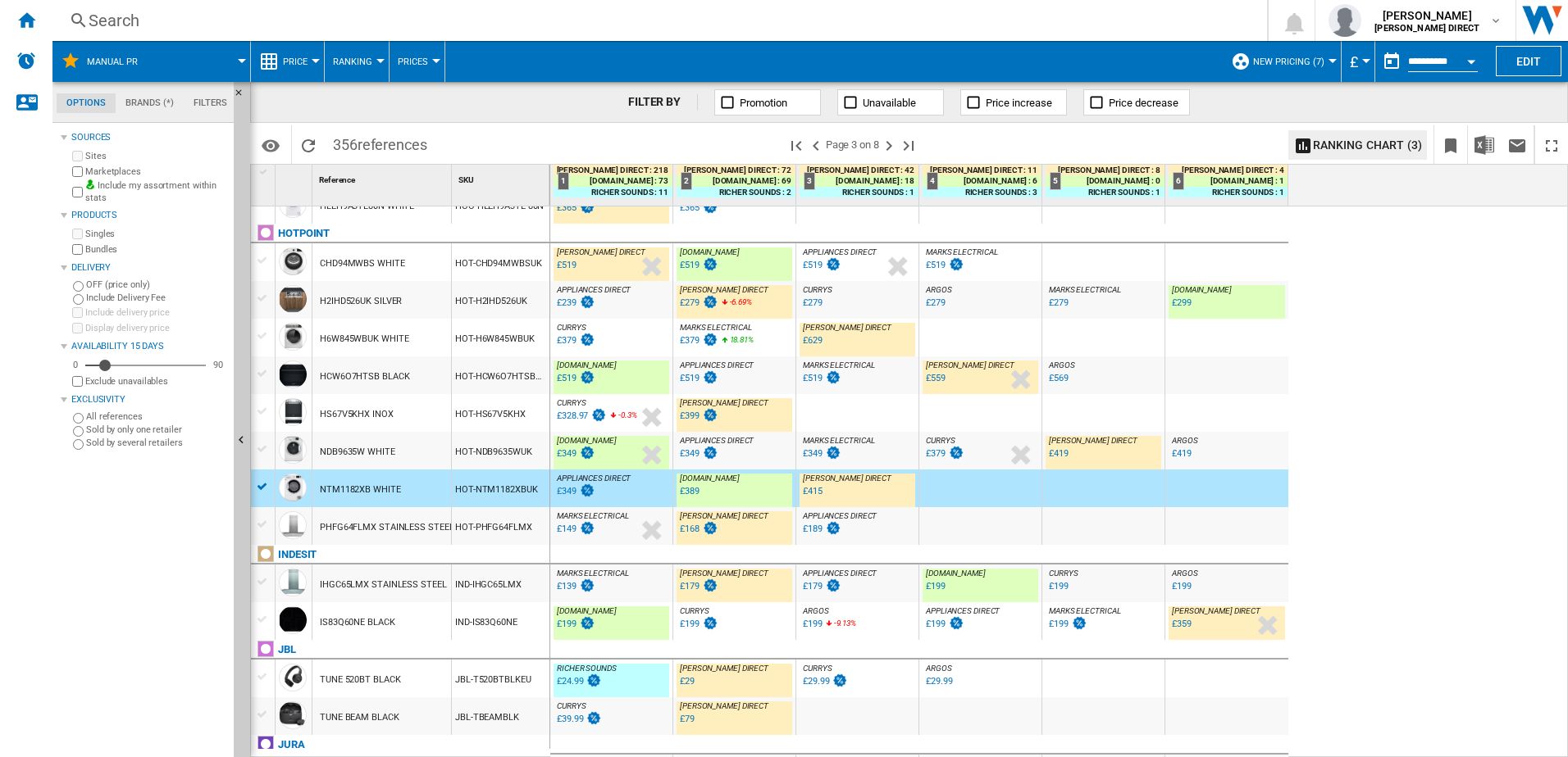
click at [472, 445] on div "HOT-NDB9635WUK" at bounding box center [501, 451] width 97 height 38
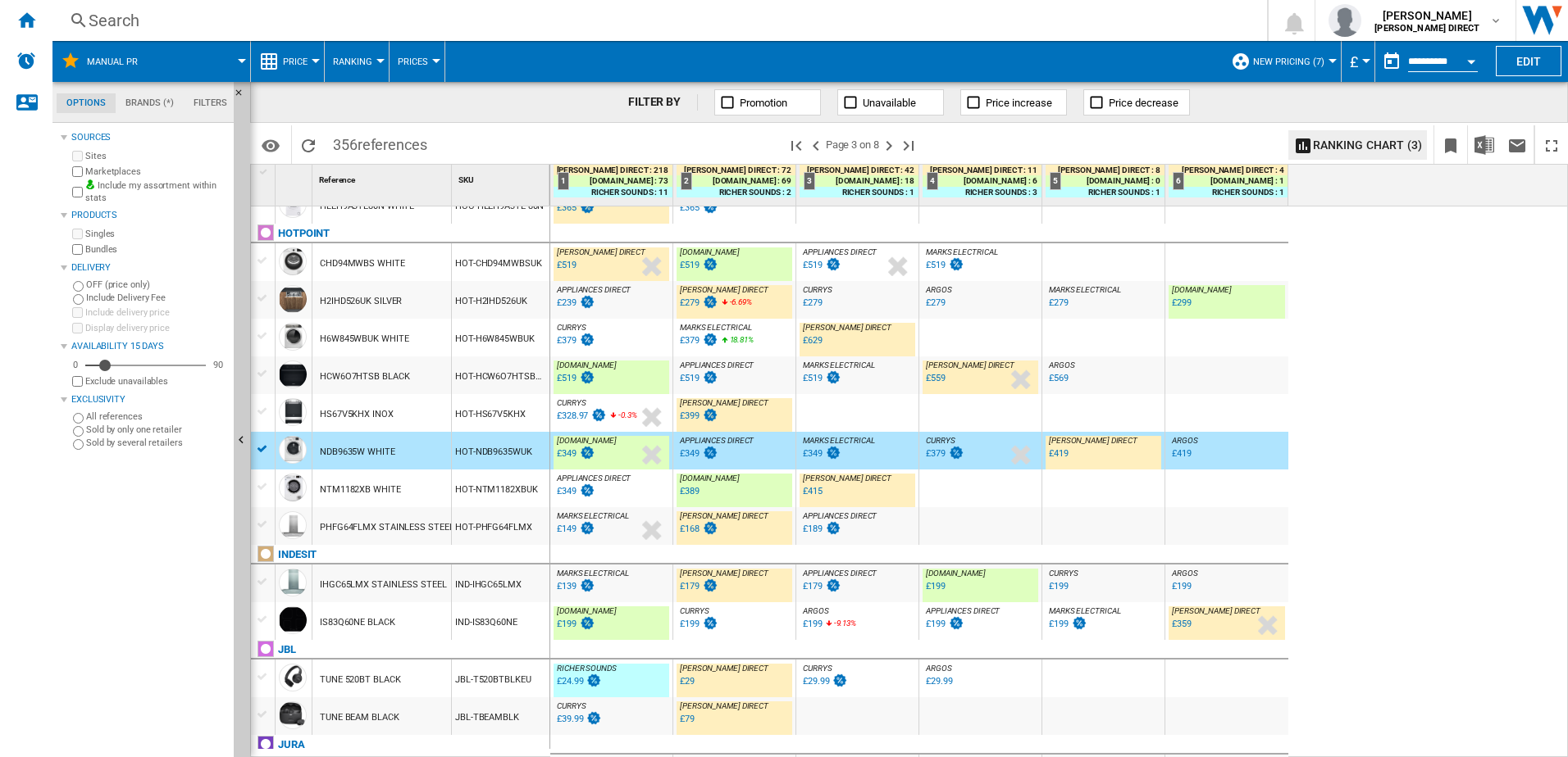
click at [492, 341] on div "HOT-H6W845WBUK" at bounding box center [501, 337] width 97 height 38
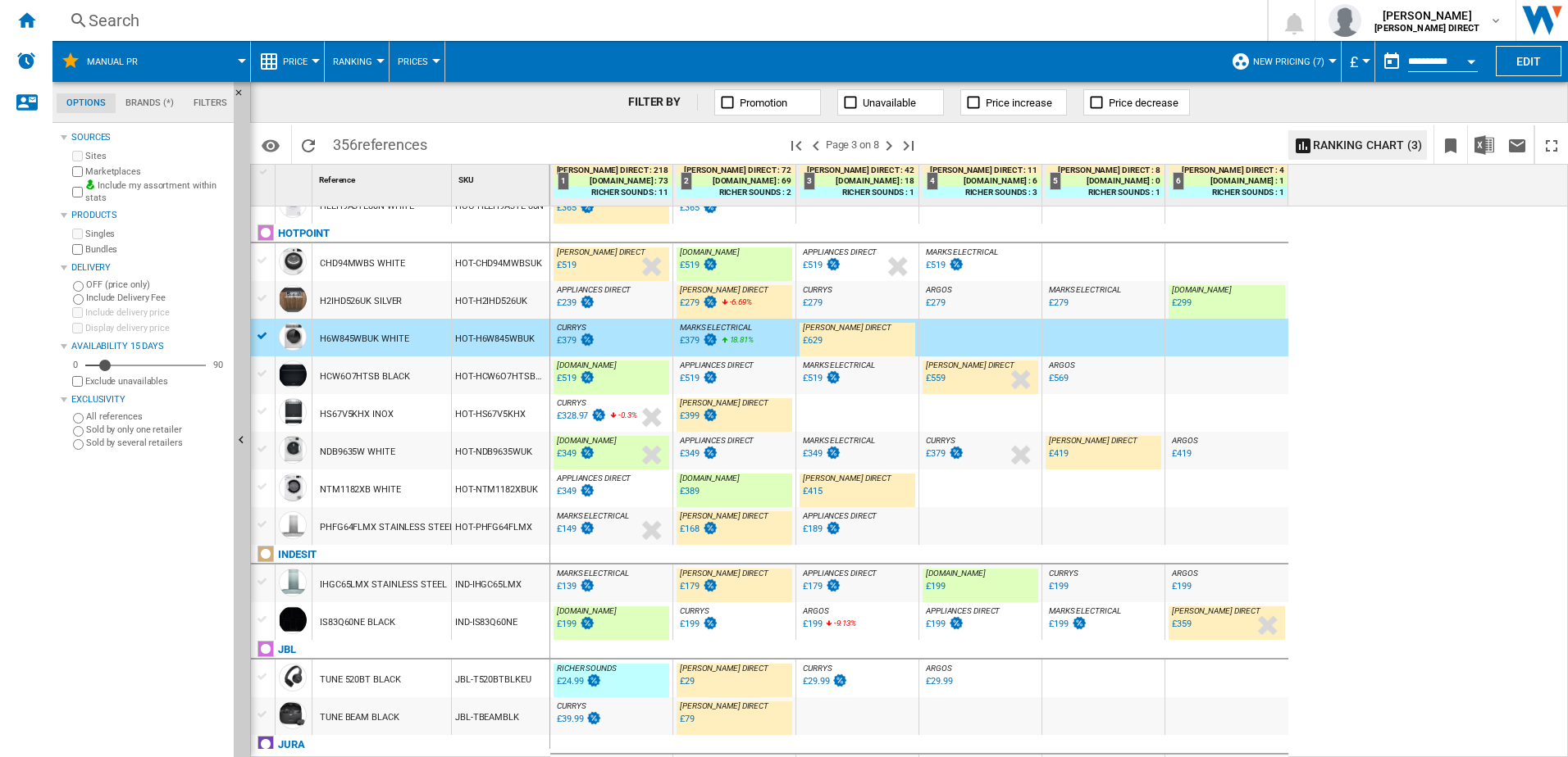
click at [504, 300] on div "HOT-H2IHD526UK" at bounding box center [501, 300] width 97 height 38
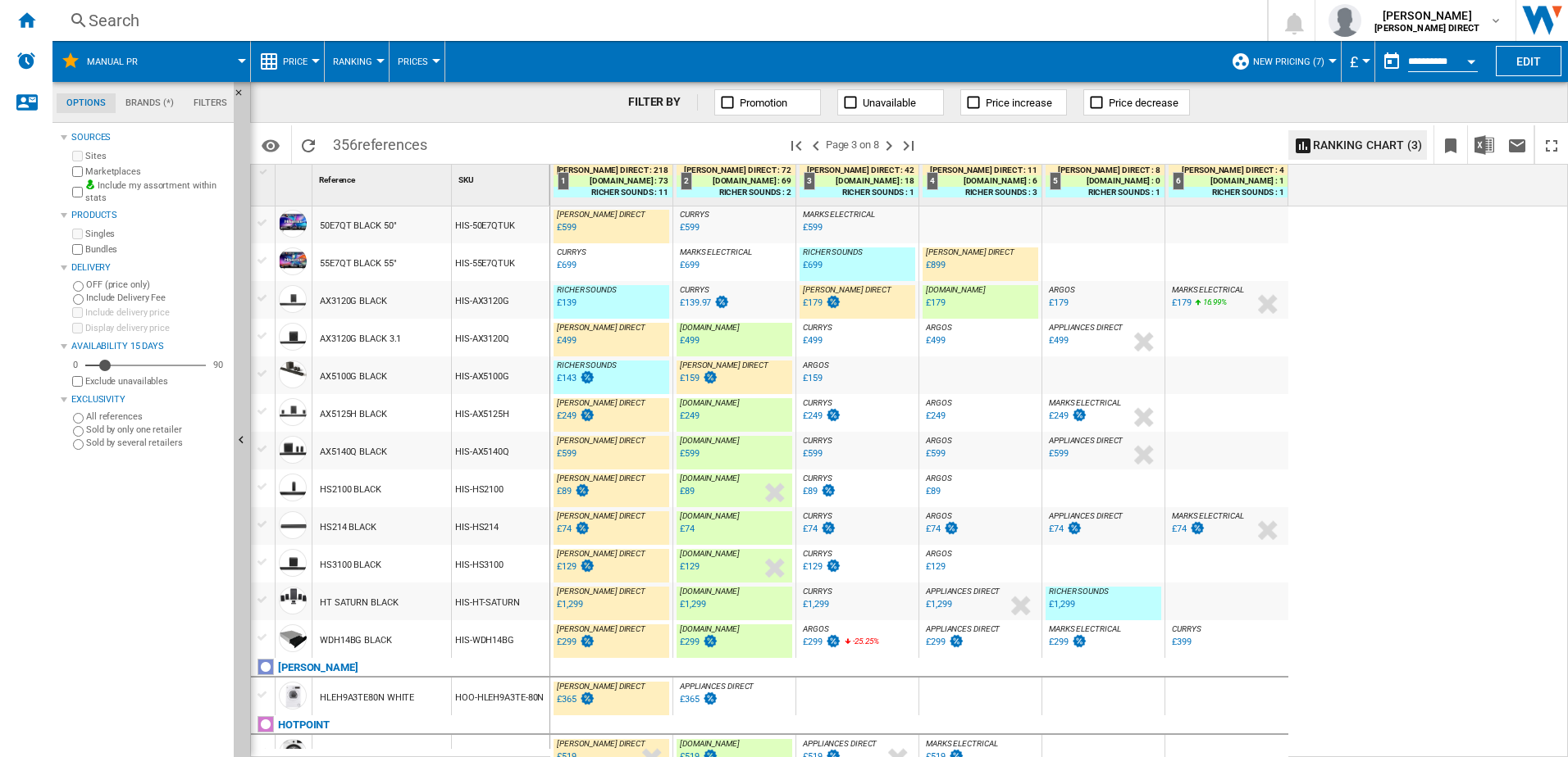
scroll to position [129, 0]
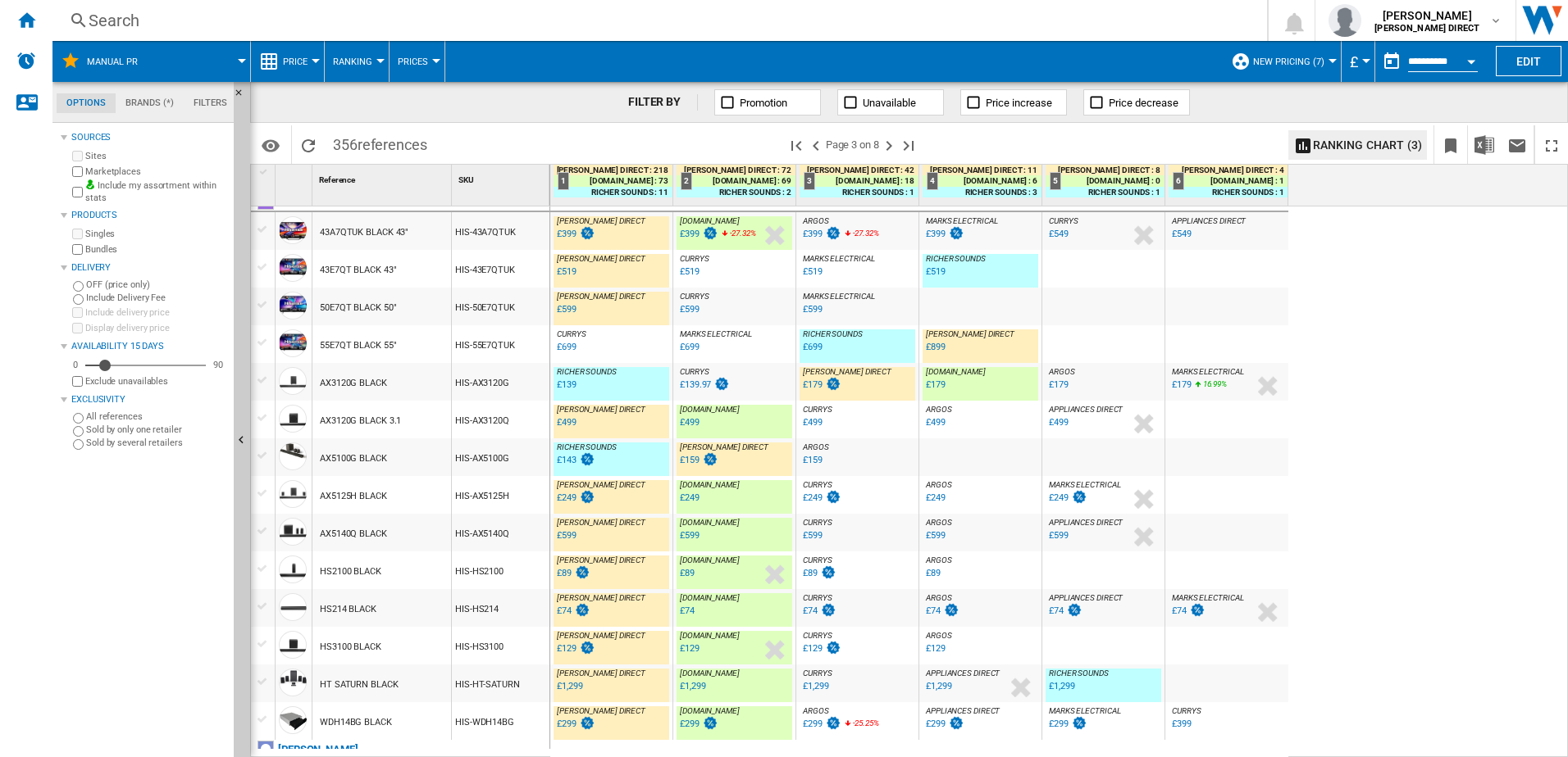
click at [511, 466] on div "HIS-AX5100G" at bounding box center [501, 457] width 97 height 38
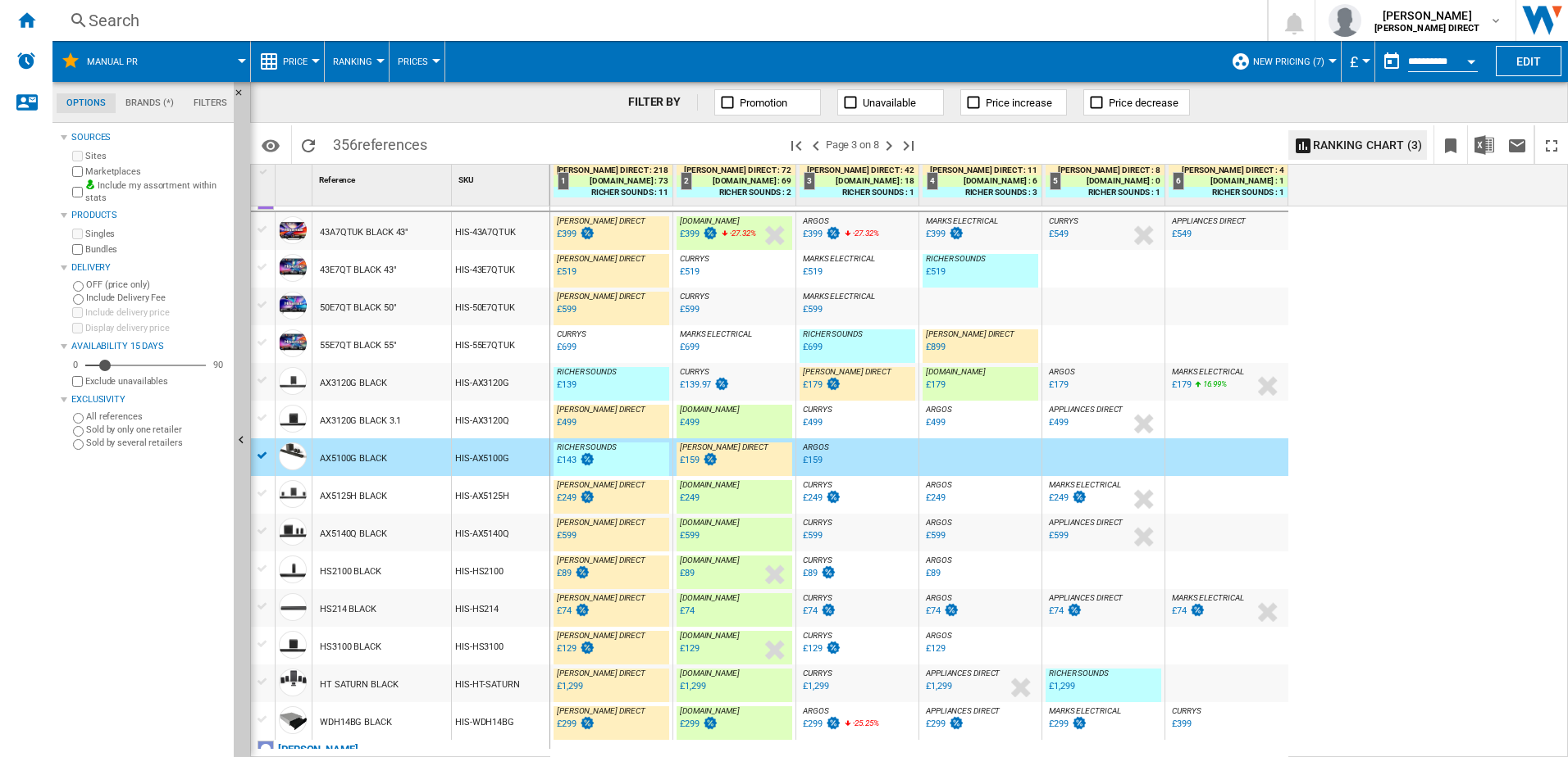
click at [524, 388] on div "HIS-AX3120G" at bounding box center [501, 382] width 97 height 38
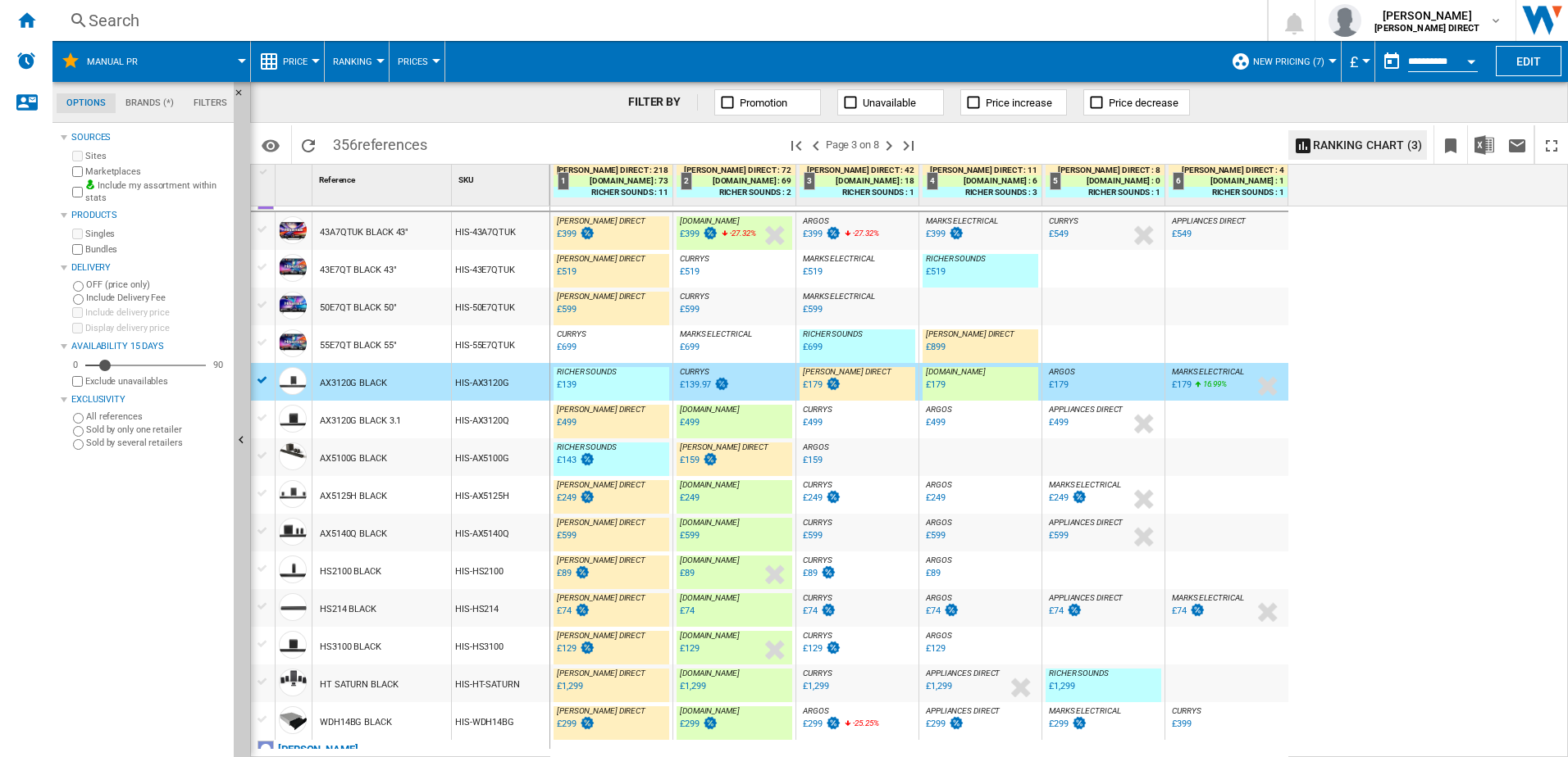
click at [470, 338] on div "HIS-55E7QTUK" at bounding box center [501, 344] width 97 height 38
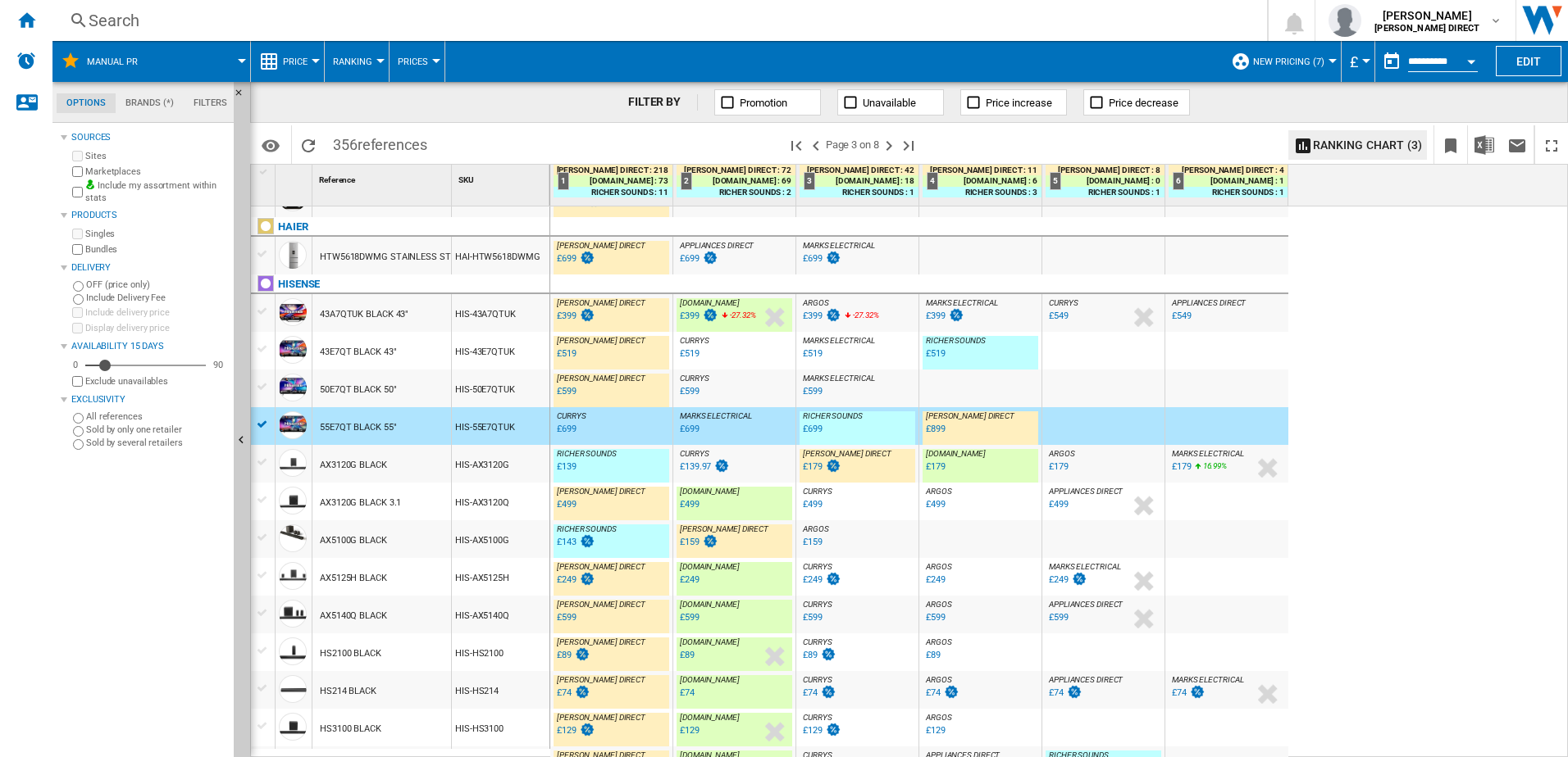
scroll to position [0, 0]
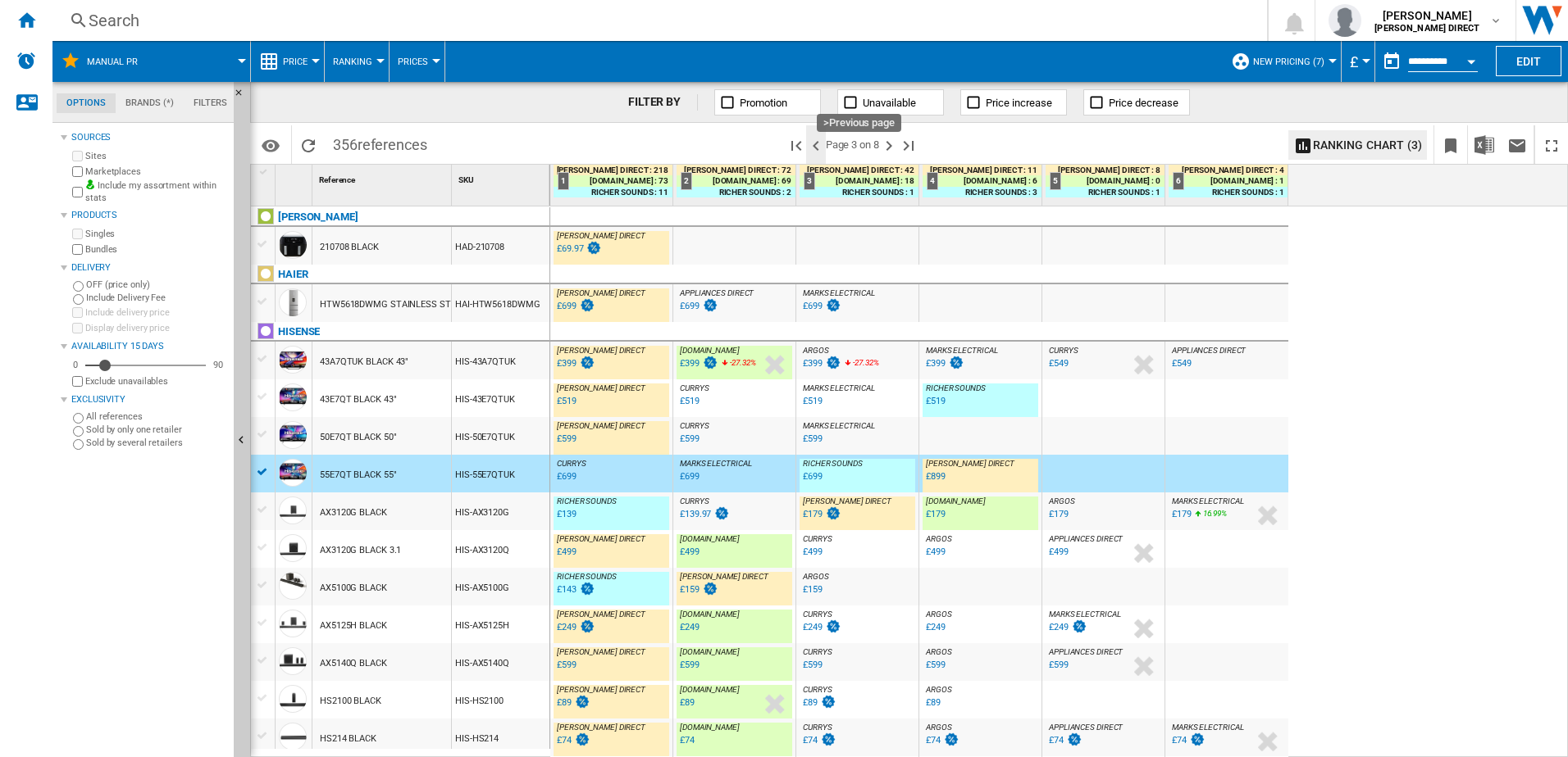
click at [818, 143] on ng-md-icon ">Previous page" at bounding box center [816, 146] width 19 height 19
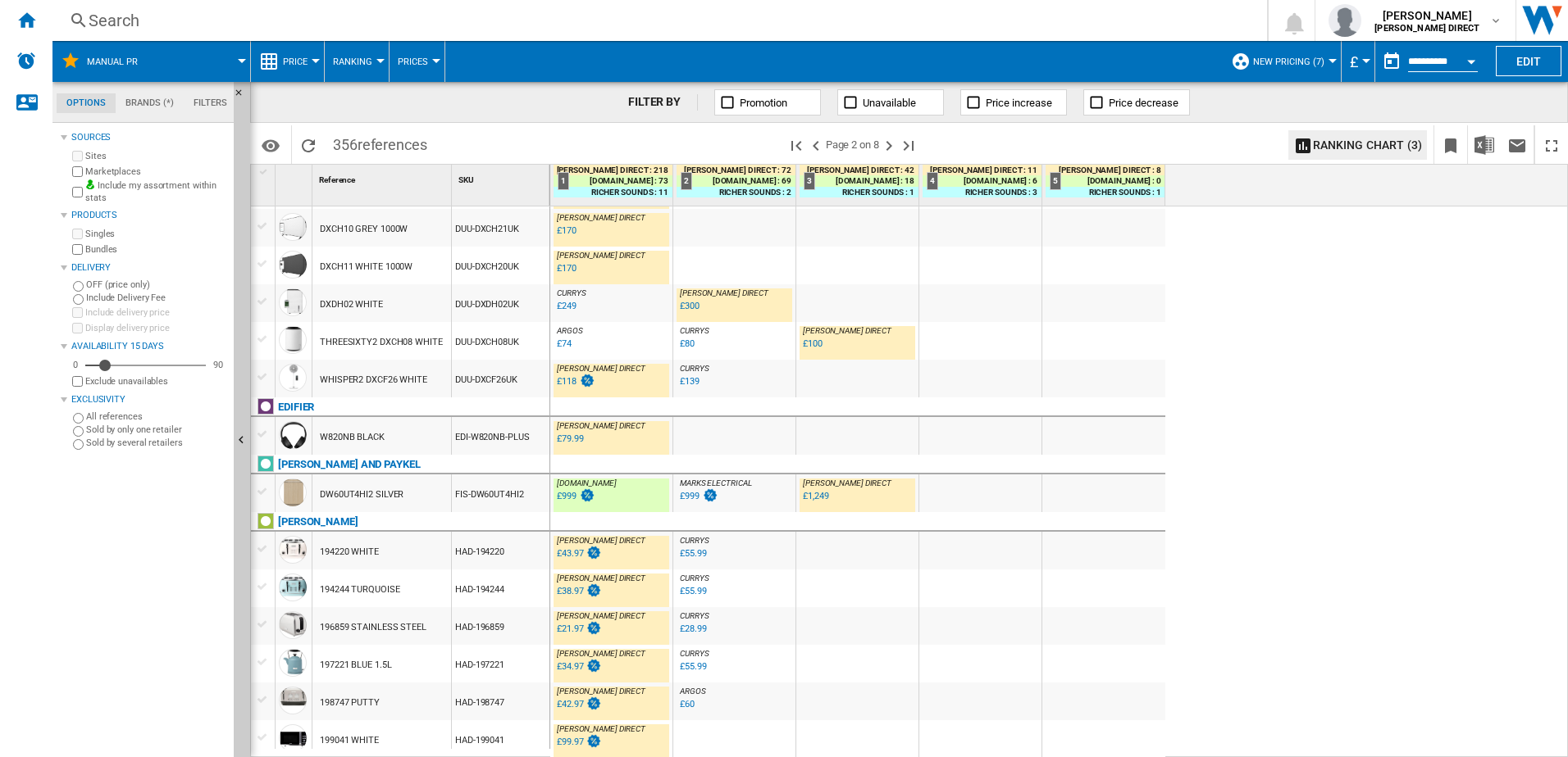
scroll to position [1261, 0]
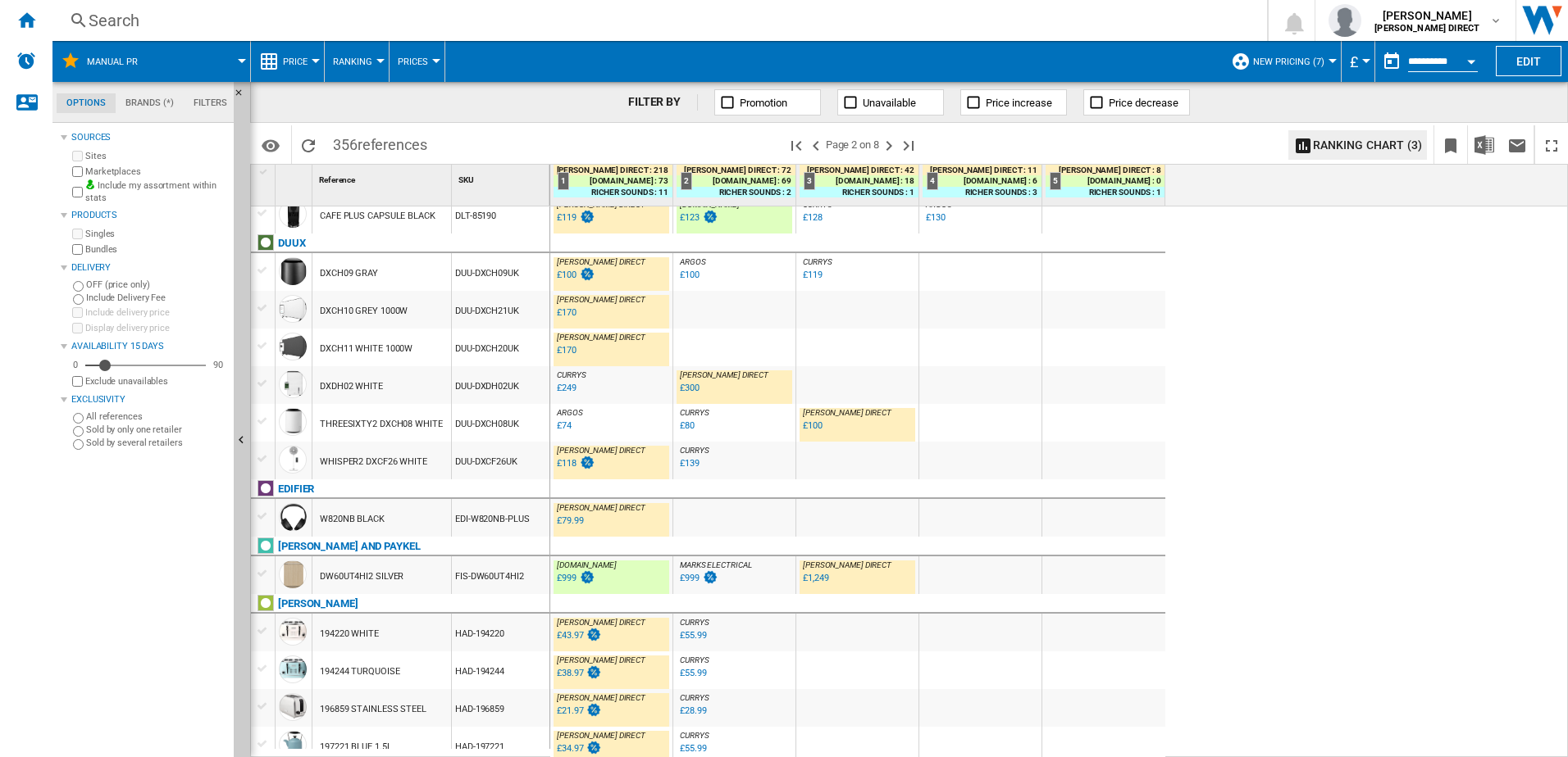
click at [470, 576] on div "FIS-DW60UT4HI2" at bounding box center [501, 575] width 97 height 38
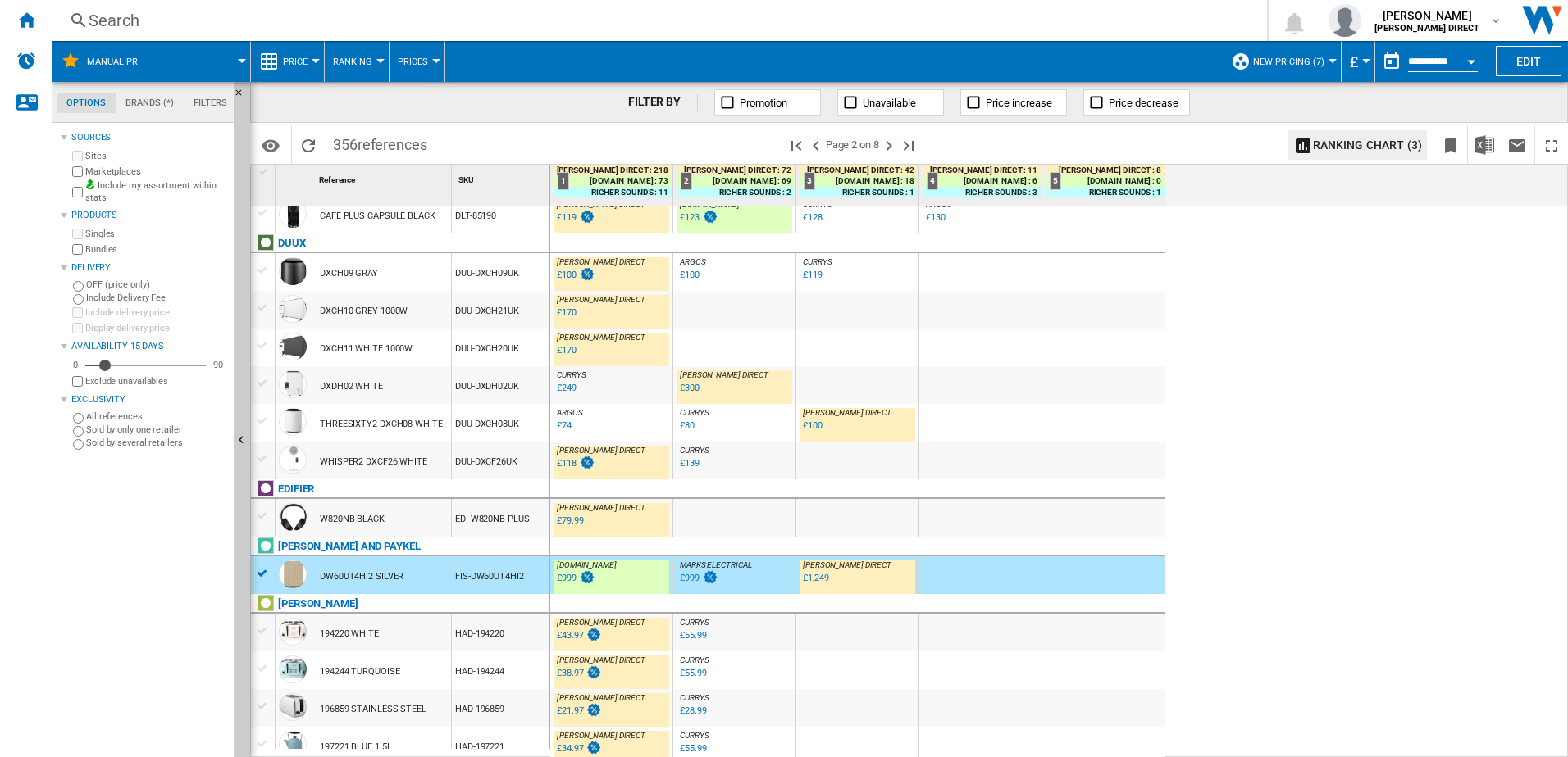
click at [477, 421] on div "DUU-DXCH08UK" at bounding box center [501, 422] width 97 height 38
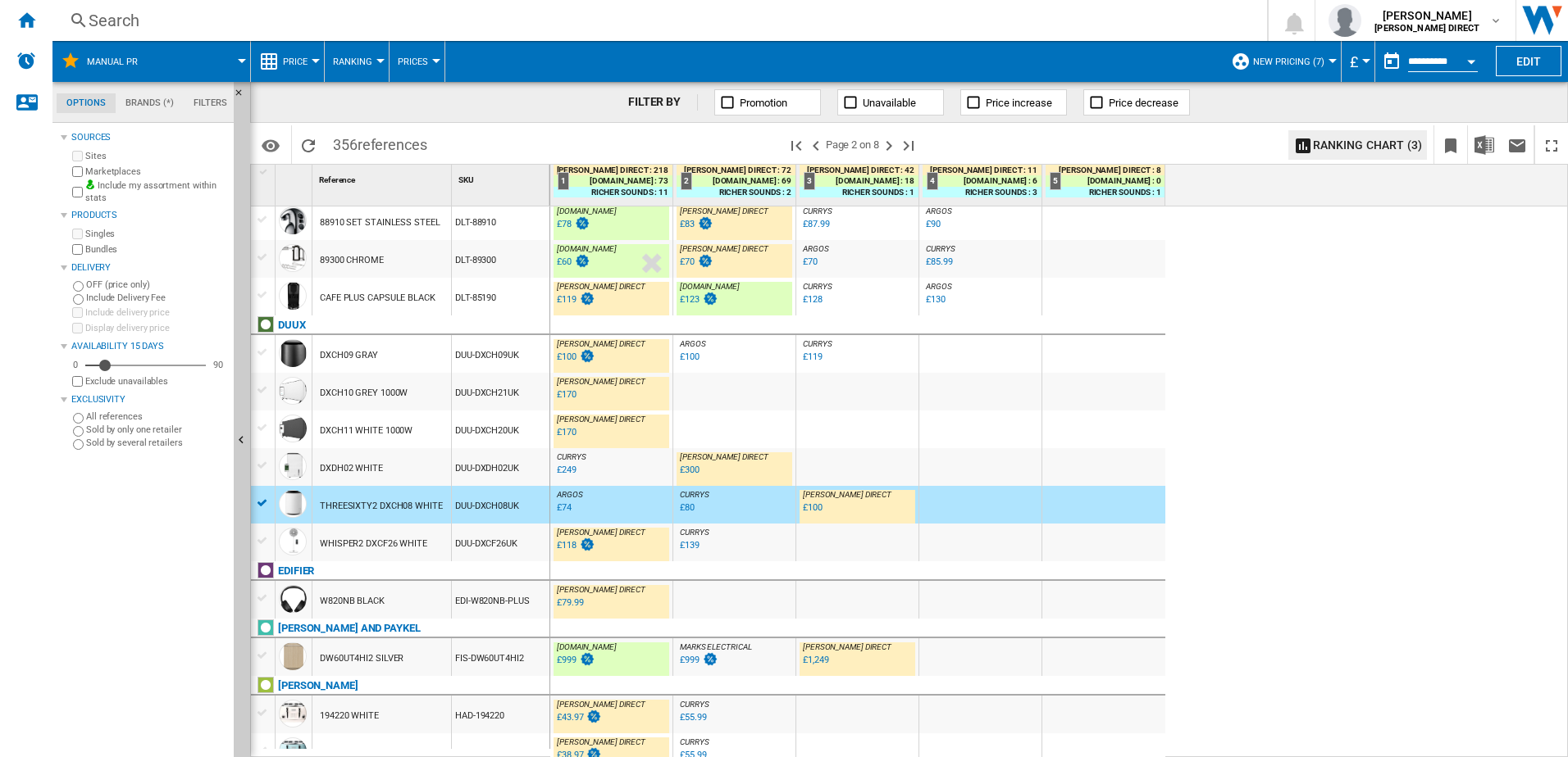
scroll to position [1097, 0]
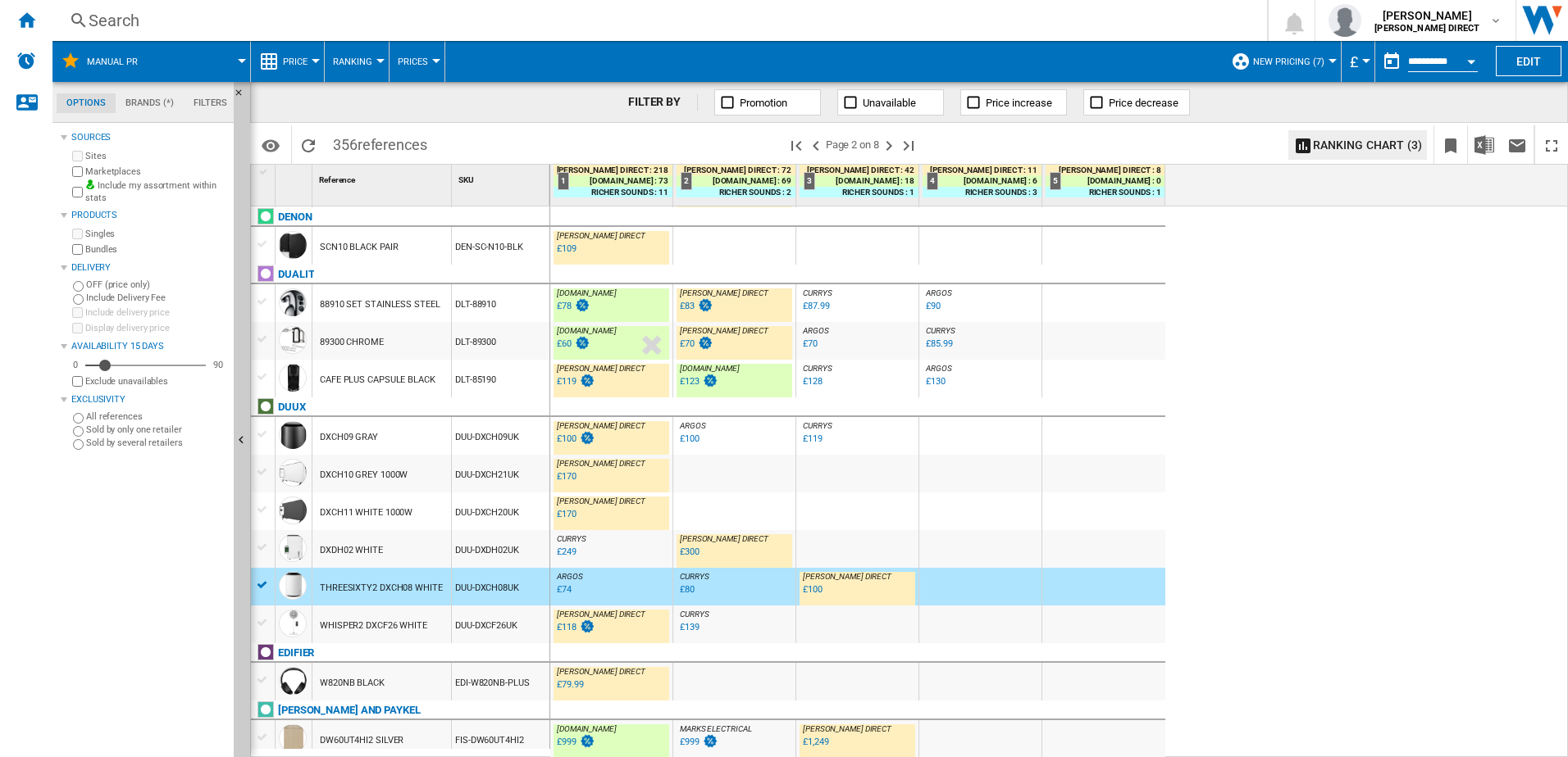
click at [494, 343] on div "DLT-89300" at bounding box center [501, 341] width 97 height 38
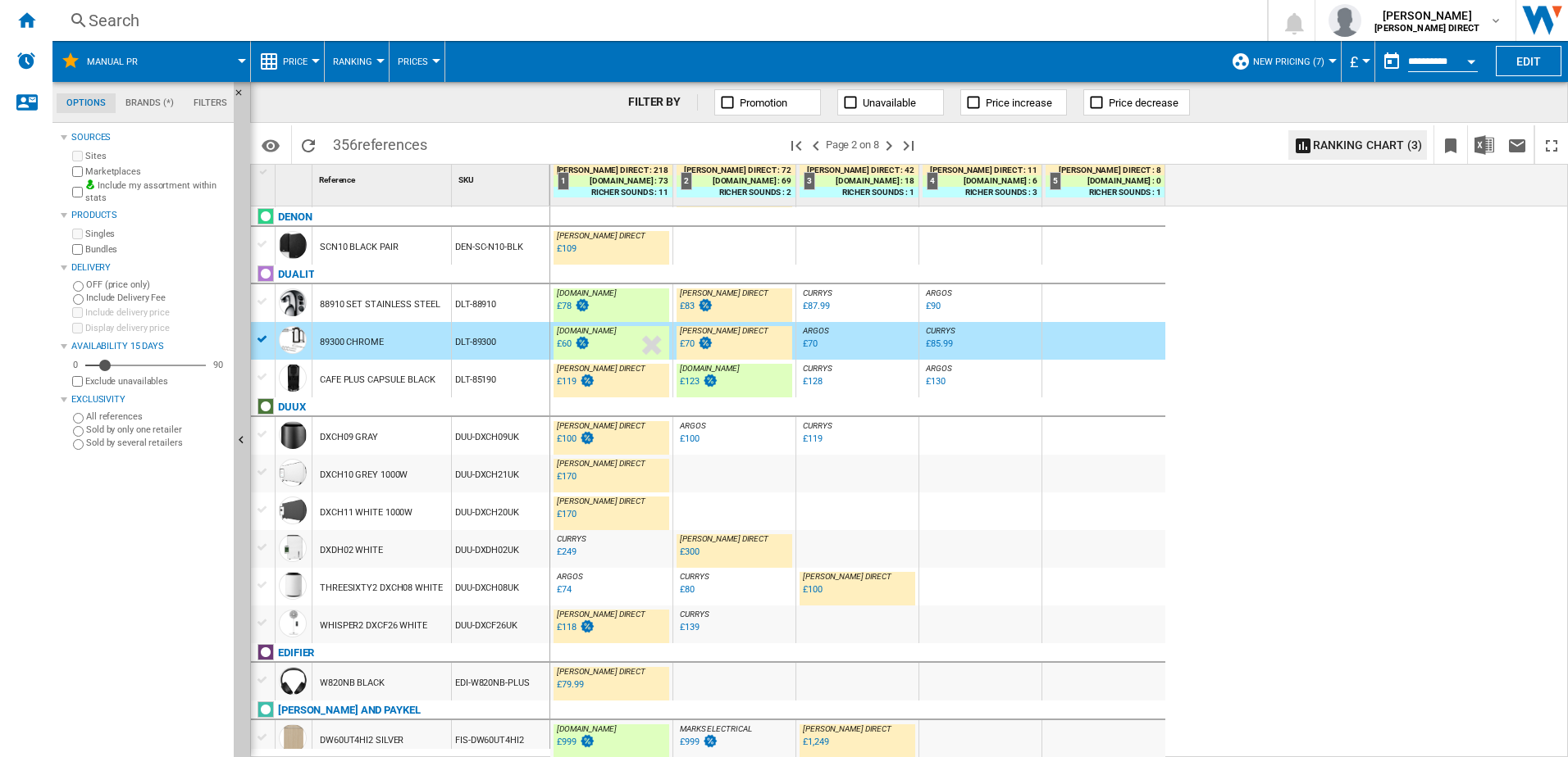
click at [500, 308] on div "DLT-88910" at bounding box center [501, 303] width 97 height 38
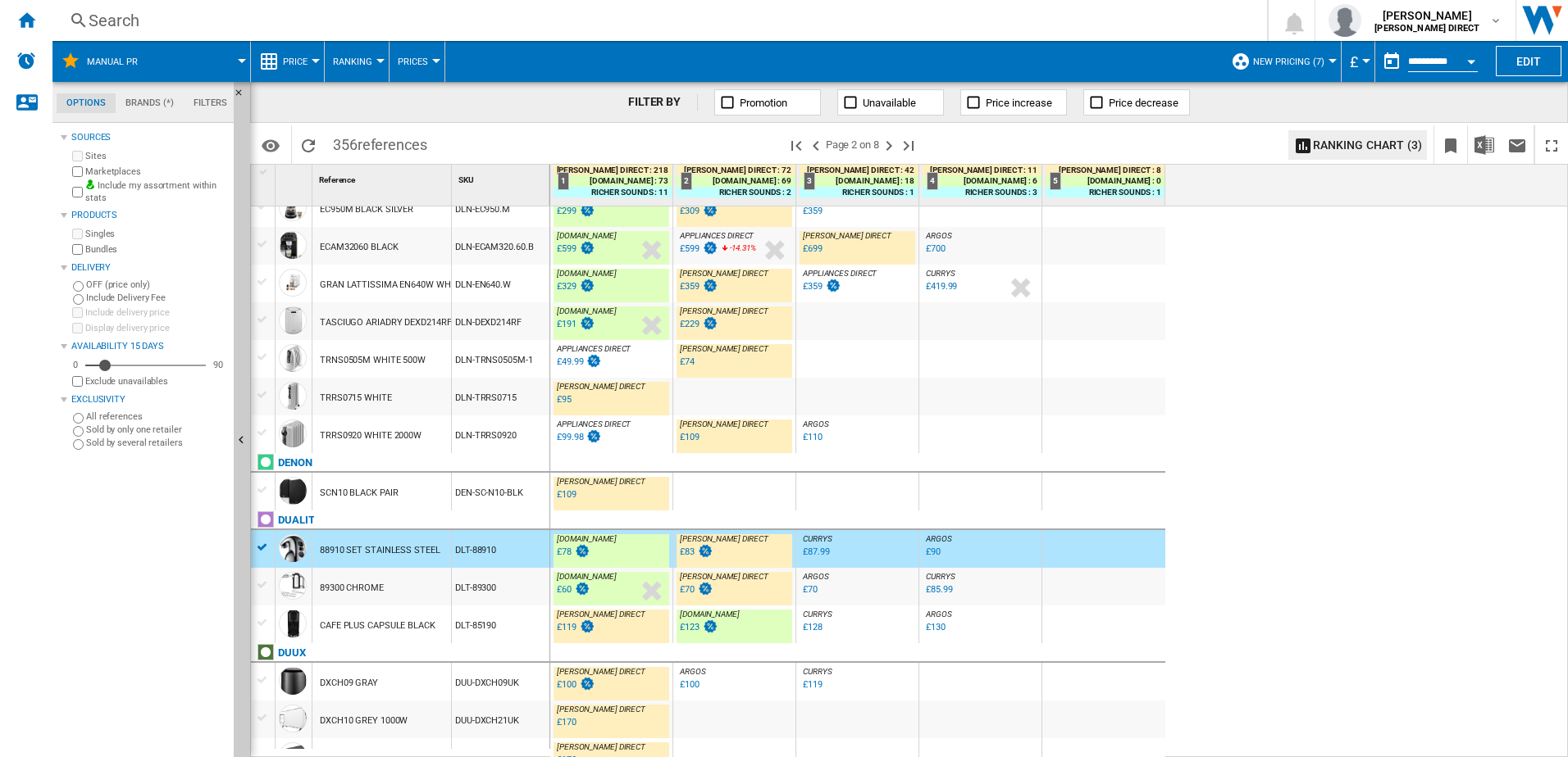
scroll to position [769, 0]
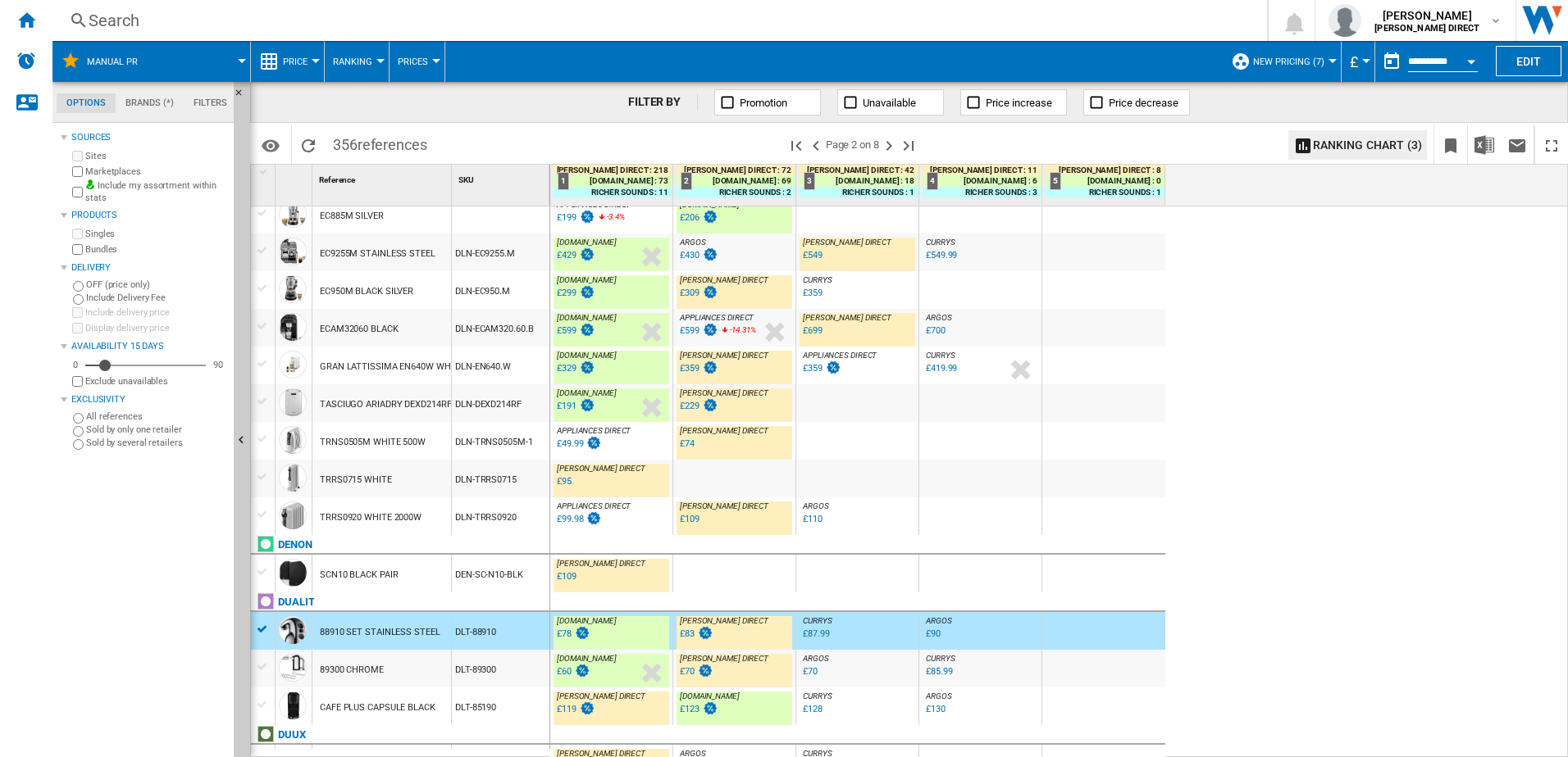
click at [492, 375] on div "DLN-EN640.W" at bounding box center [501, 366] width 97 height 38
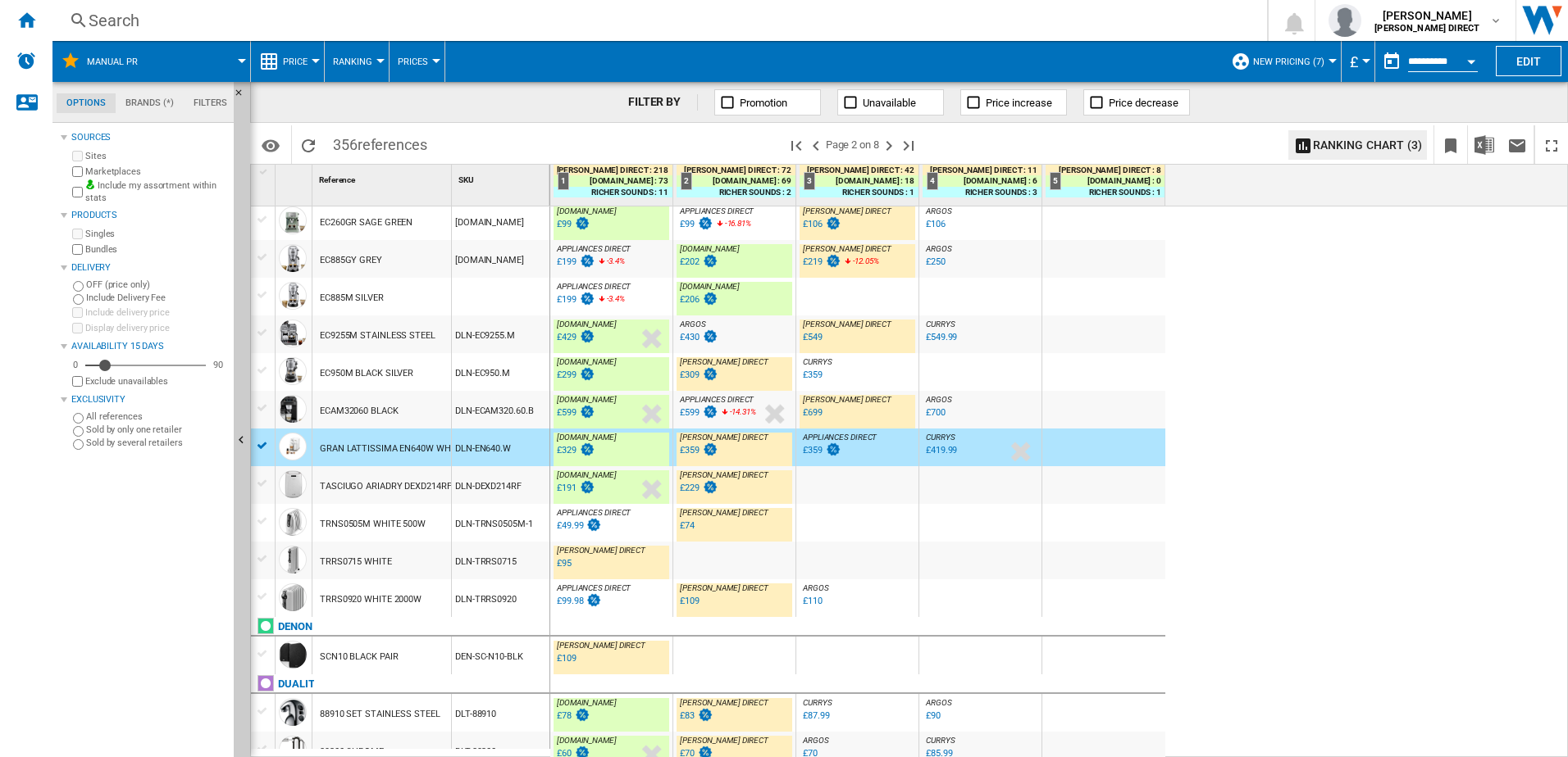
scroll to position [605, 0]
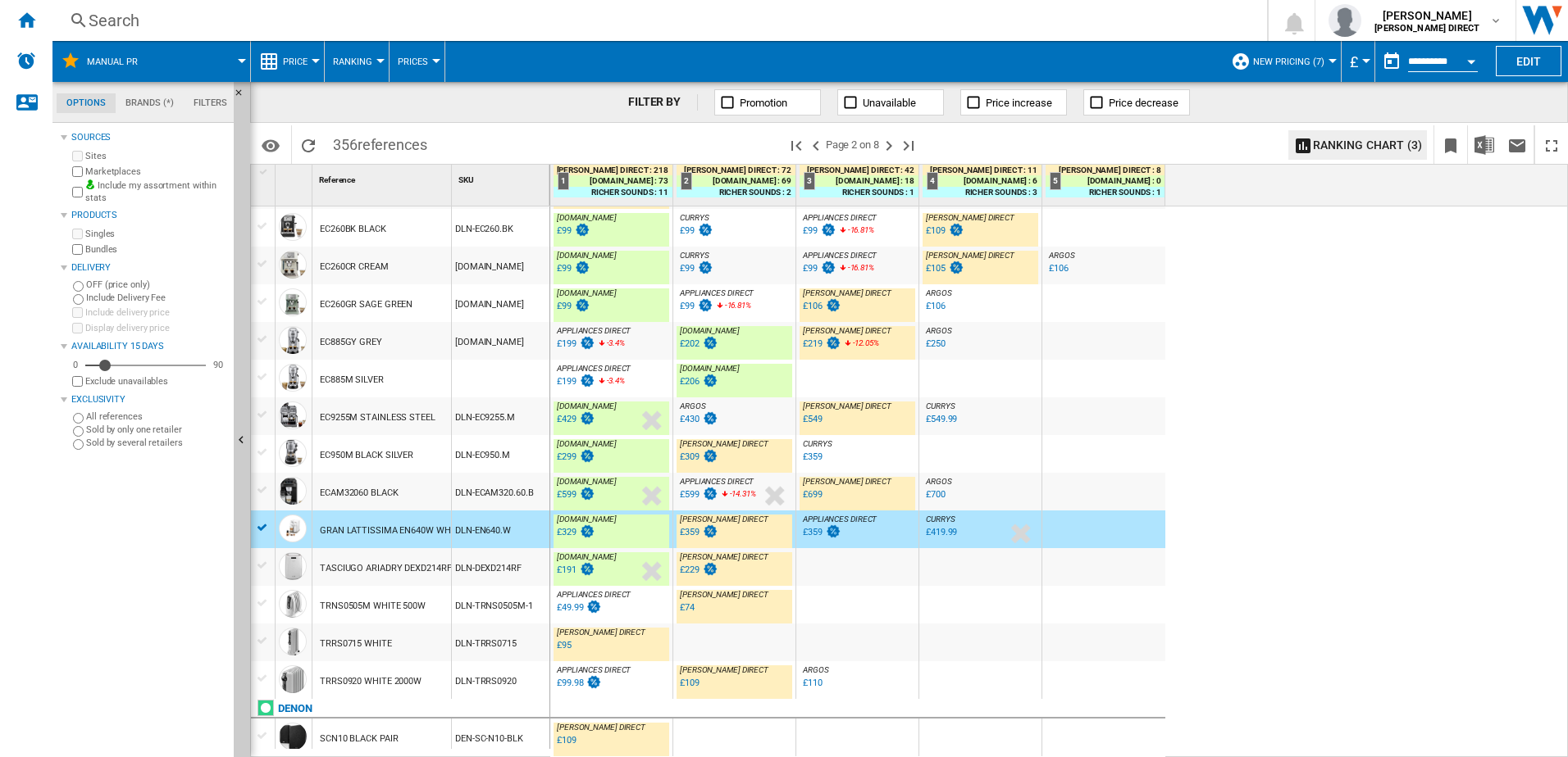
click at [502, 463] on div "DLN-EC950.M" at bounding box center [501, 454] width 97 height 38
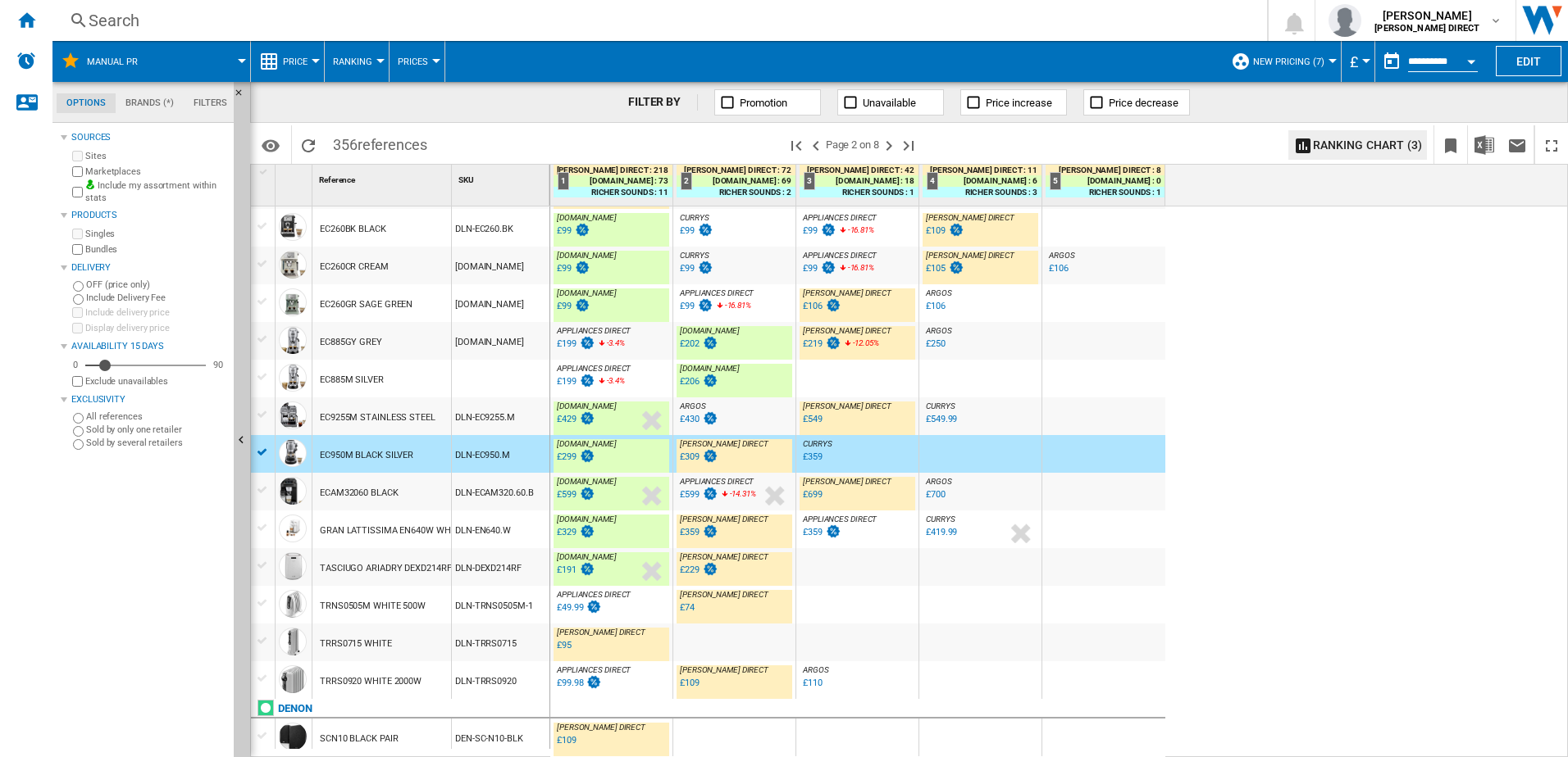
click at [431, 388] on div "EC885M SILVER" at bounding box center [382, 378] width 138 height 38
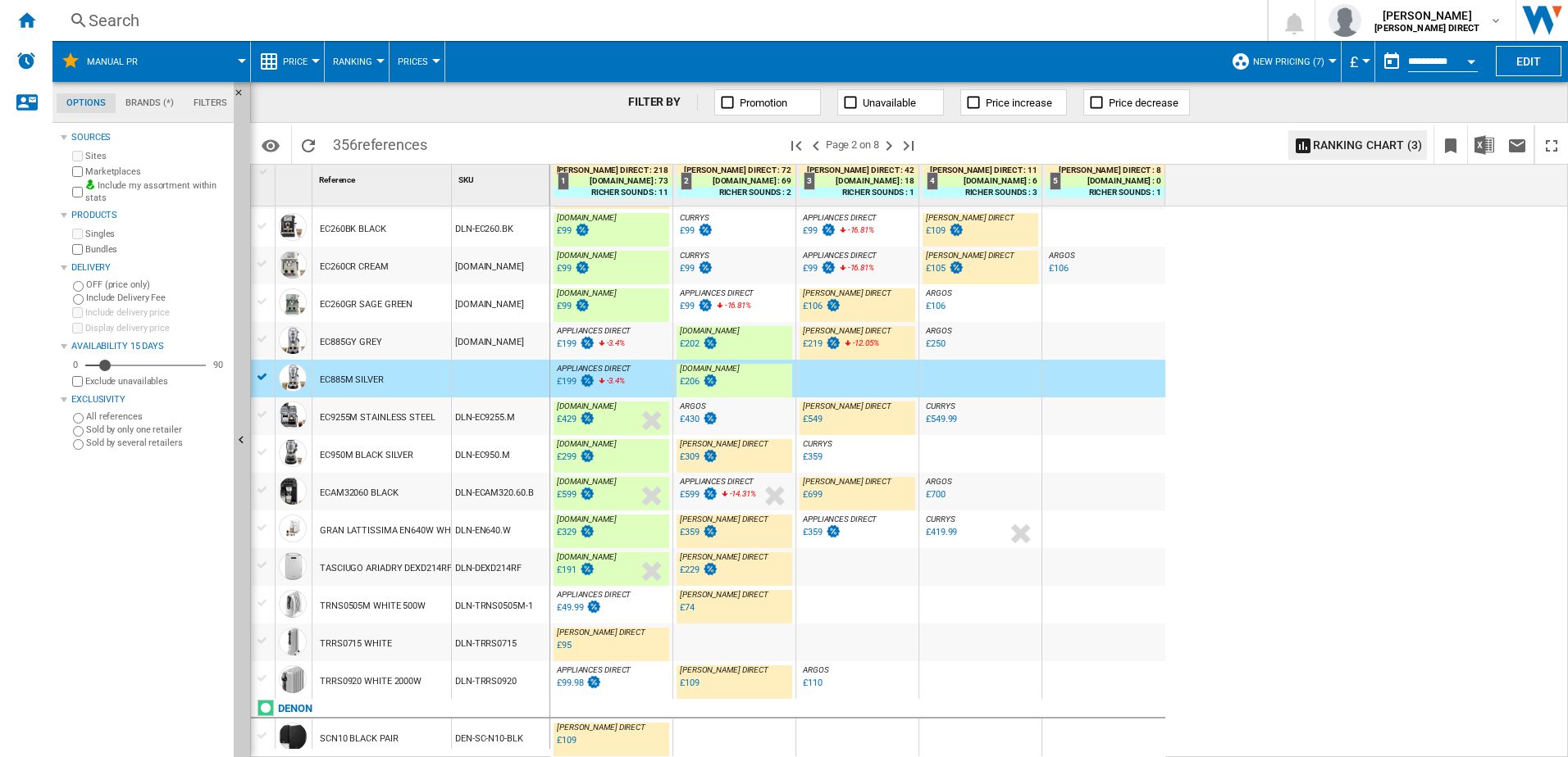
click at [441, 353] on div "EC885GY GREY" at bounding box center [382, 341] width 138 height 38
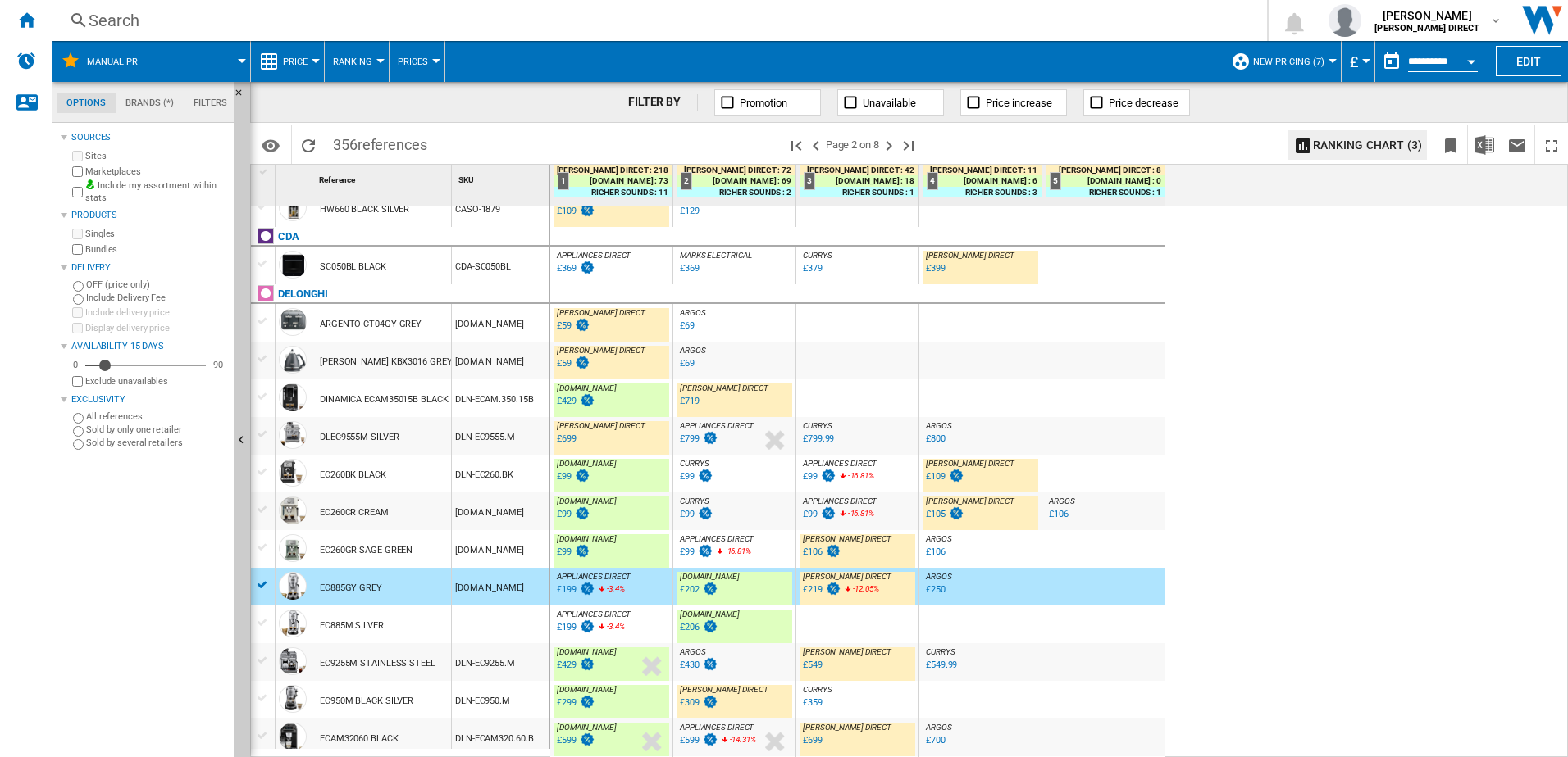
scroll to position [277, 0]
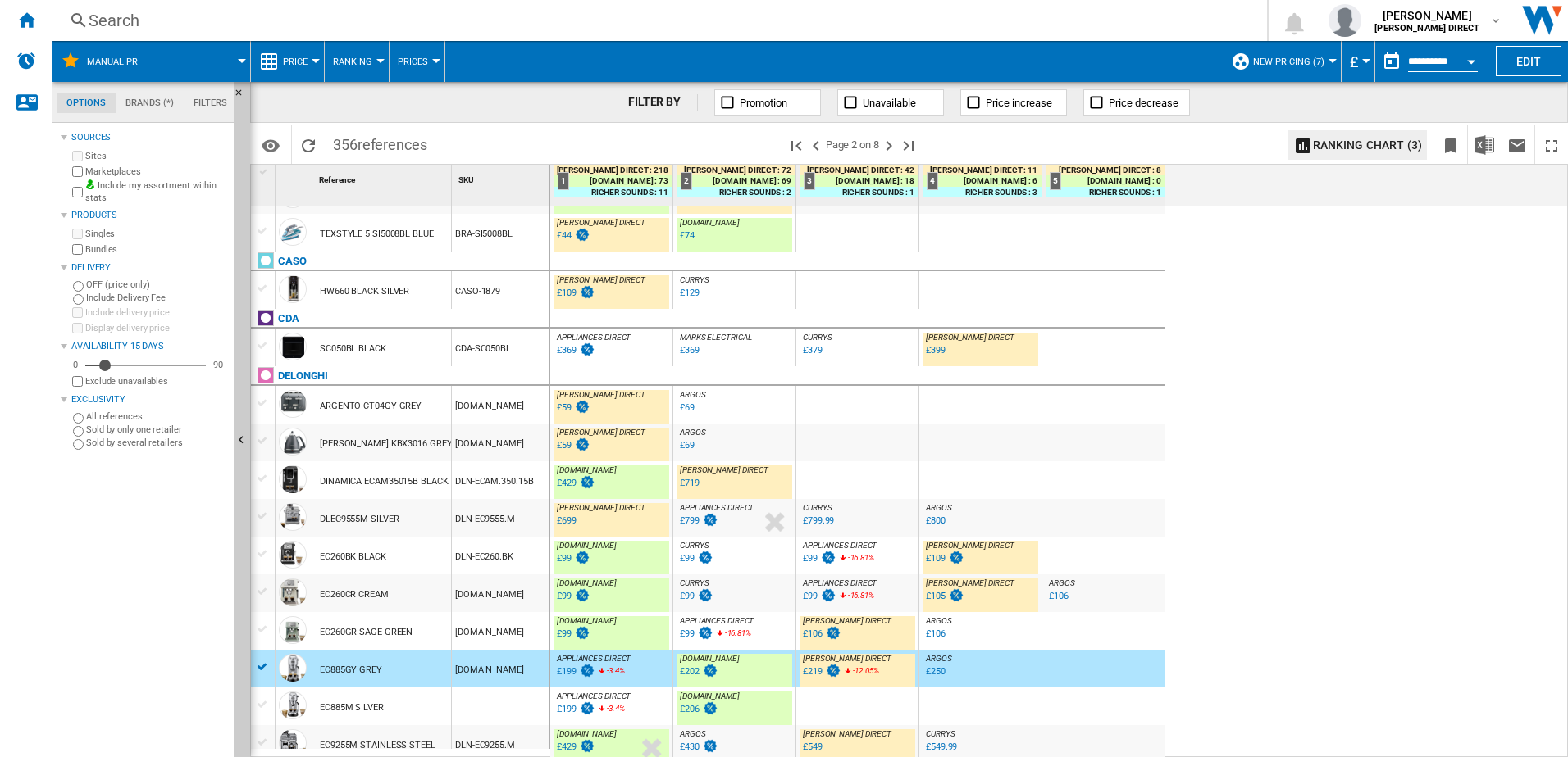
click at [447, 352] on div "SC050BL BLACK" at bounding box center [382, 347] width 138 height 38
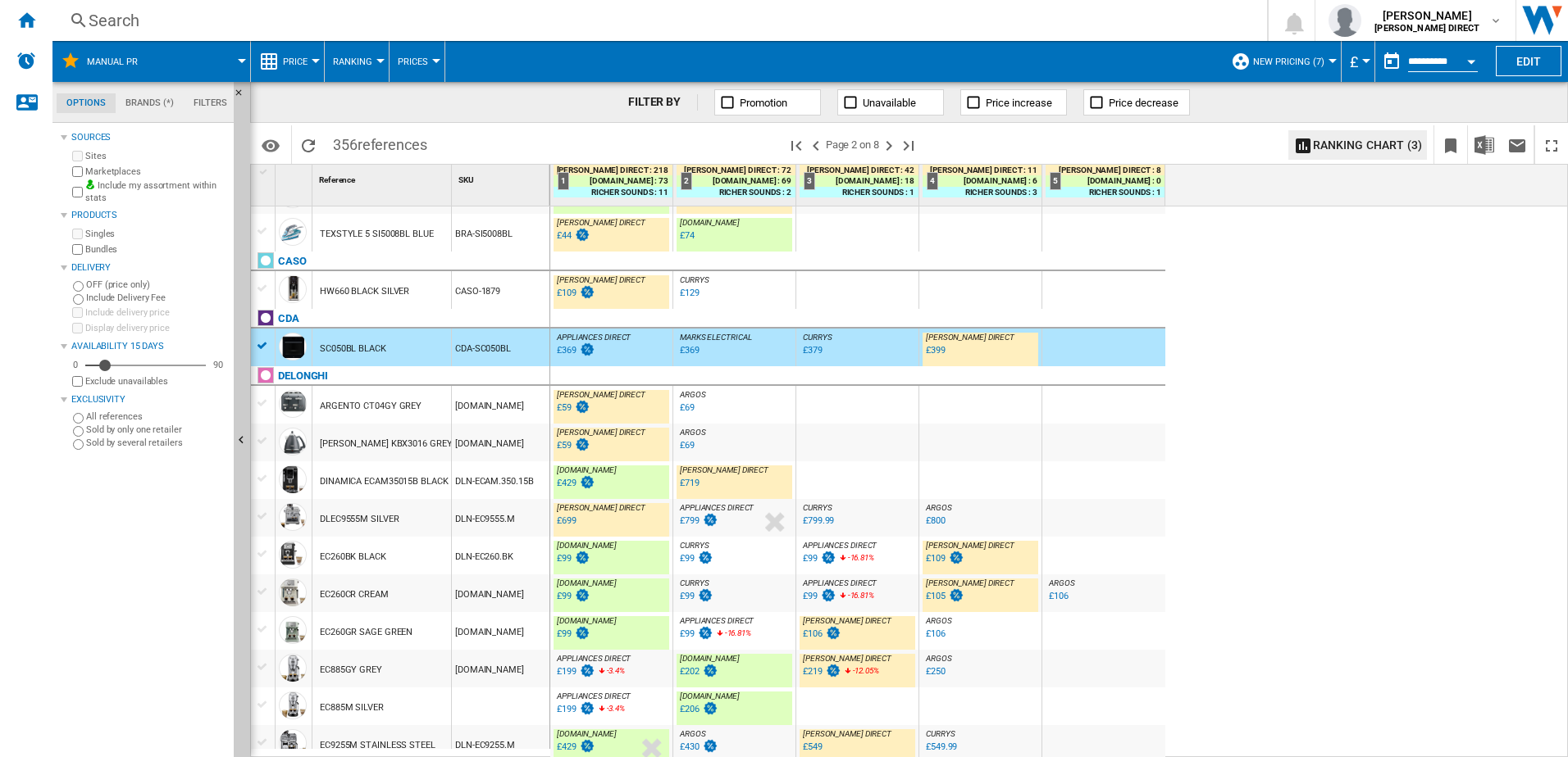
click at [525, 361] on div "CDA-SC050BL" at bounding box center [501, 347] width 97 height 38
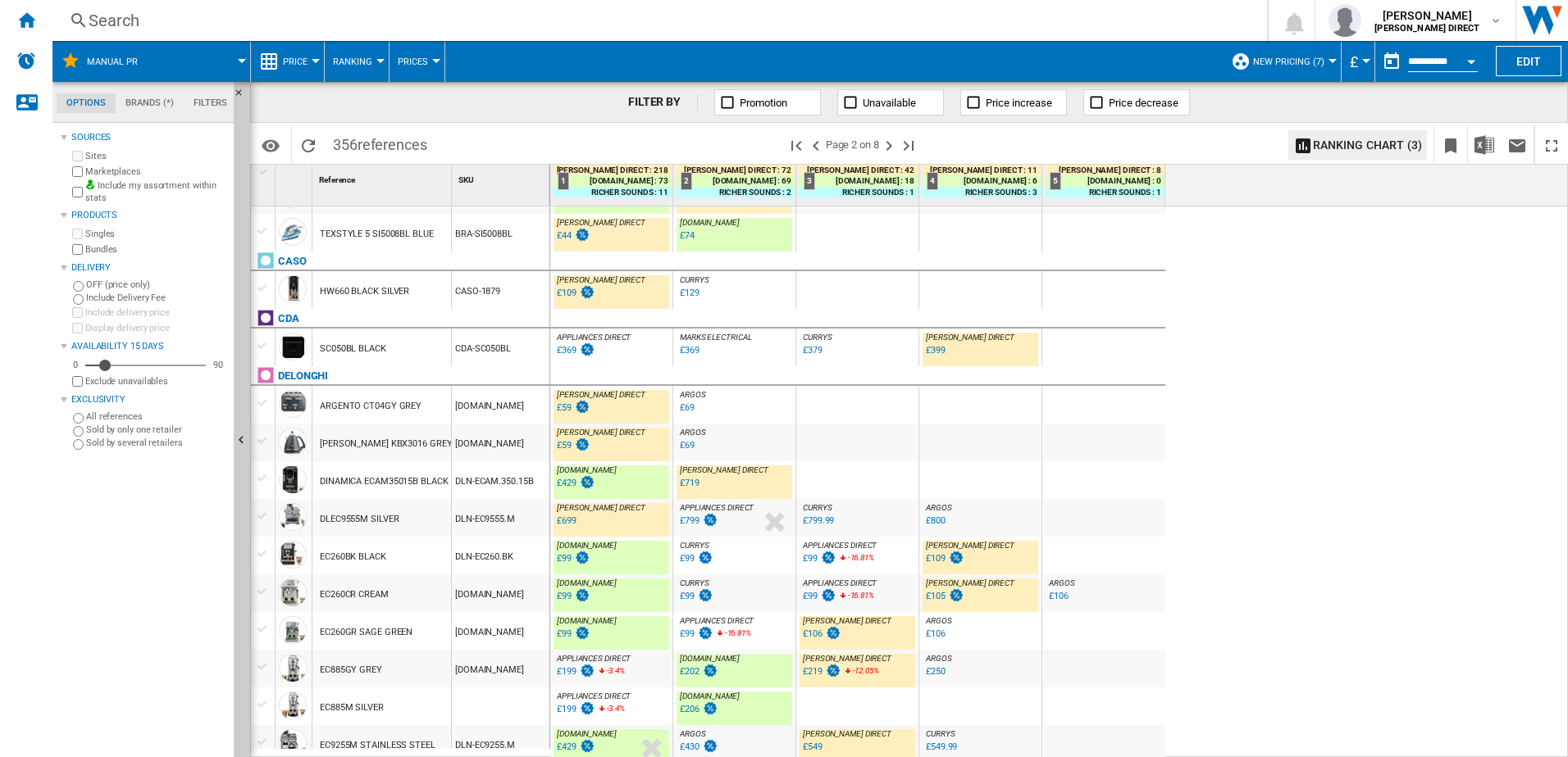
drag, startPoint x: 509, startPoint y: 346, endPoint x: 463, endPoint y: 348, distance: 46.0
click at [466, 348] on div "CDA-SC050BL" at bounding box center [501, 347] width 97 height 38
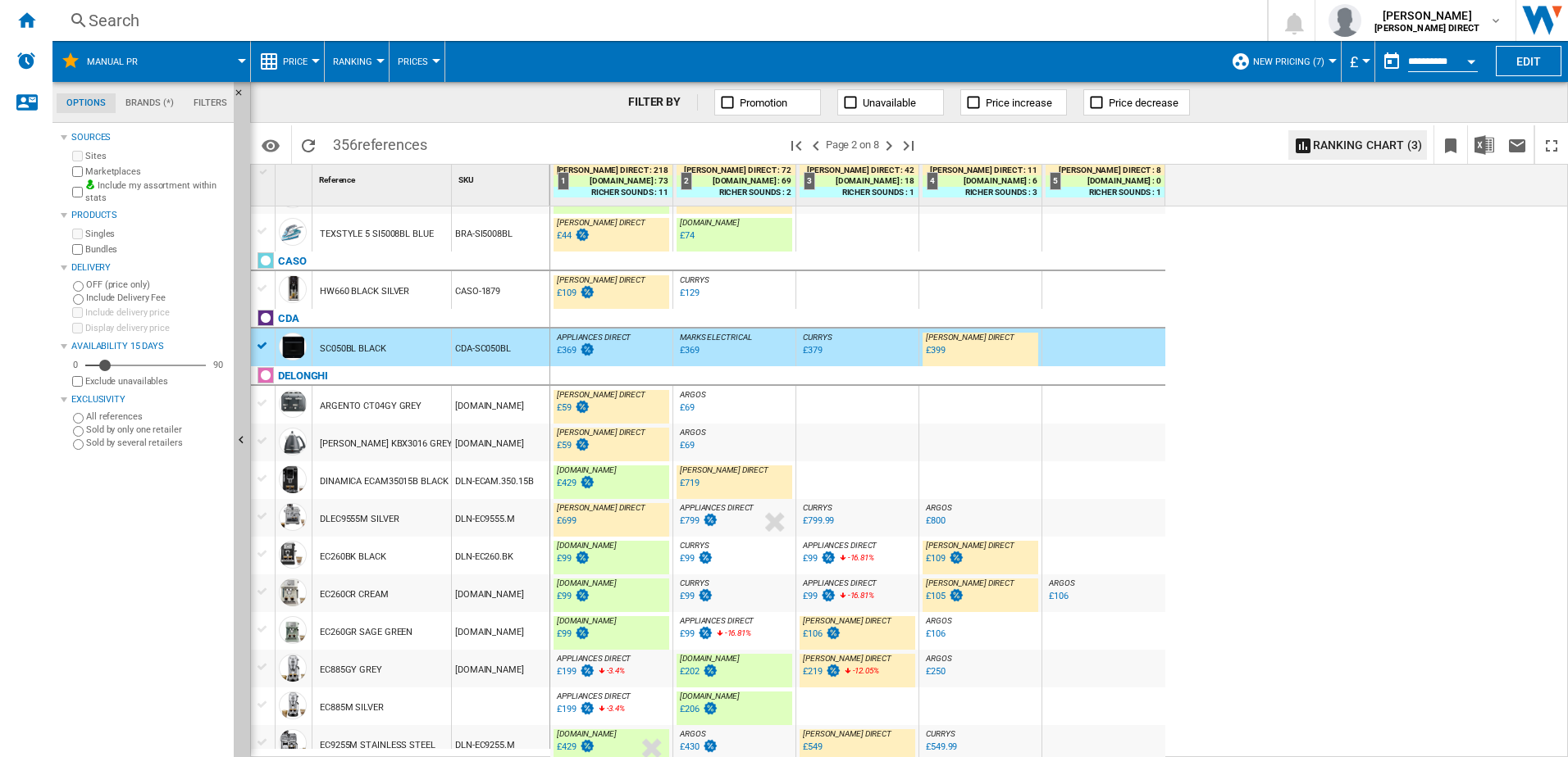
drag, startPoint x: 459, startPoint y: 349, endPoint x: 496, endPoint y: 349, distance: 37.0
click at [496, 349] on div "CDA-SC050BL" at bounding box center [501, 347] width 97 height 38
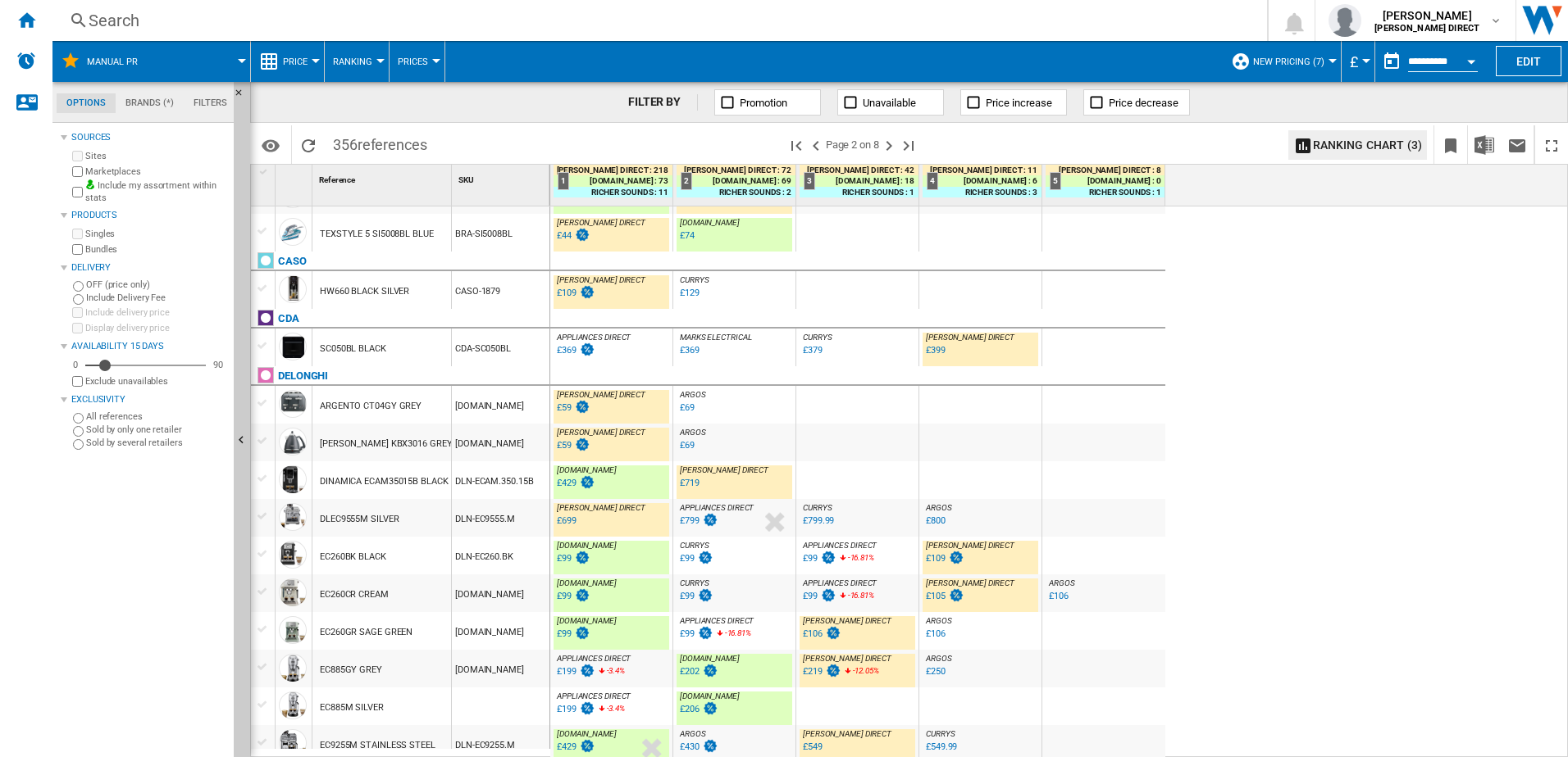
click at [516, 515] on div "DLN-EC9555.M" at bounding box center [501, 518] width 97 height 38
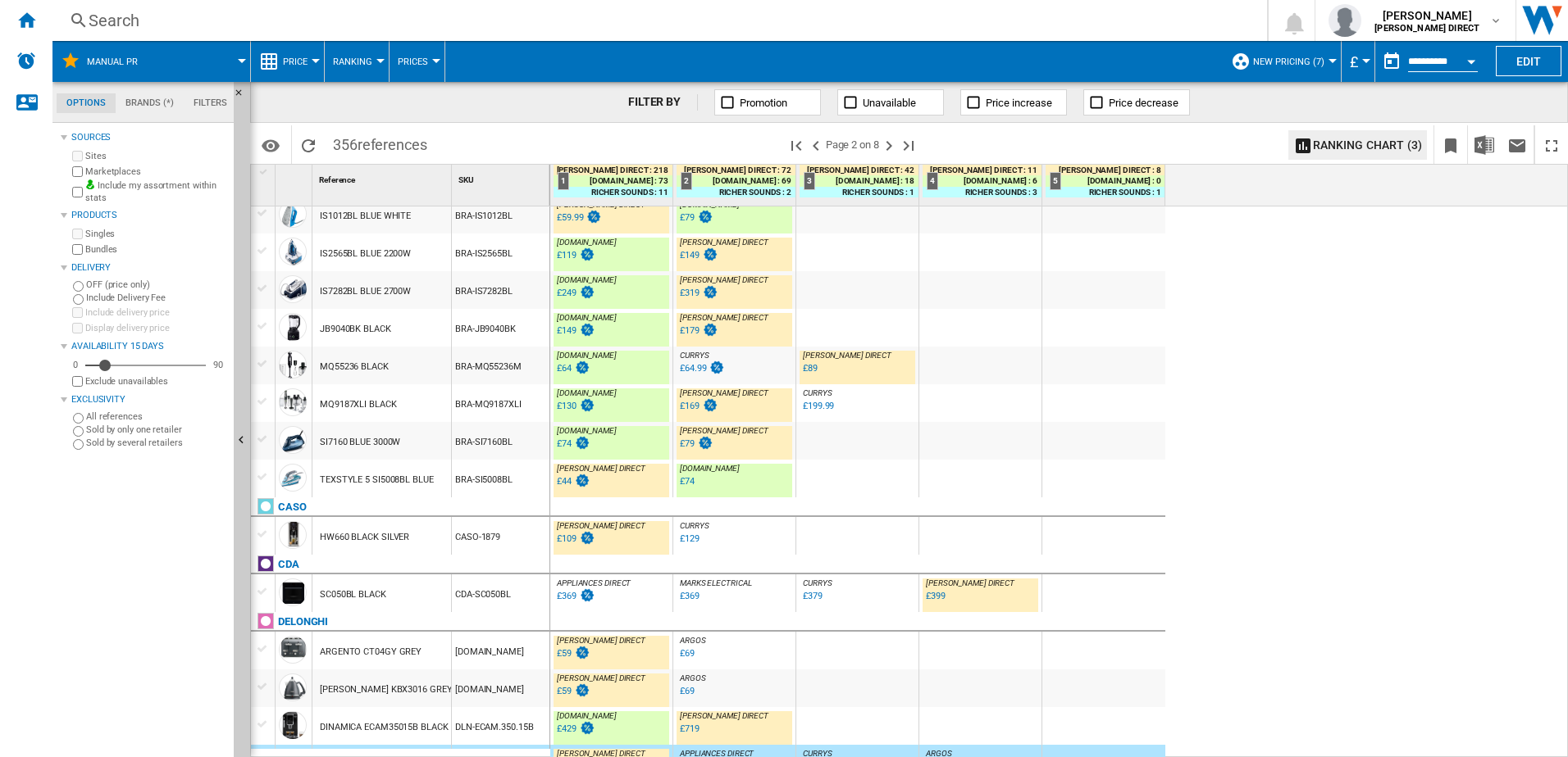
scroll to position [0, 0]
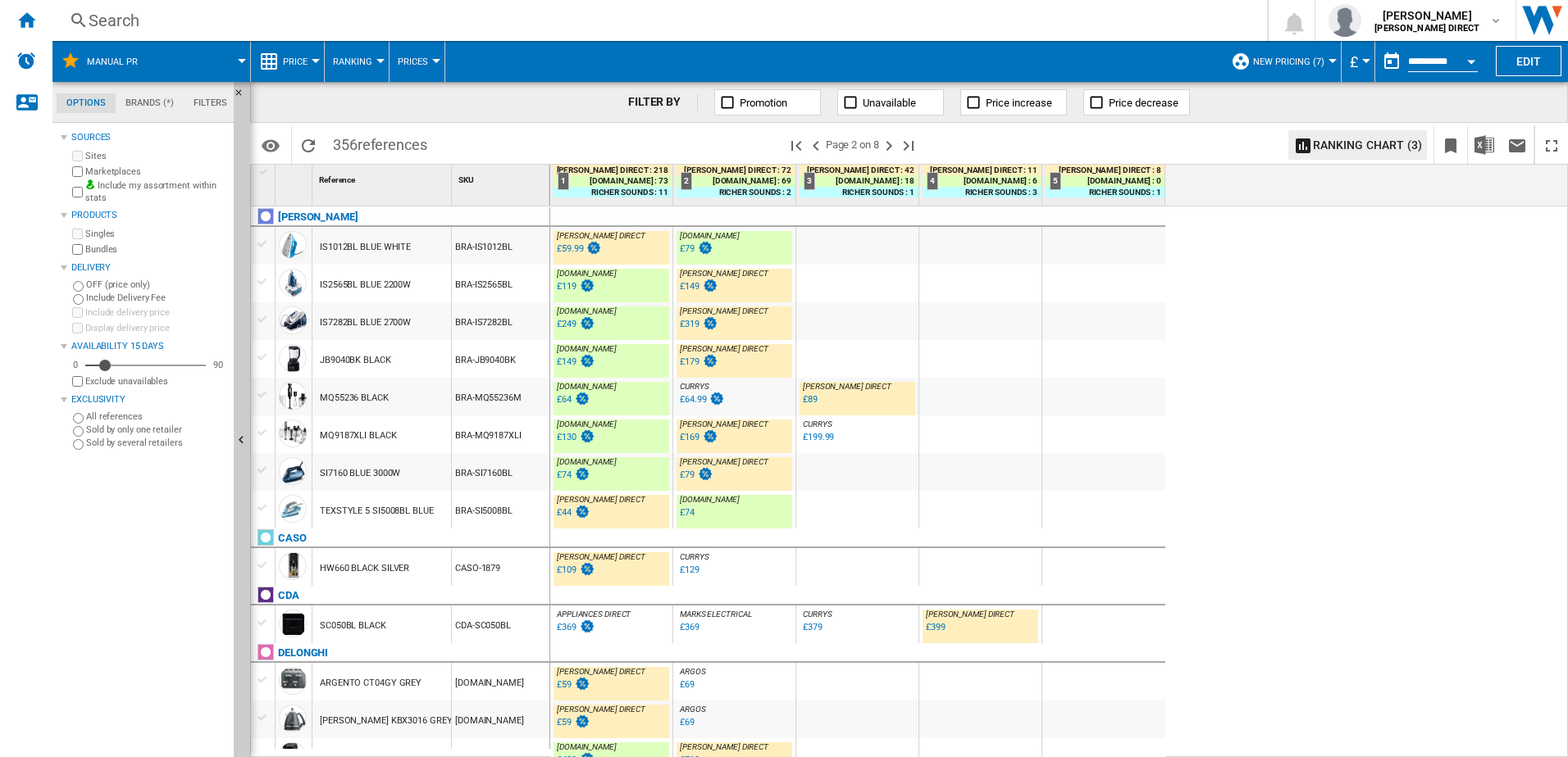
click at [479, 480] on div "BRA-SI7160BL" at bounding box center [501, 472] width 97 height 38
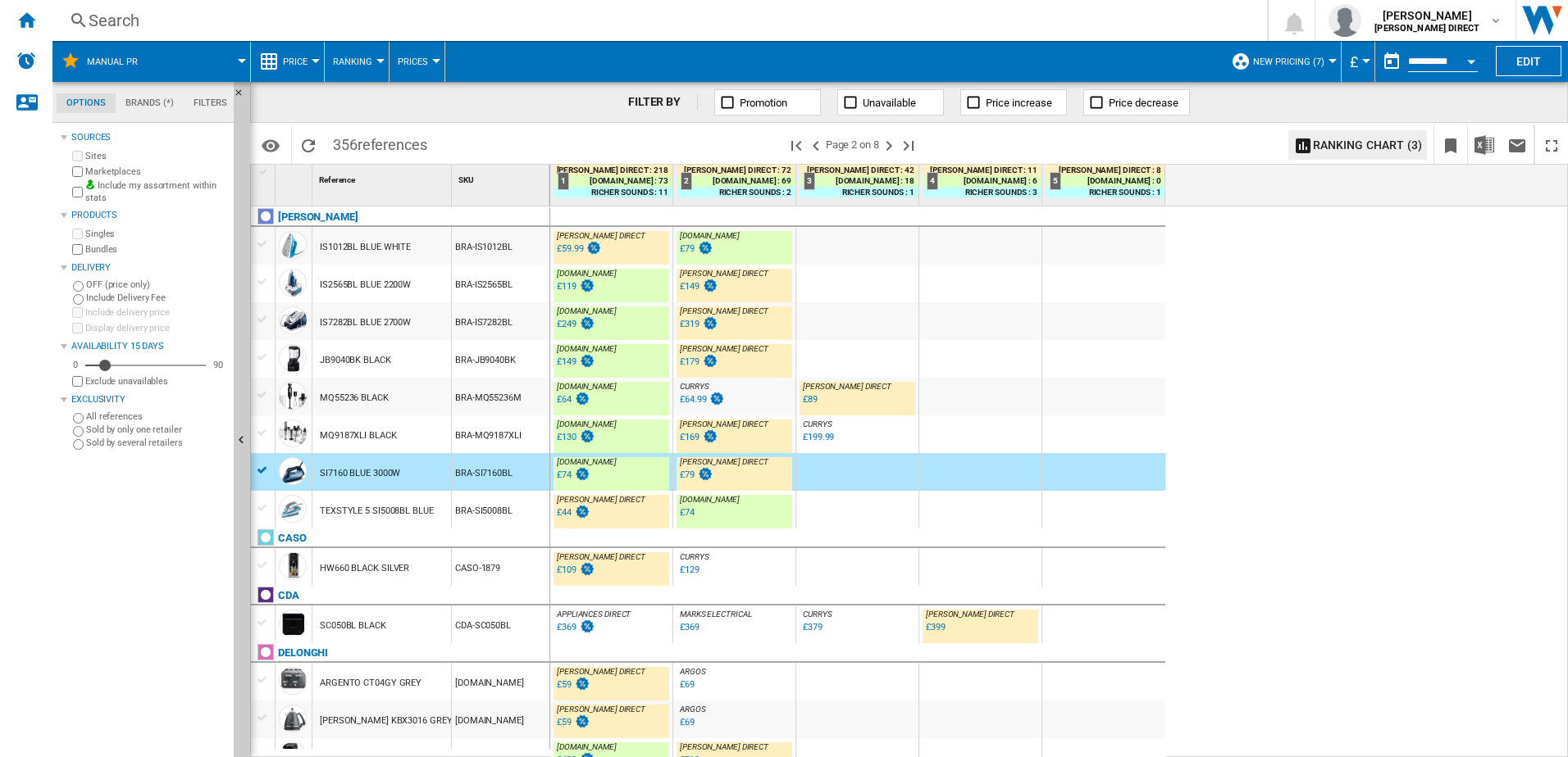
click at [506, 435] on div "BRA-MQ9187XLI" at bounding box center [501, 434] width 97 height 38
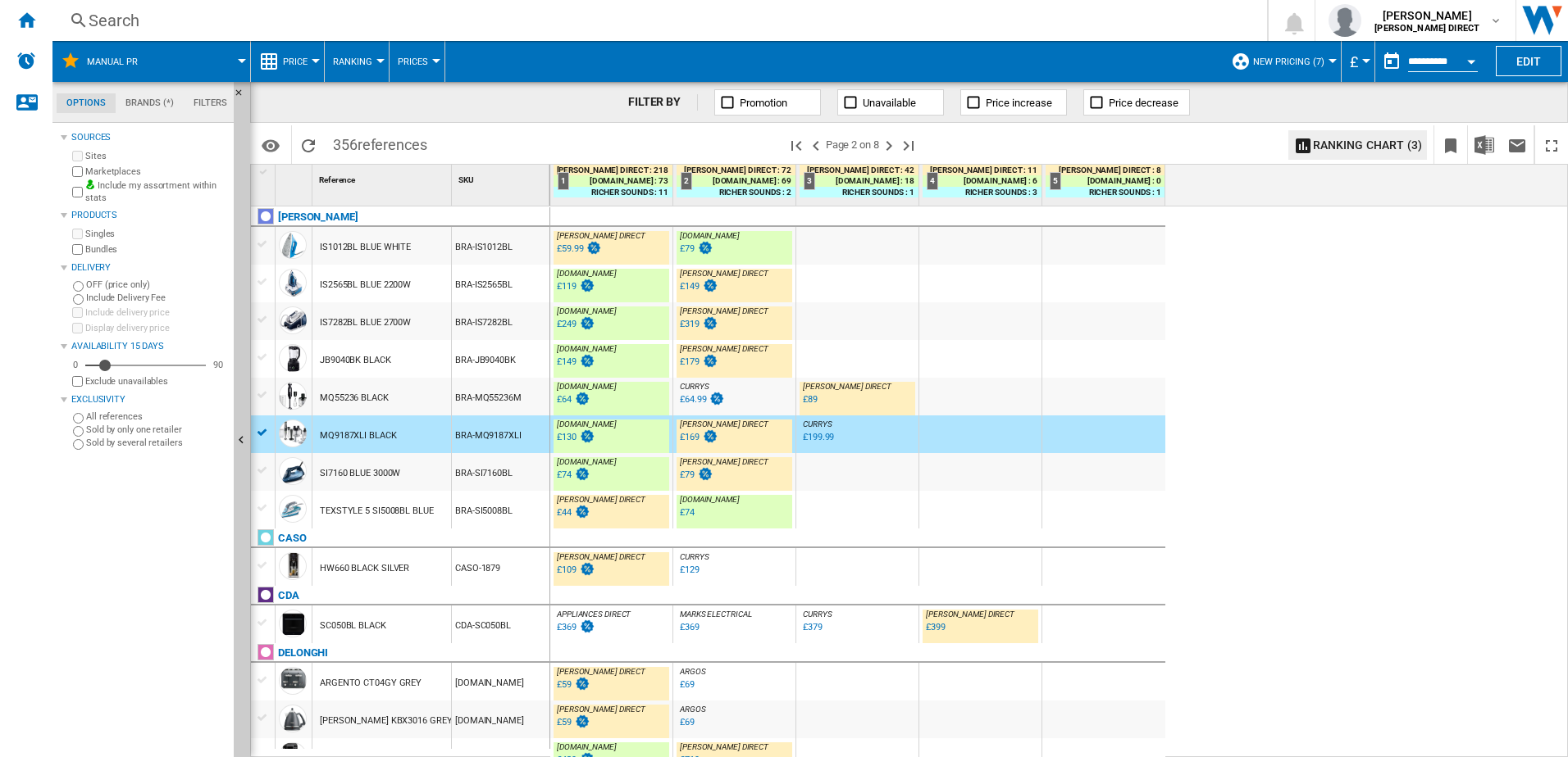
click at [502, 402] on div "BRA-MQ55236M" at bounding box center [501, 397] width 97 height 38
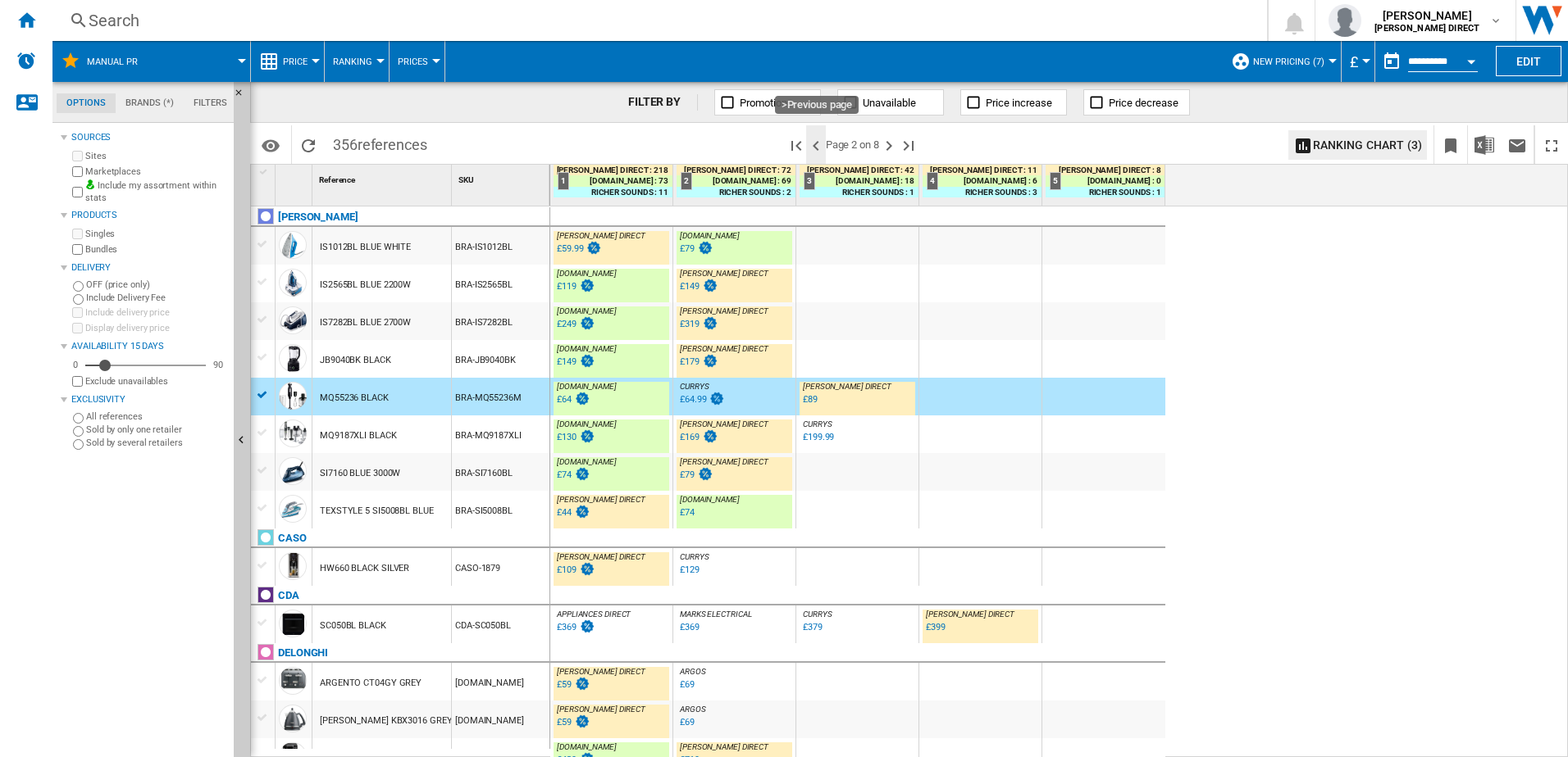
click at [812, 144] on ng-md-icon ">Previous page" at bounding box center [816, 146] width 19 height 19
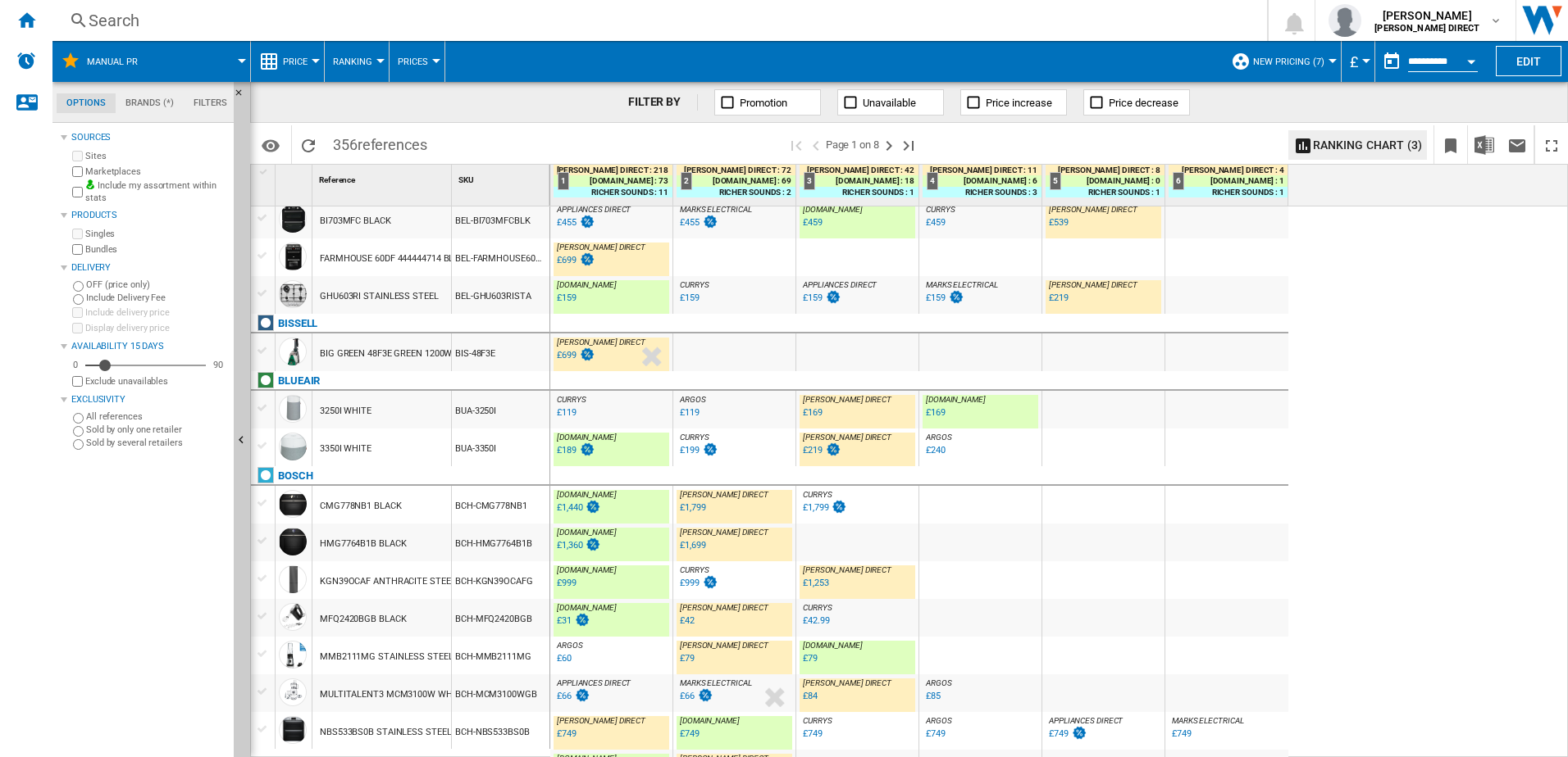
scroll to position [1490, 0]
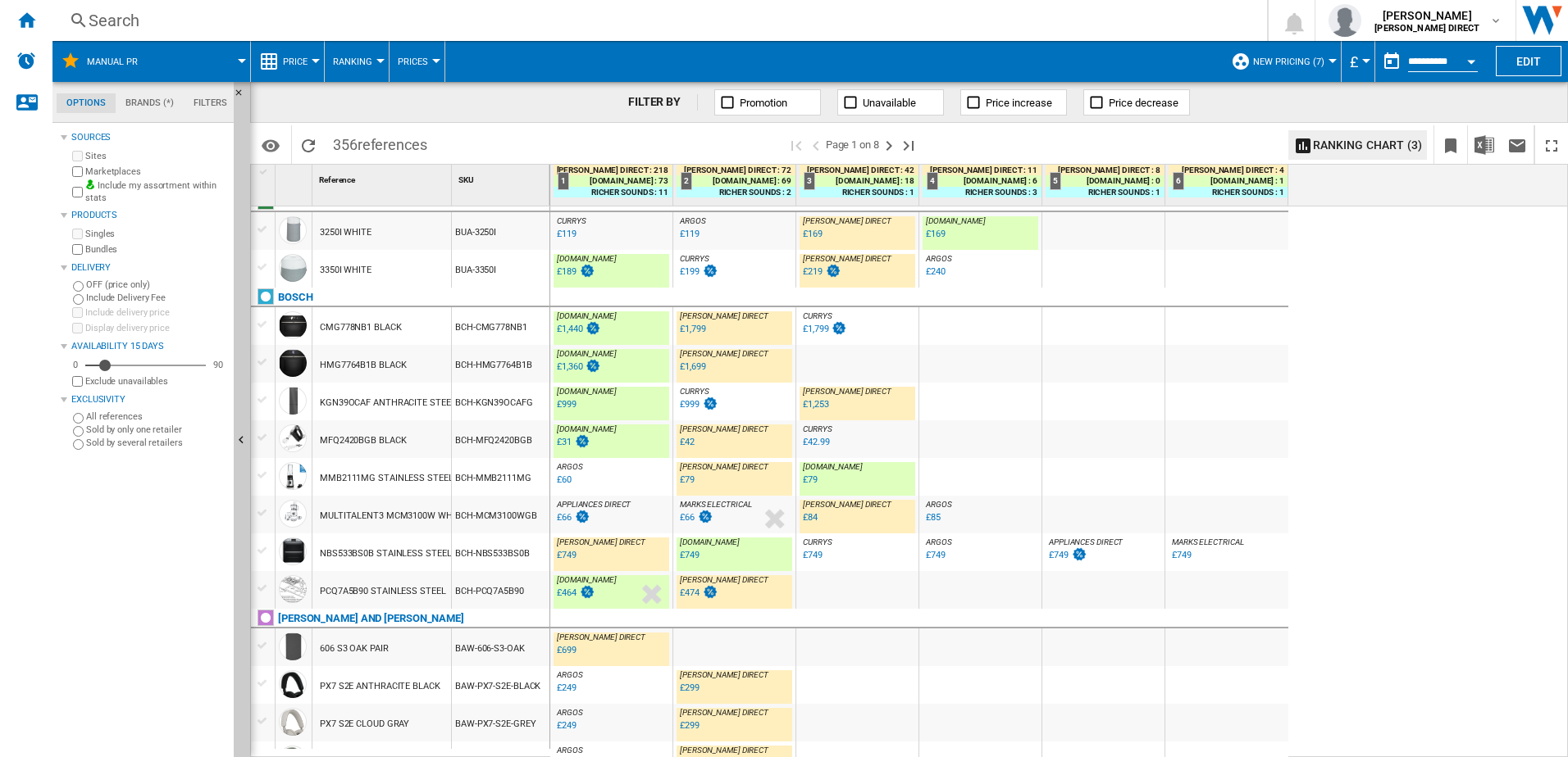
click at [470, 724] on div "BAW-PX7-S2E-GREY" at bounding box center [501, 722] width 97 height 38
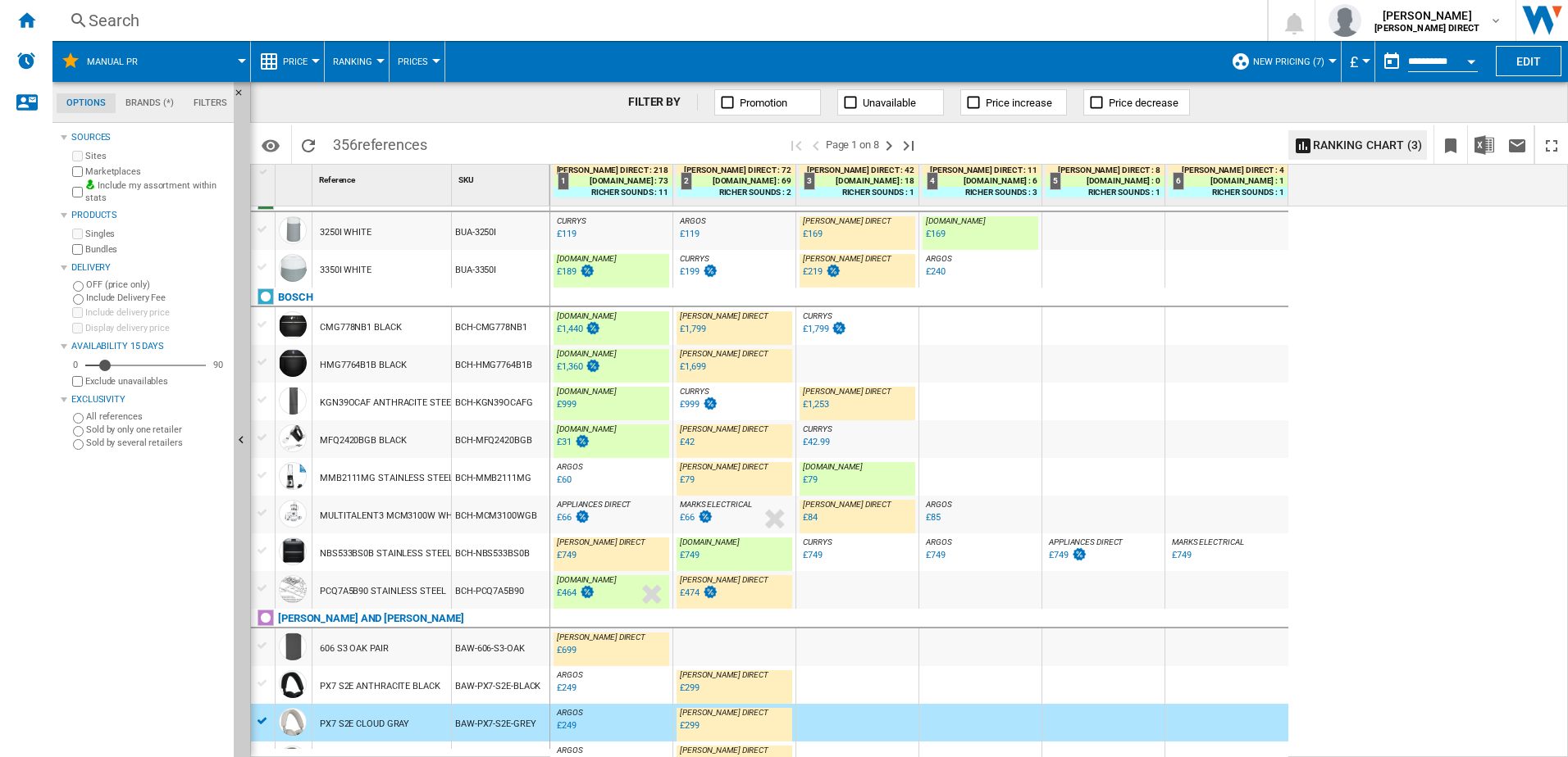
click at [500, 521] on div "BCH-MCM3100WGB" at bounding box center [501, 514] width 97 height 38
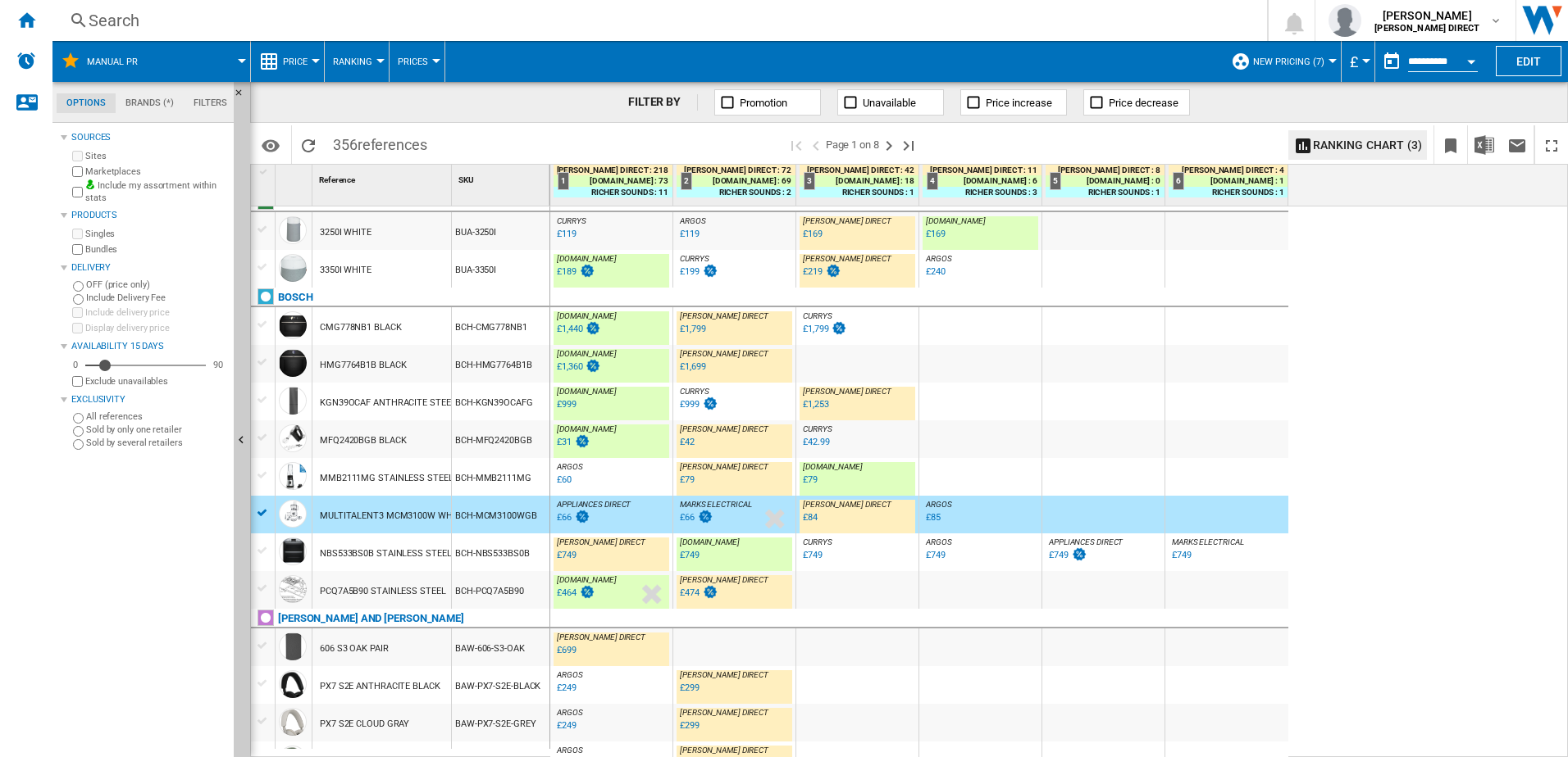
click at [515, 484] on div "BCH-MMB2111MG" at bounding box center [501, 476] width 97 height 38
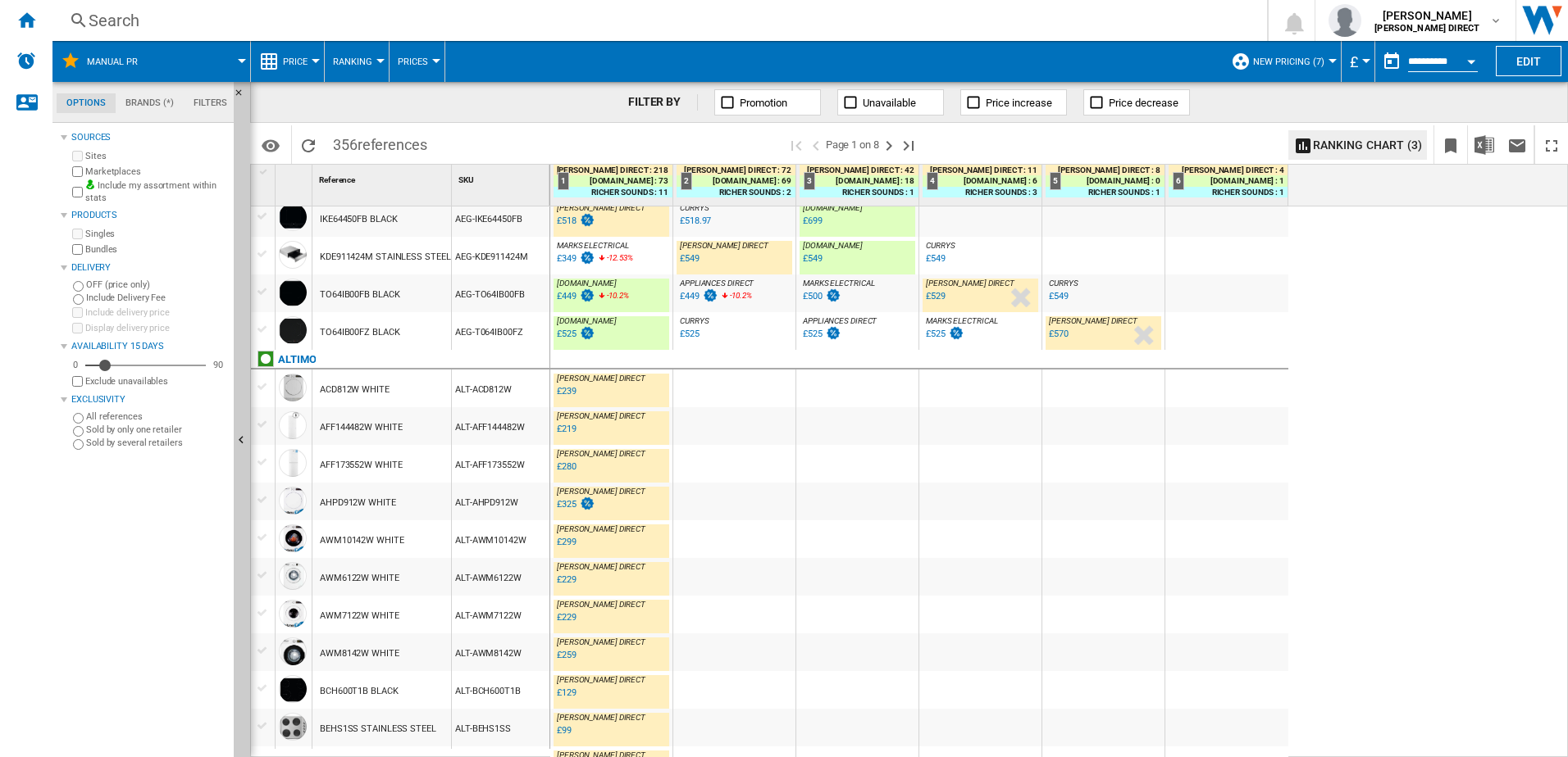
scroll to position [0, 0]
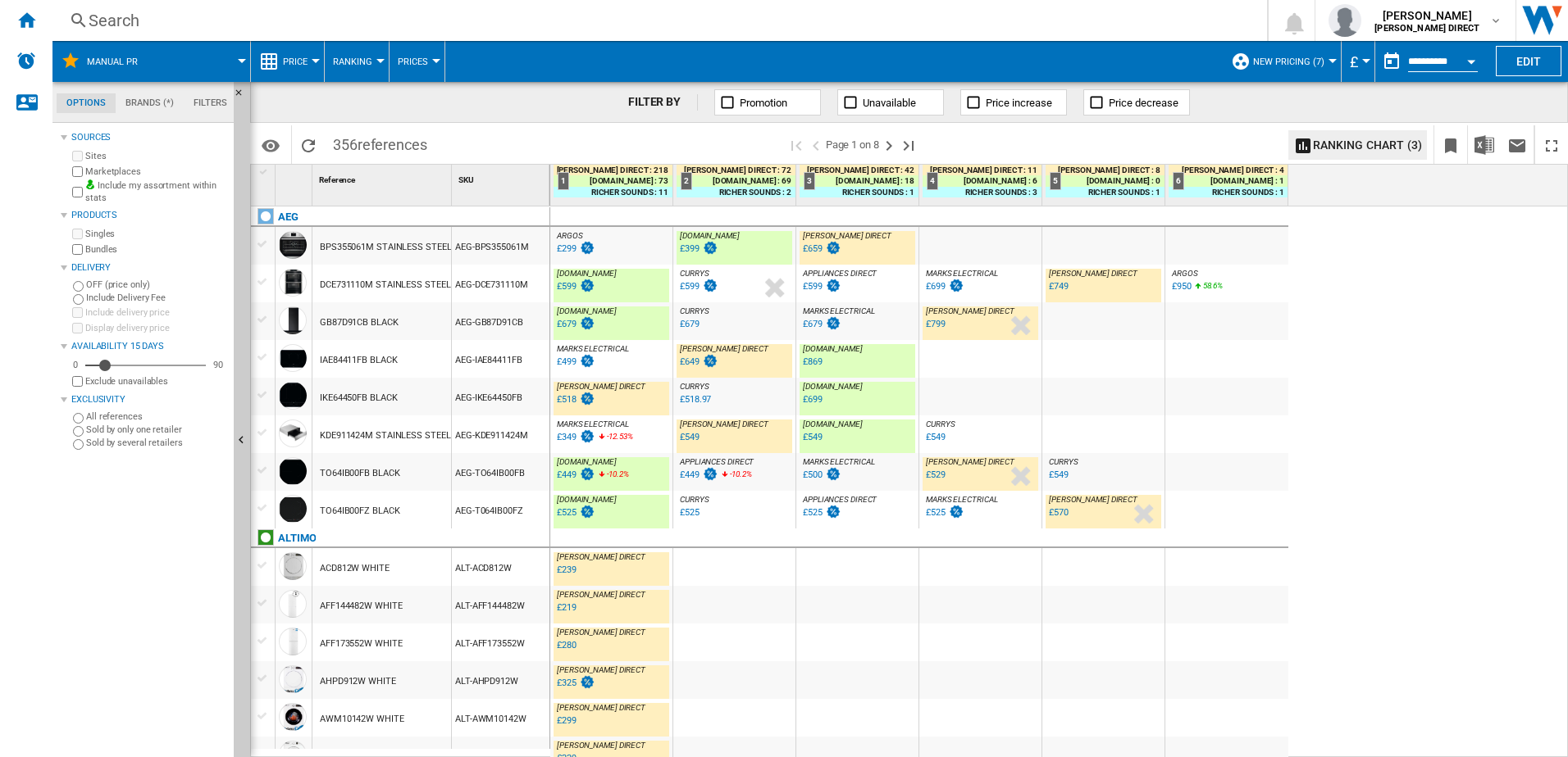
click at [483, 444] on div "AEG-KDE911424M" at bounding box center [501, 434] width 97 height 38
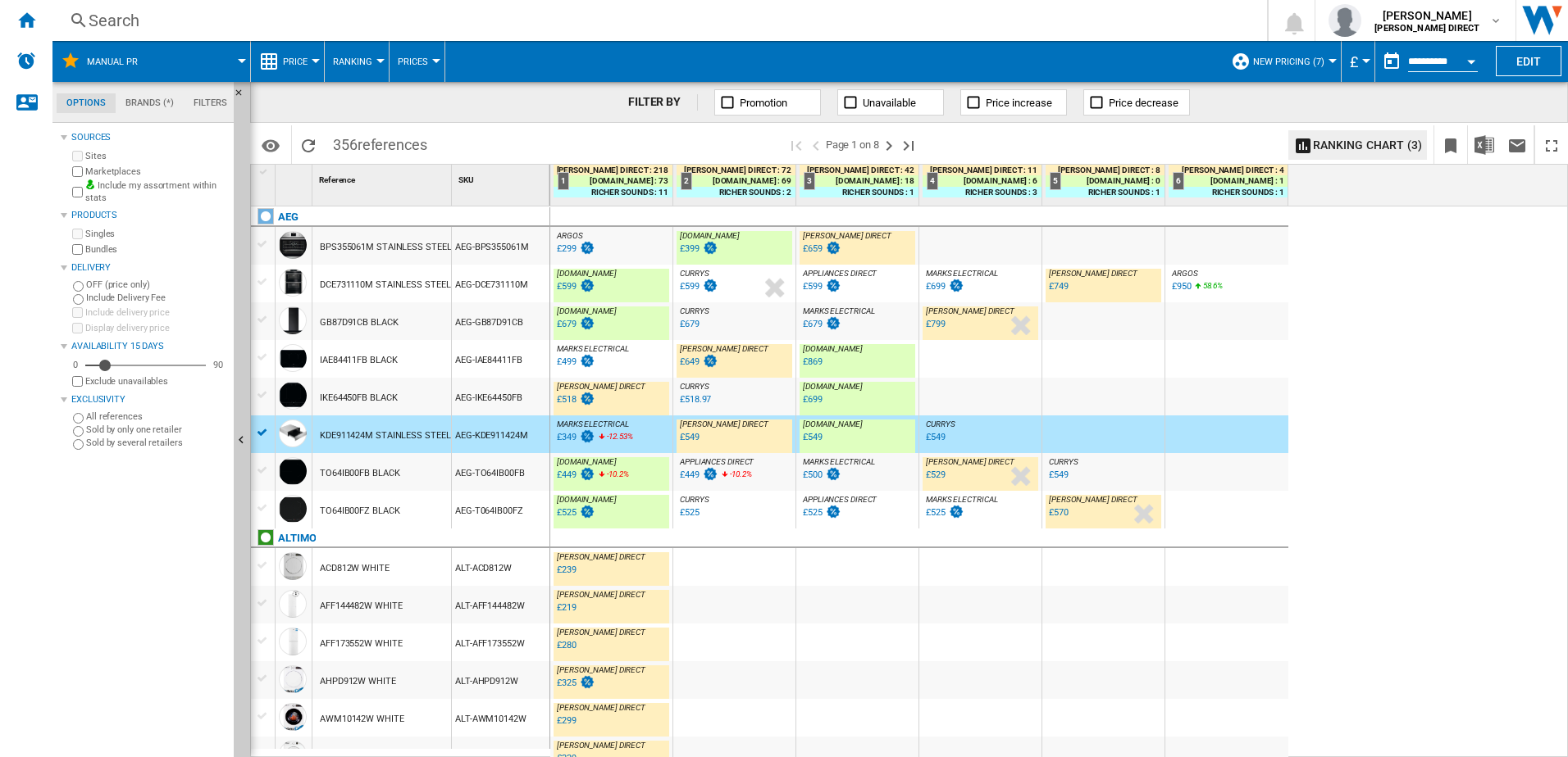
click at [453, 365] on div "AEG-IAE84411FB" at bounding box center [501, 359] width 97 height 38
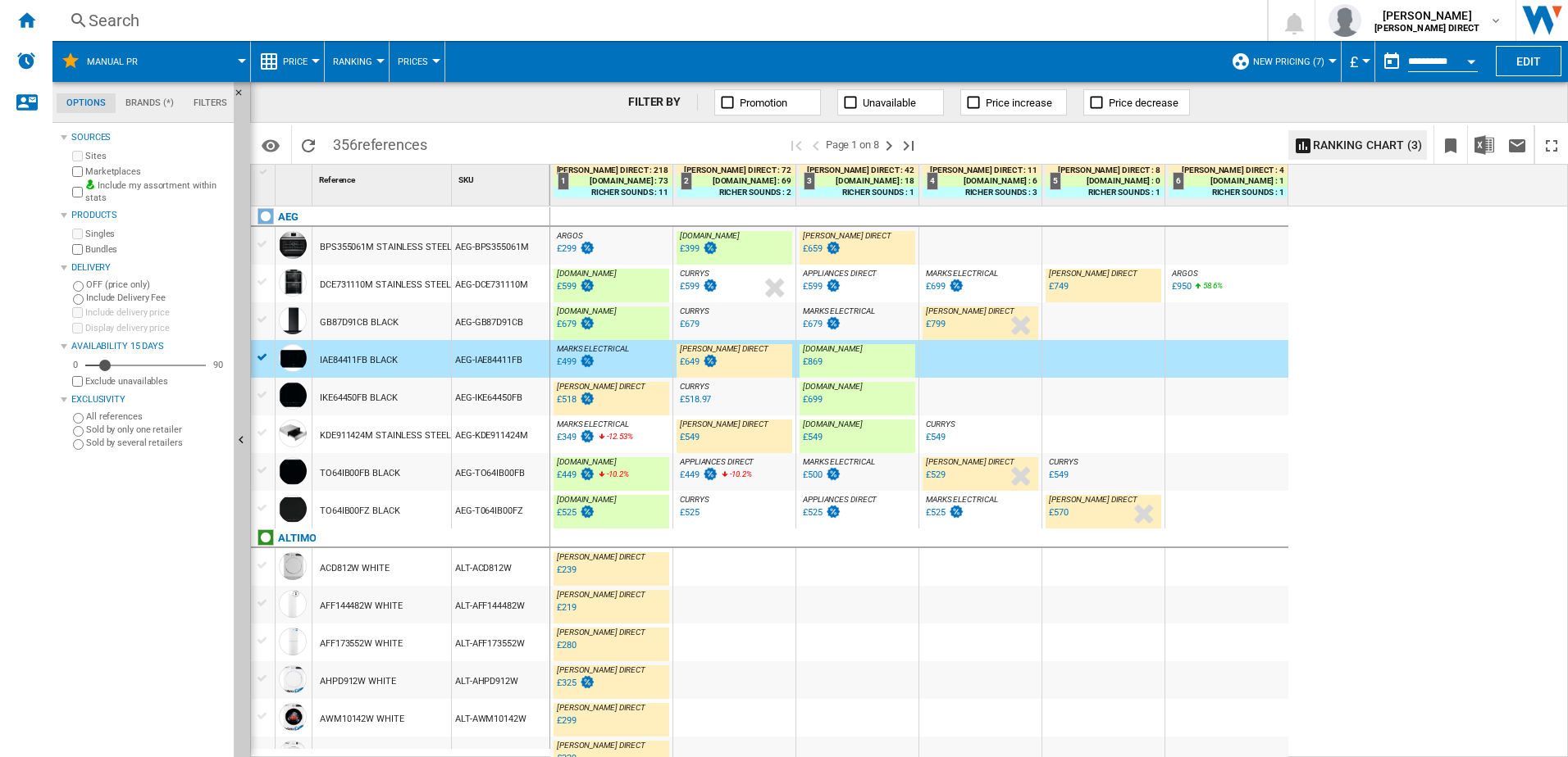
click at [508, 275] on div "AEG-DCE731110M" at bounding box center [501, 283] width 97 height 38
